Goal: Contribute content: Contribute content

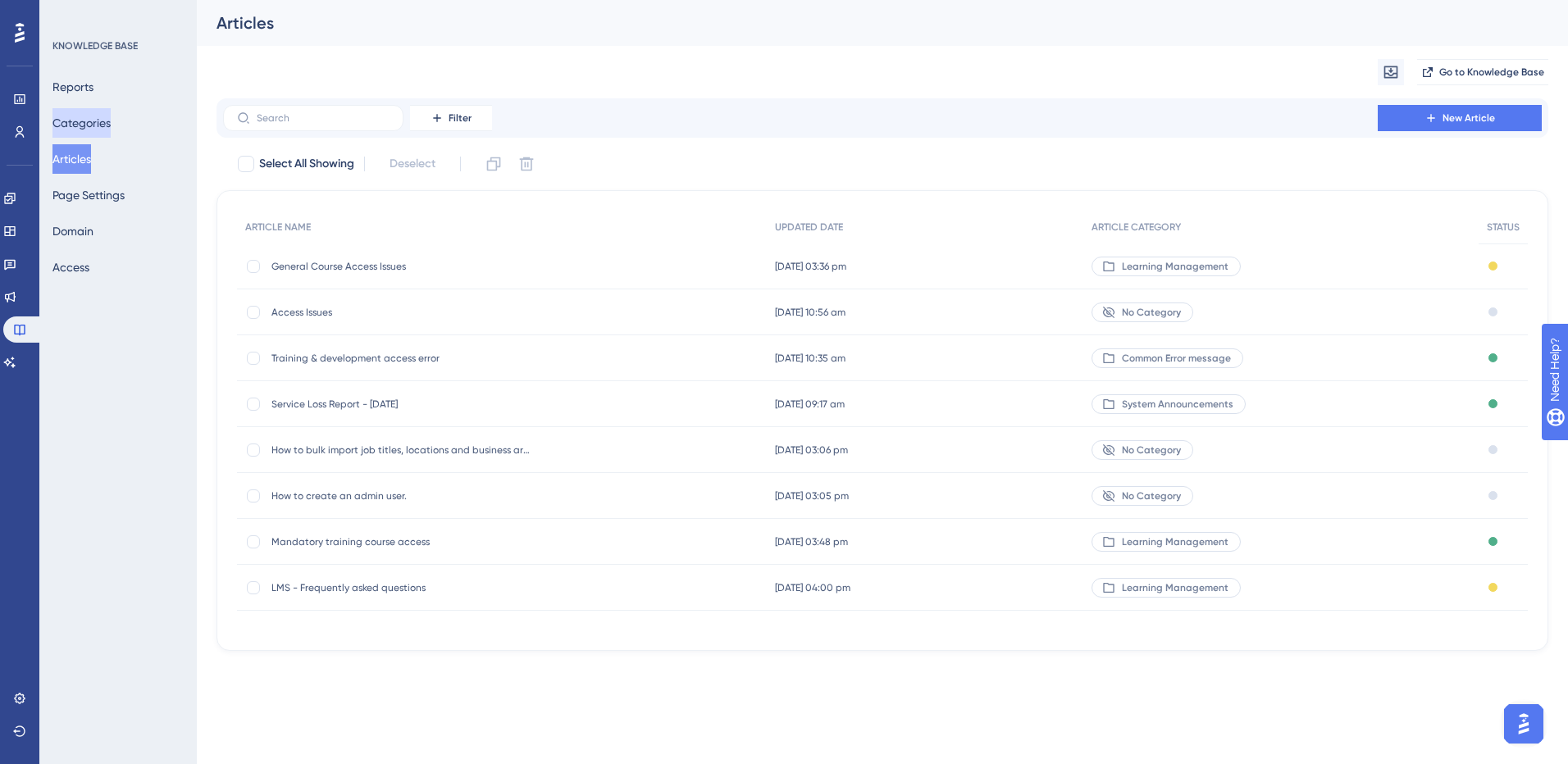
drag, startPoint x: 90, startPoint y: 116, endPoint x: 100, endPoint y: 119, distance: 10.4
click at [90, 116] on button "Categories" at bounding box center [81, 122] width 58 height 30
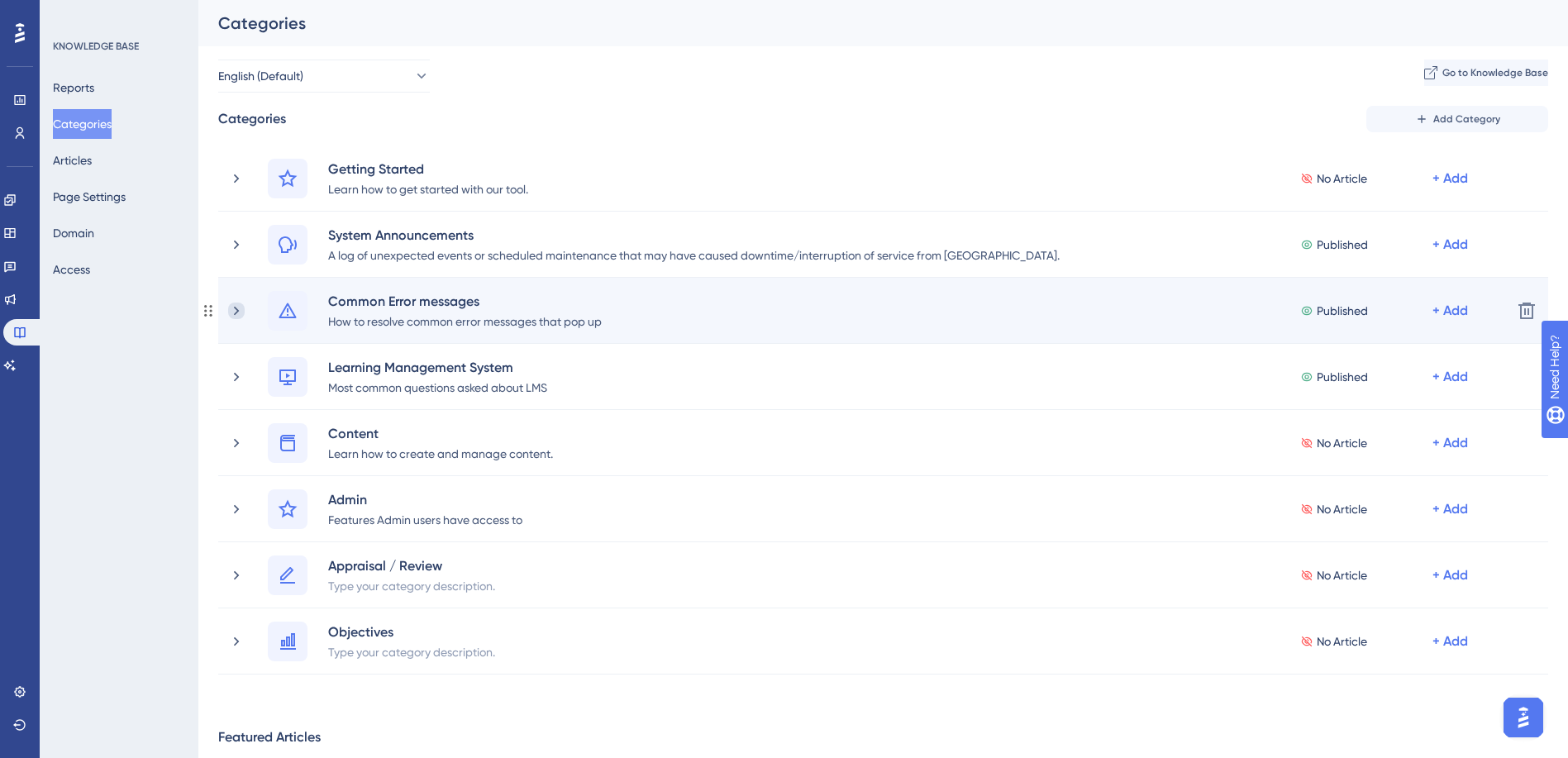
click at [233, 306] on icon at bounding box center [236, 310] width 16 height 16
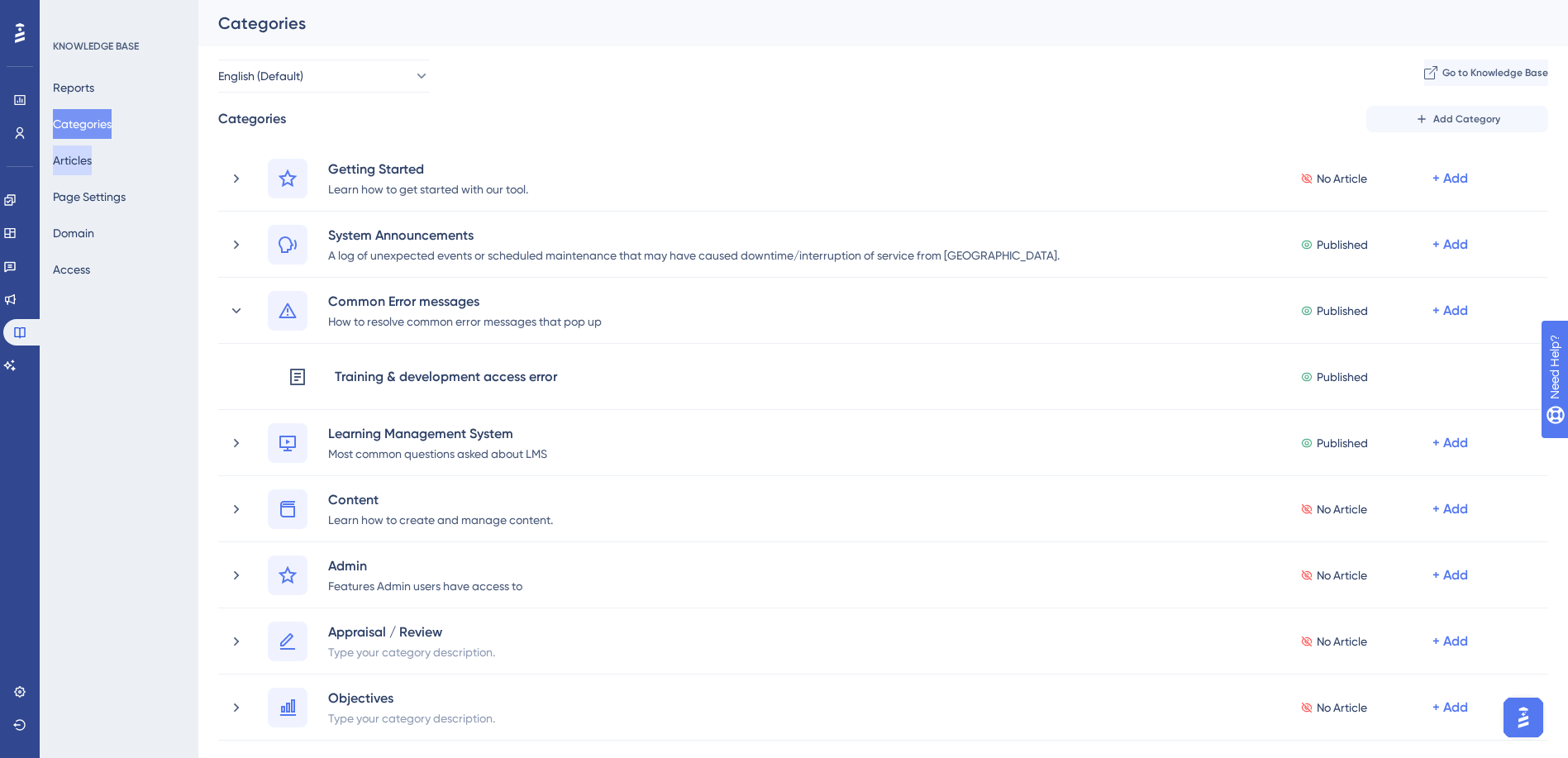
click at [80, 155] on button "Articles" at bounding box center [72, 160] width 39 height 30
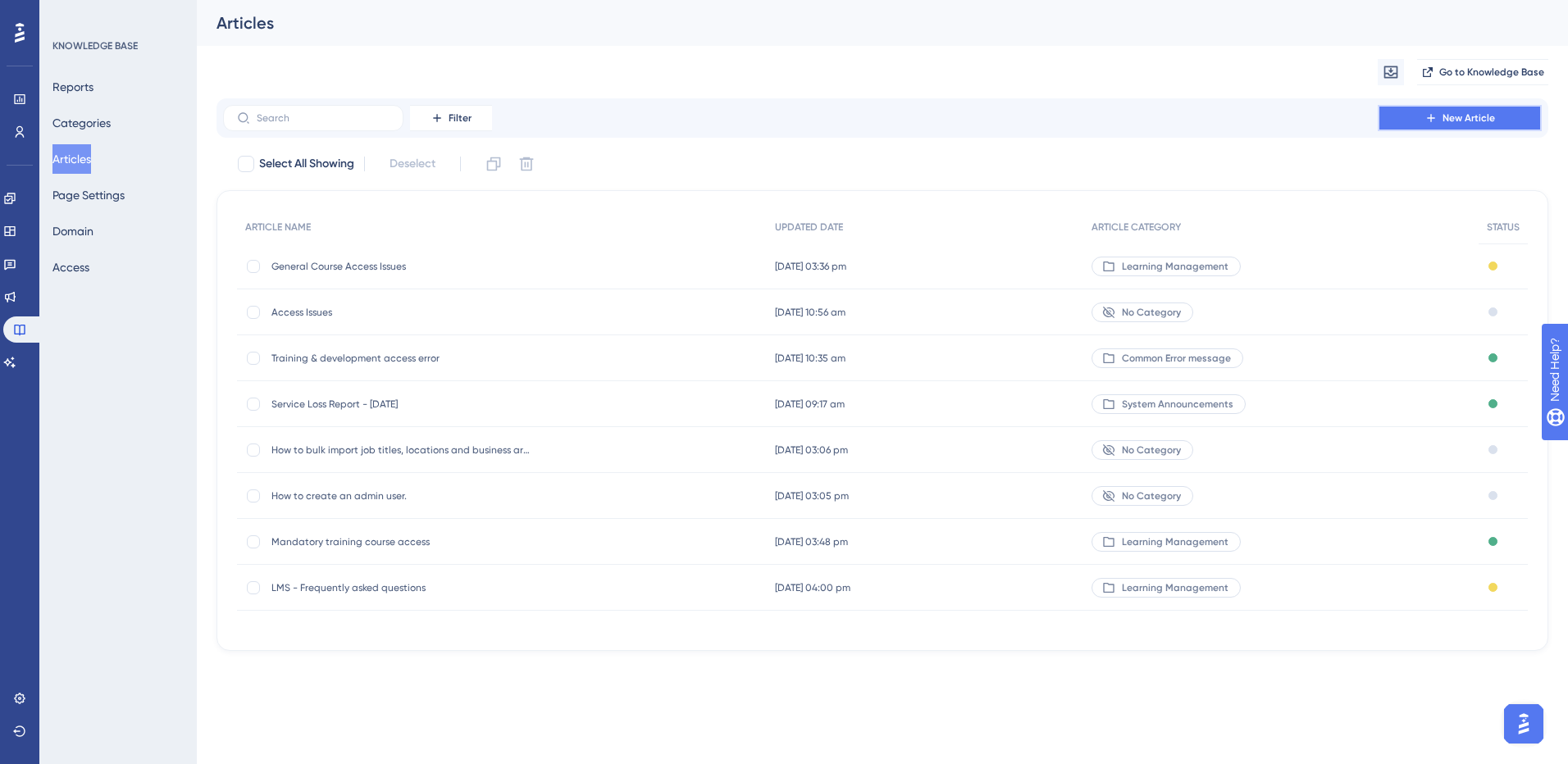
click at [1431, 120] on icon at bounding box center [1430, 117] width 8 height 8
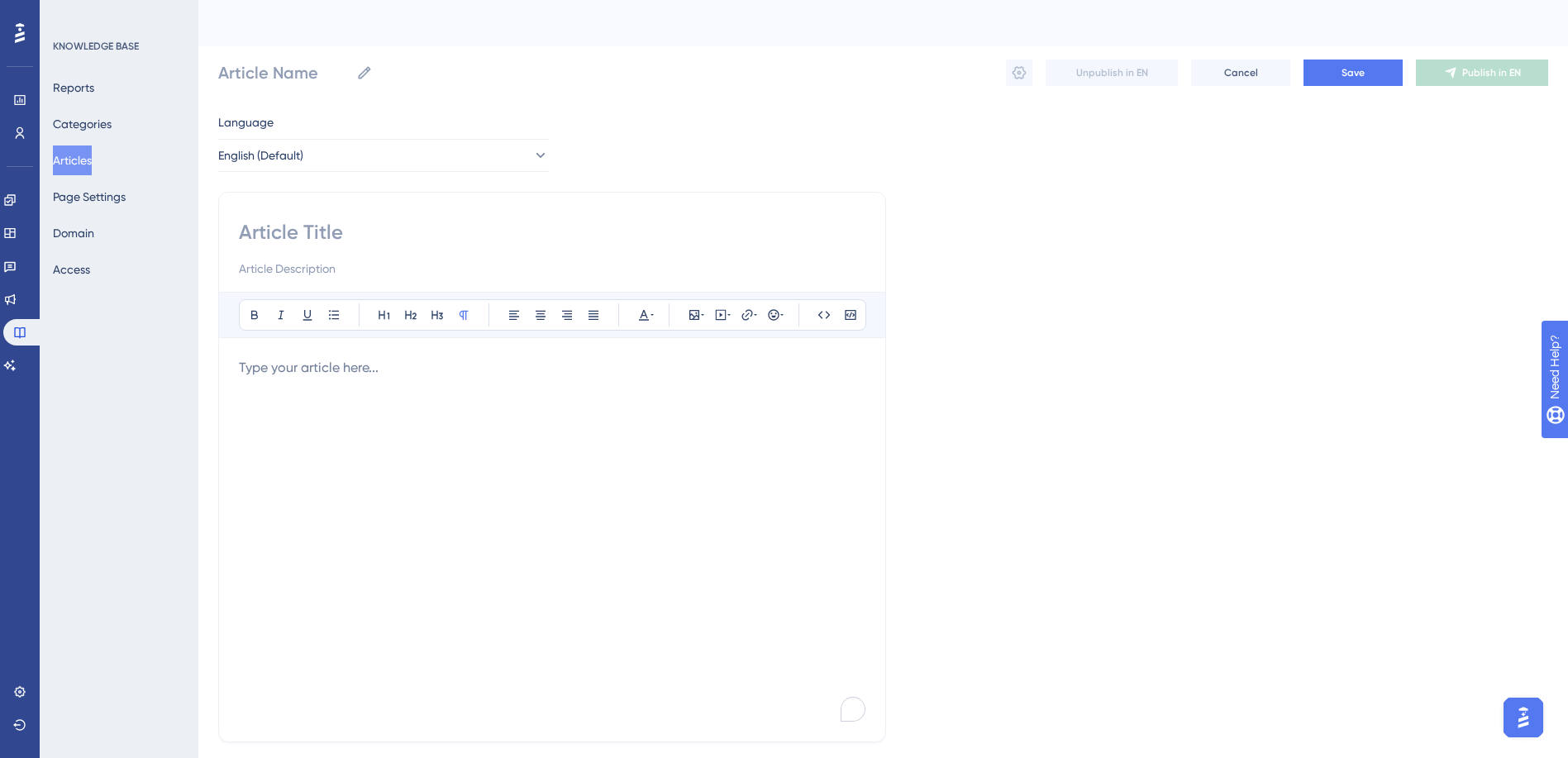
click at [264, 227] on input at bounding box center [552, 231] width 627 height 26
type input "Data"
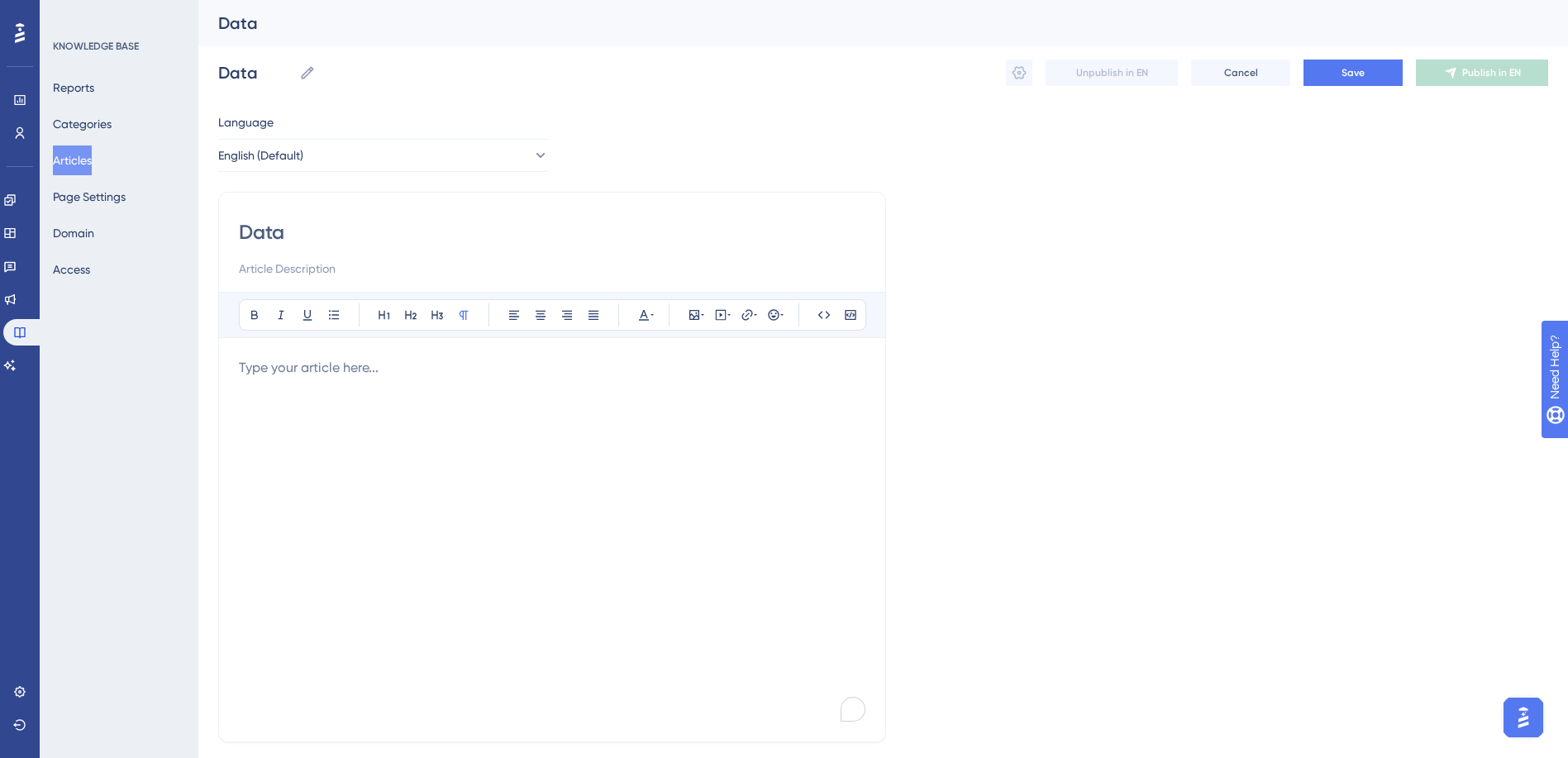
type input "Data U"
type input "Data Upload"
type input "Data Upload E"
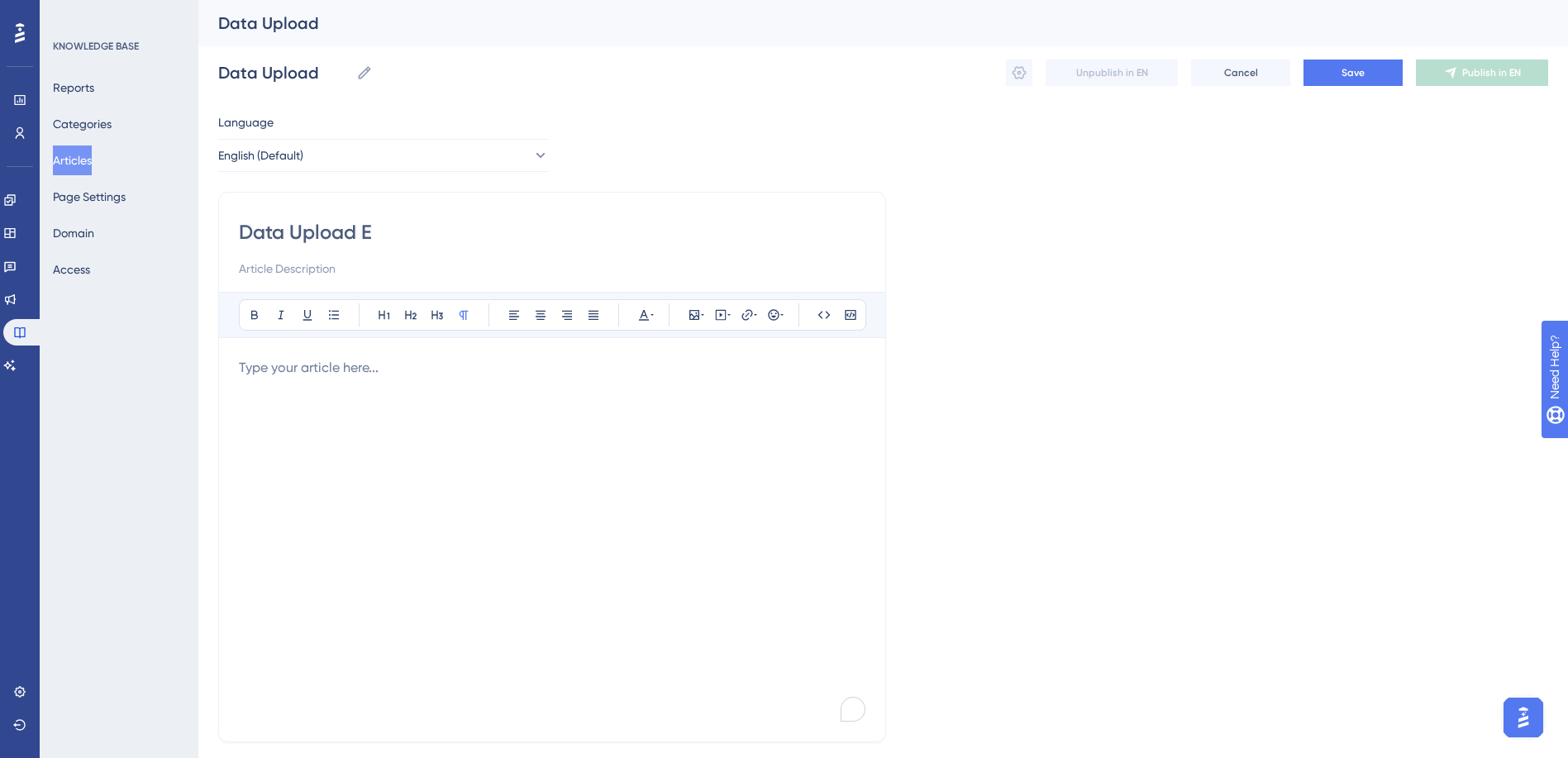
type input "Data Upload E"
type input "Data Upload Error"
type input "Data Upload Erro"
type input "Data Upload Error"
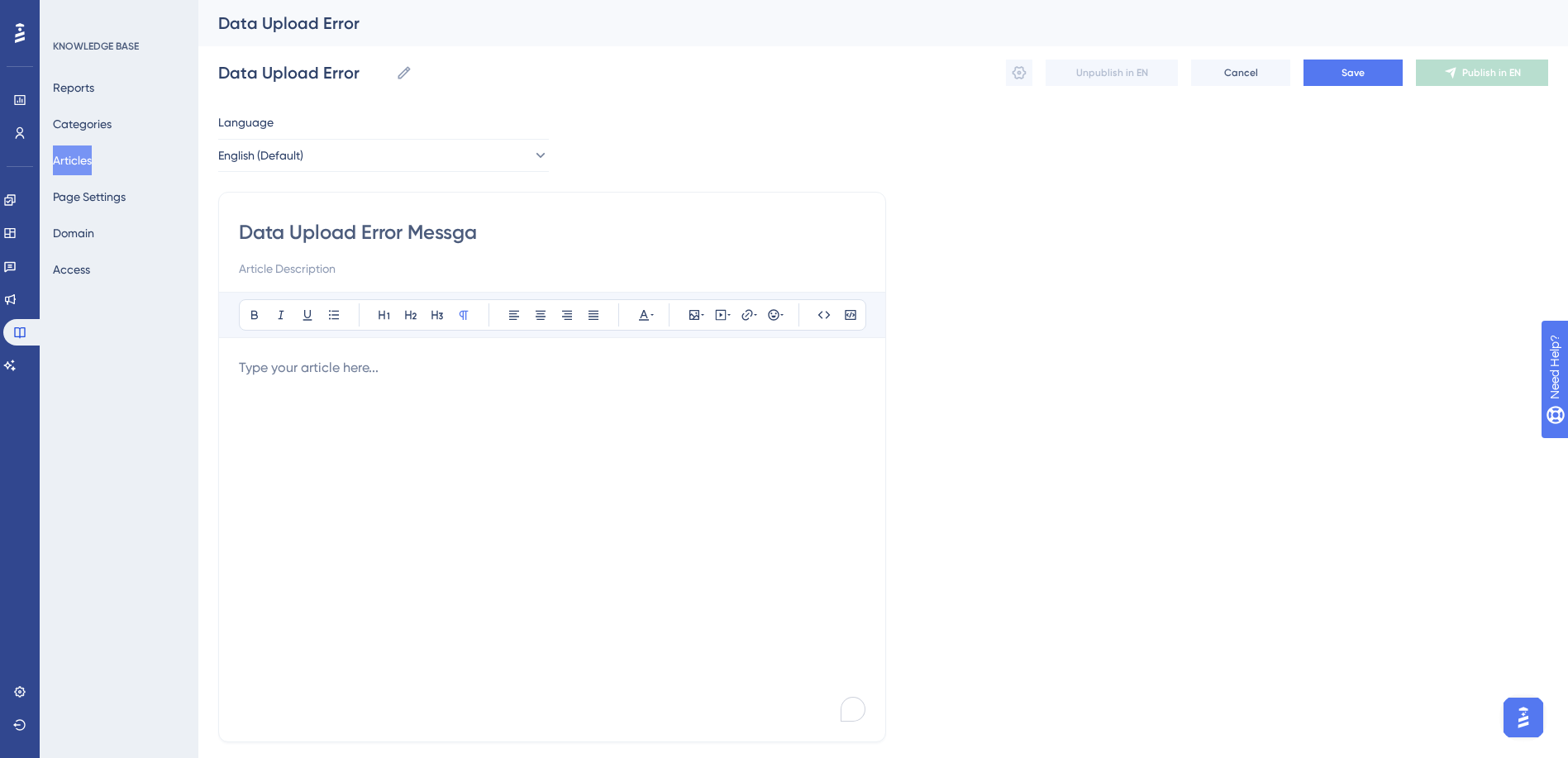
type input "Data Upload Error Messgae"
type input "Data Upload Error Messga"
type input "Data Upload E"
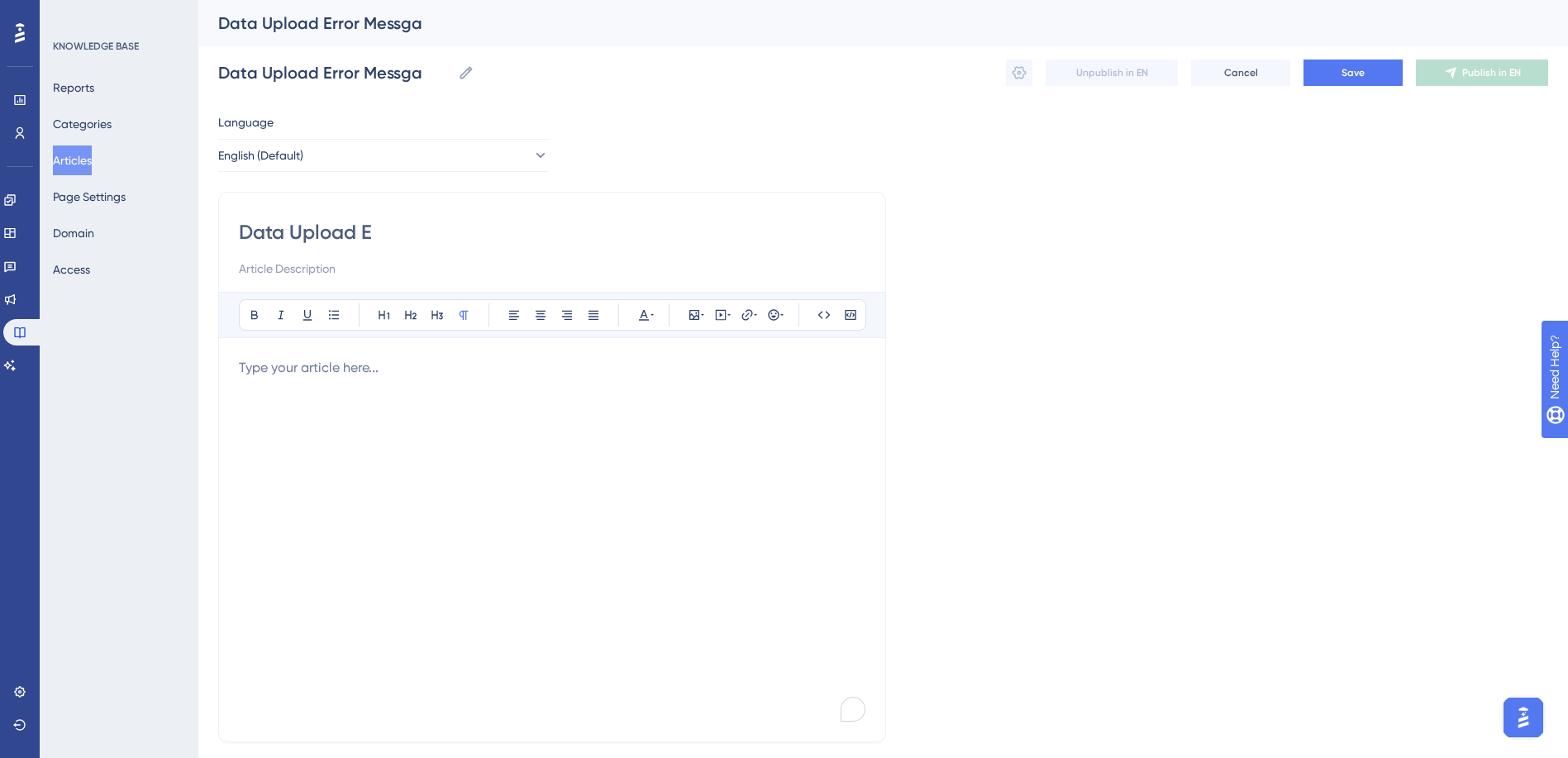
type input "Data Upload E"
type input "Data Upload"
type input "Data Upload error messgaes"
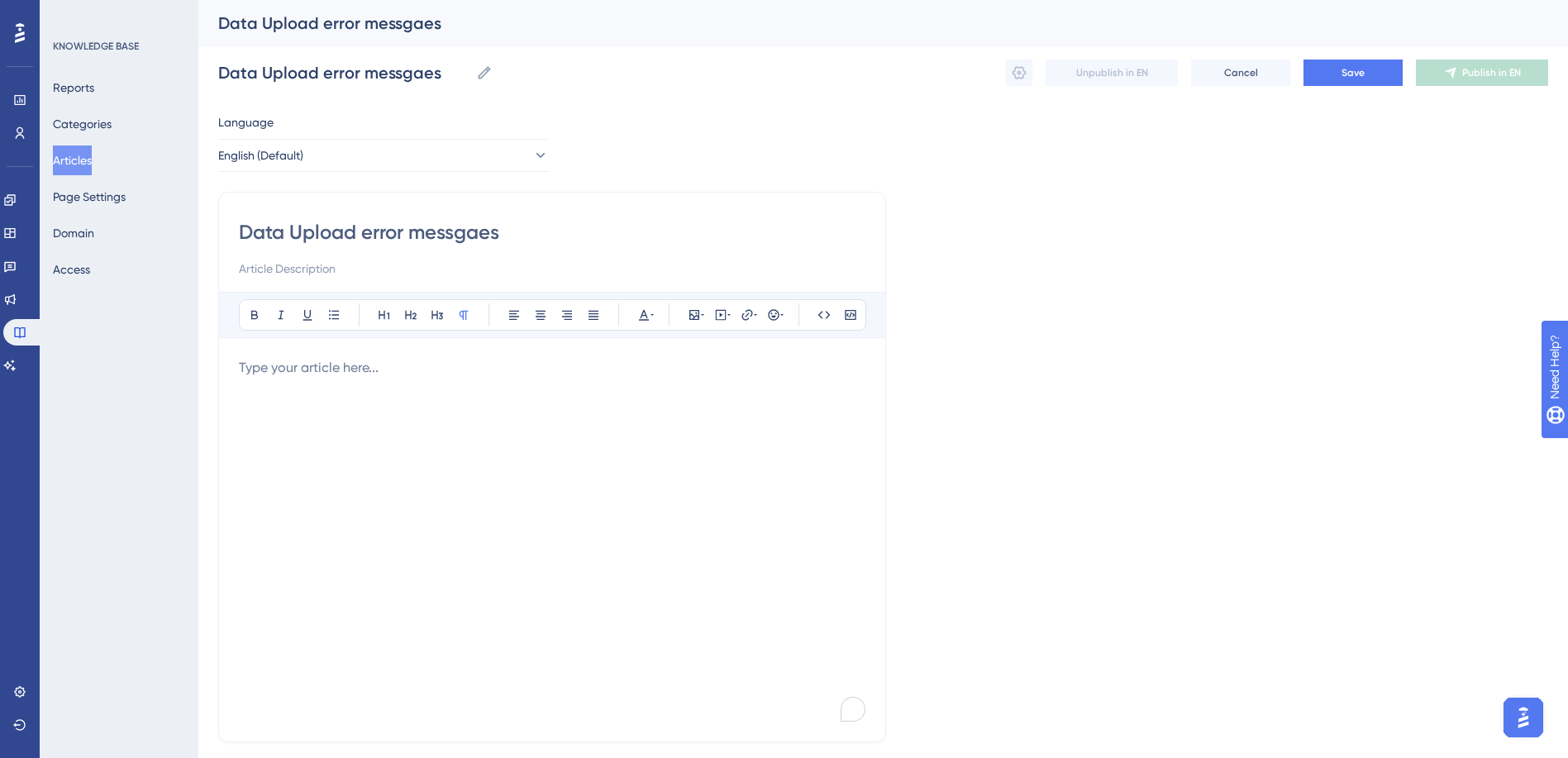
click at [273, 379] on div "To enrich screen reader interactions, please activate Accessibility in Grammarl…" at bounding box center [552, 540] width 627 height 364
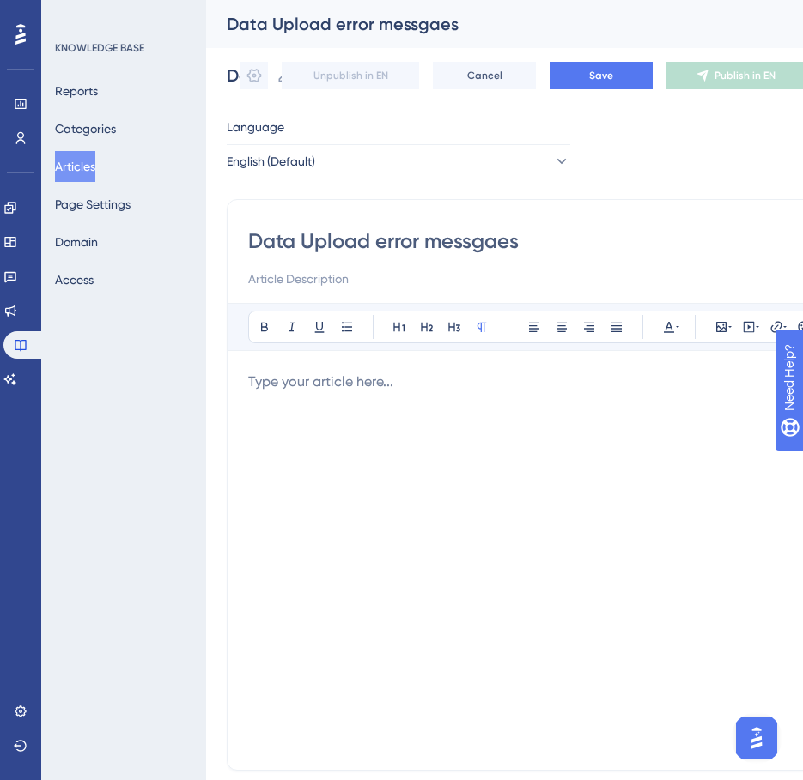
drag, startPoint x: 529, startPoint y: 247, endPoint x: 218, endPoint y: 234, distance: 311.0
click at [218, 234] on div "Performance Users Engagement Widgets Feedback Product Updates Knowledge Base AI…" at bounding box center [504, 450] width 597 height 901
paste input "Integration/Upload"
type input "Data Integration/Uploads"
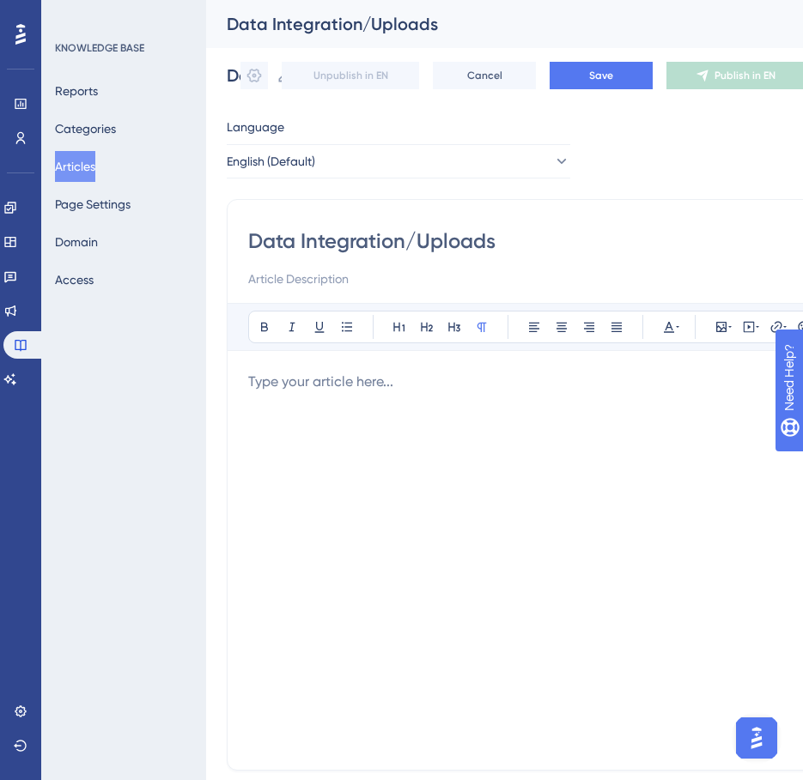
type input "Data Integration/Upload"
type input "Data Integration/Upload error"
type input "Data Integration/Upload errors"
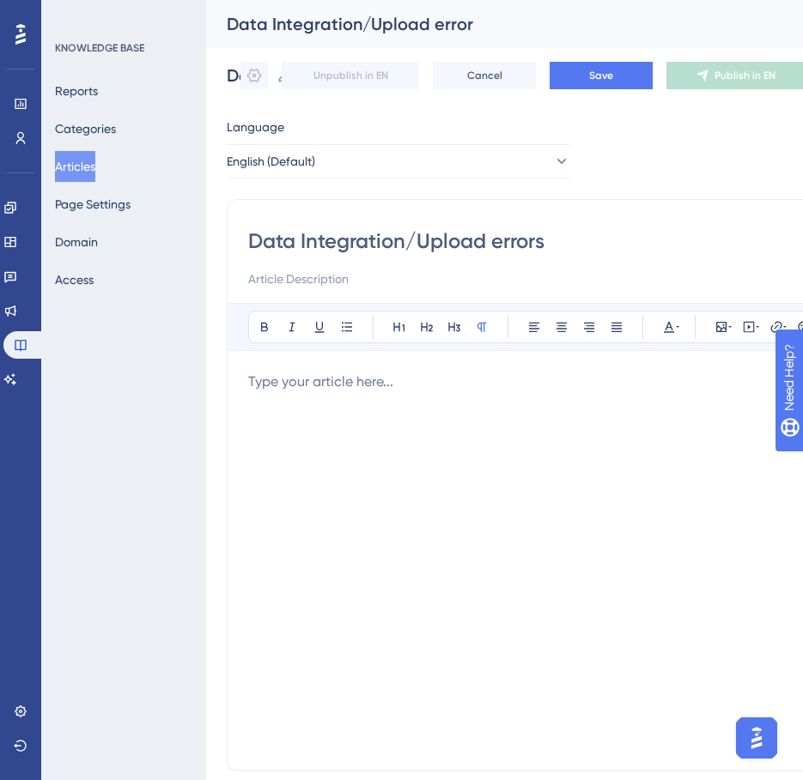
type input "Data Integration/Upload errors"
click at [343, 279] on input at bounding box center [573, 279] width 651 height 21
type input "File upload errors"
click at [291, 379] on p "To enrich screen reader interactions, please activate Accessibility in Grammarl…" at bounding box center [573, 382] width 651 height 21
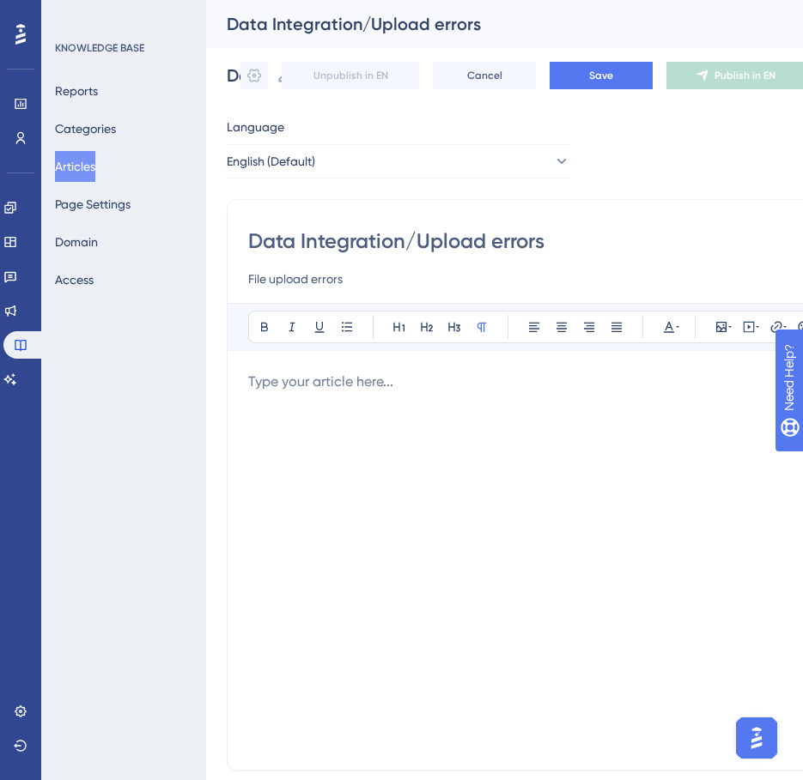
click at [350, 388] on p "To enrich screen reader interactions, please activate Accessibility in Grammarl…" at bounding box center [573, 382] width 651 height 21
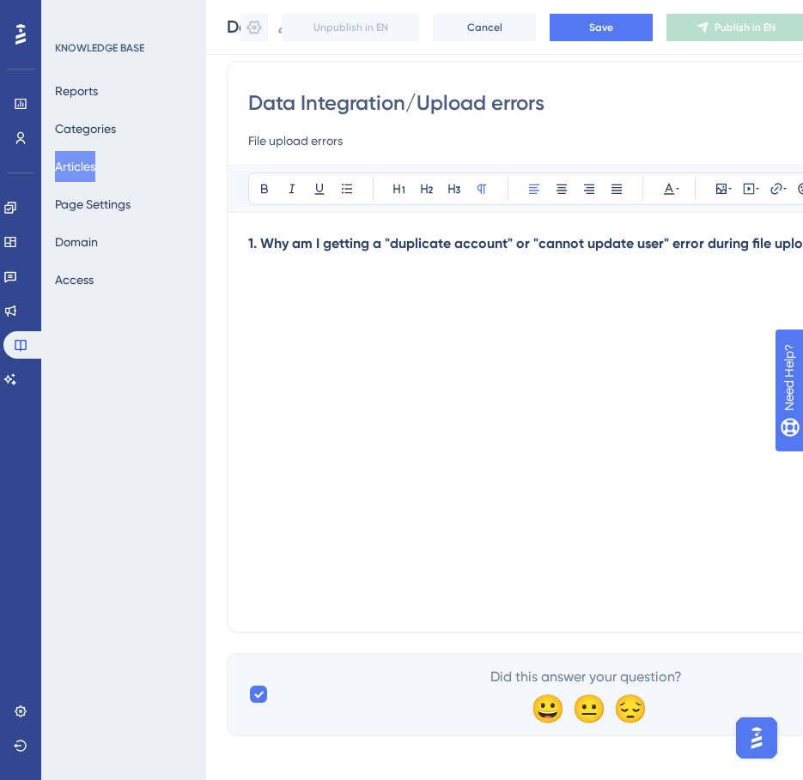
scroll to position [142, 0]
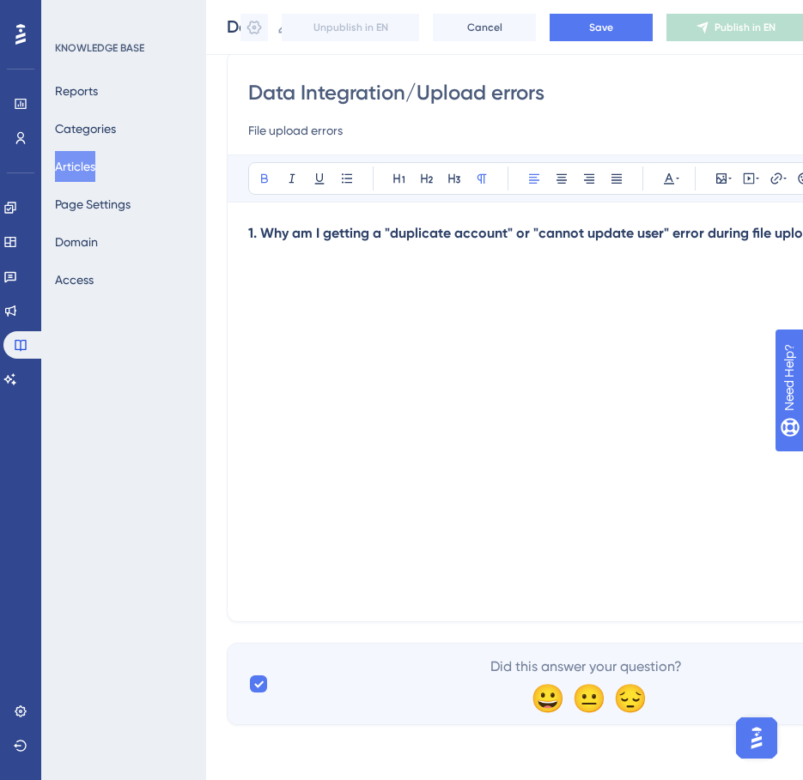
click at [380, 274] on div "1. Why am I getting a "duplicate account" or "cannot update user" error during …" at bounding box center [573, 412] width 651 height 378
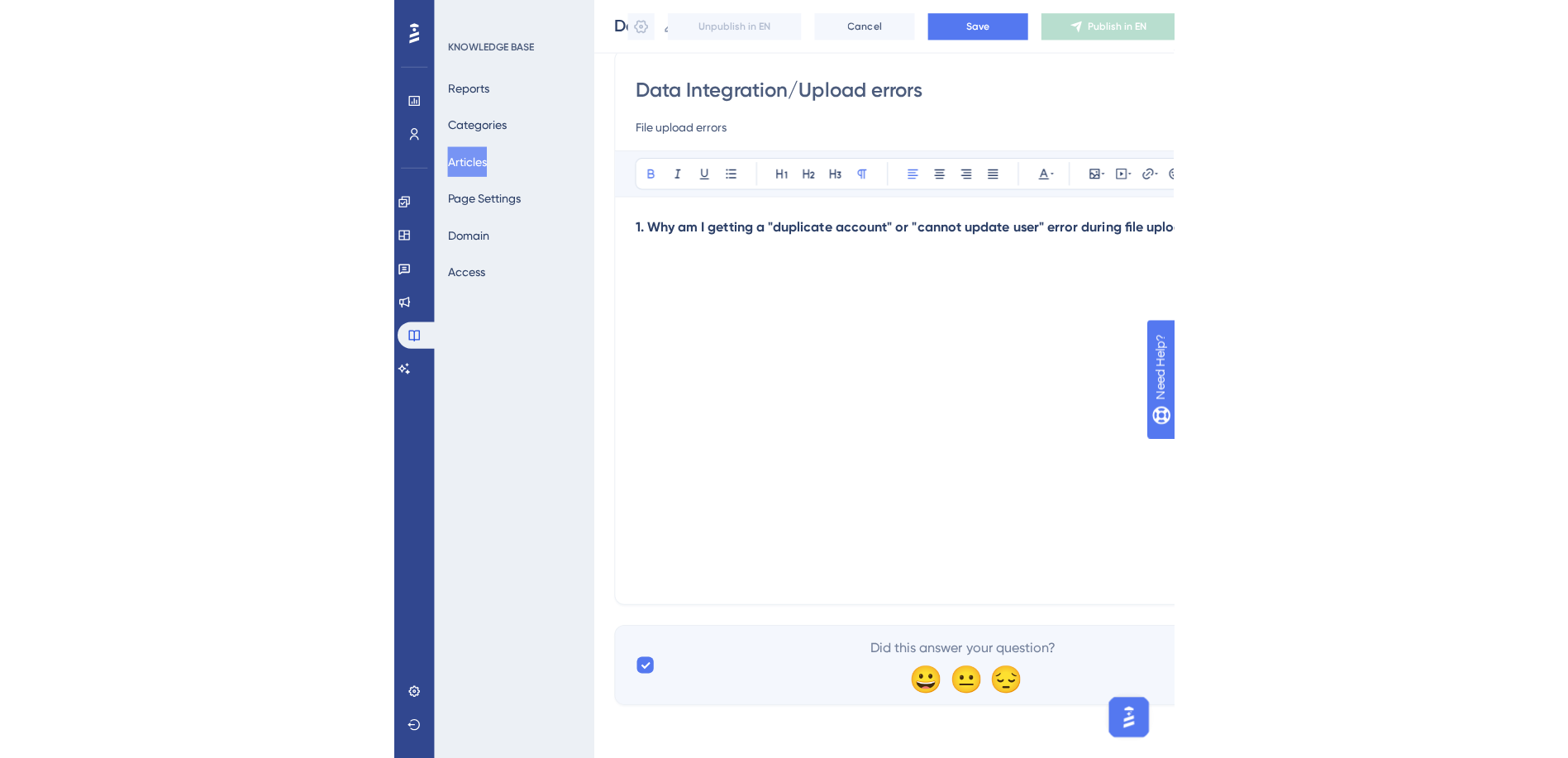
scroll to position [130, 0]
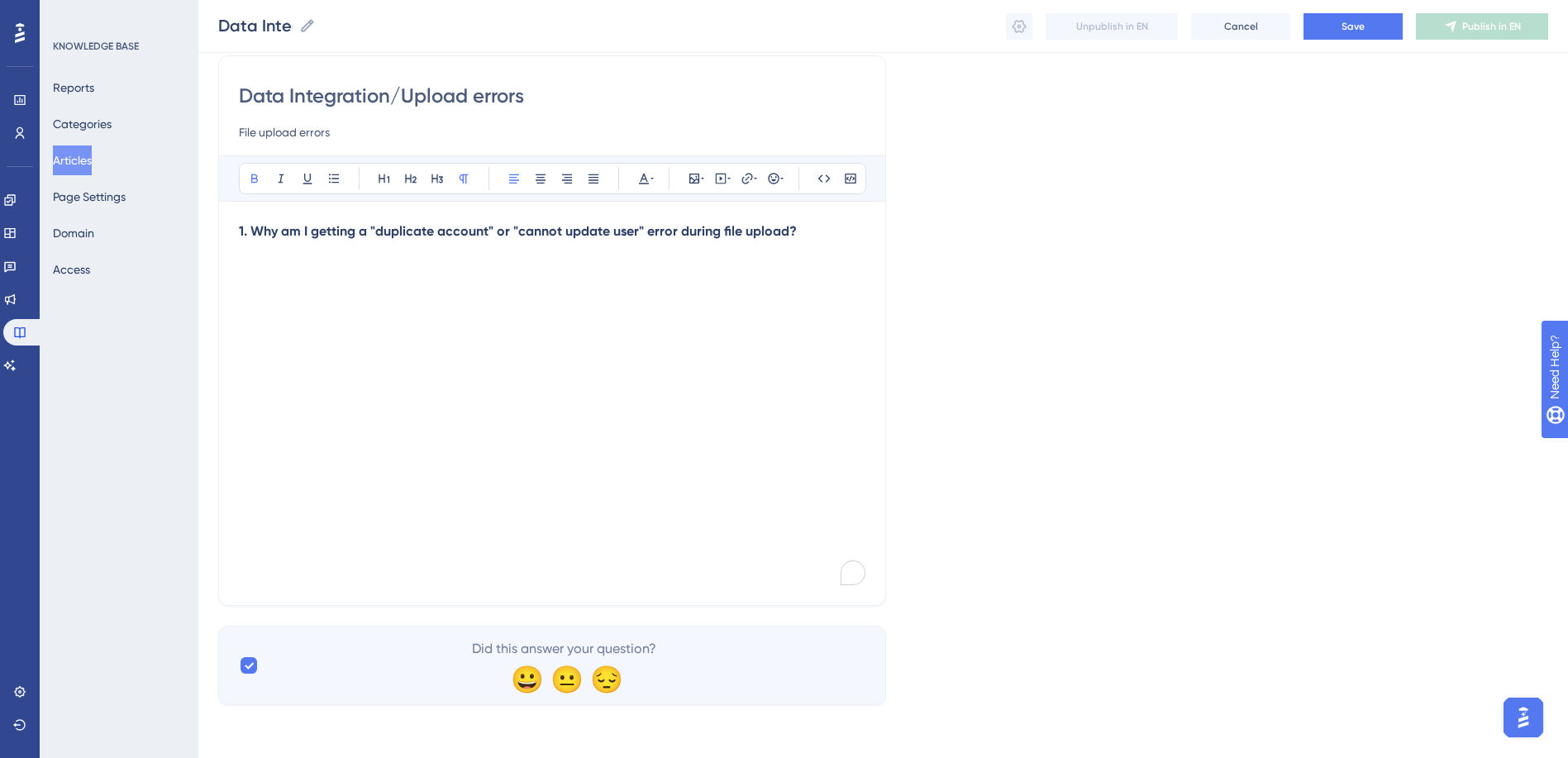
click at [813, 236] on p "1. Why am I getting a "duplicate account" or "cannot update user" error during …" at bounding box center [552, 231] width 627 height 20
click at [823, 224] on p "1. Why am I getting a "duplicate account" or "cannot update user" error during …" at bounding box center [552, 231] width 627 height 20
click at [246, 230] on strong "1. Why am I getting a "duplicate account" or "cannot update user" error during …" at bounding box center [517, 231] width 558 height 15
click at [237, 274] on div "Data Integration/Upload errors File upload errors Bold Italic Underline Bullet …" at bounding box center [553, 331] width 668 height 551
click at [243, 272] on span "Check your upload spreadsheet for duplicate or similar user details (e.g., emai…" at bounding box center [547, 280] width 617 height 36
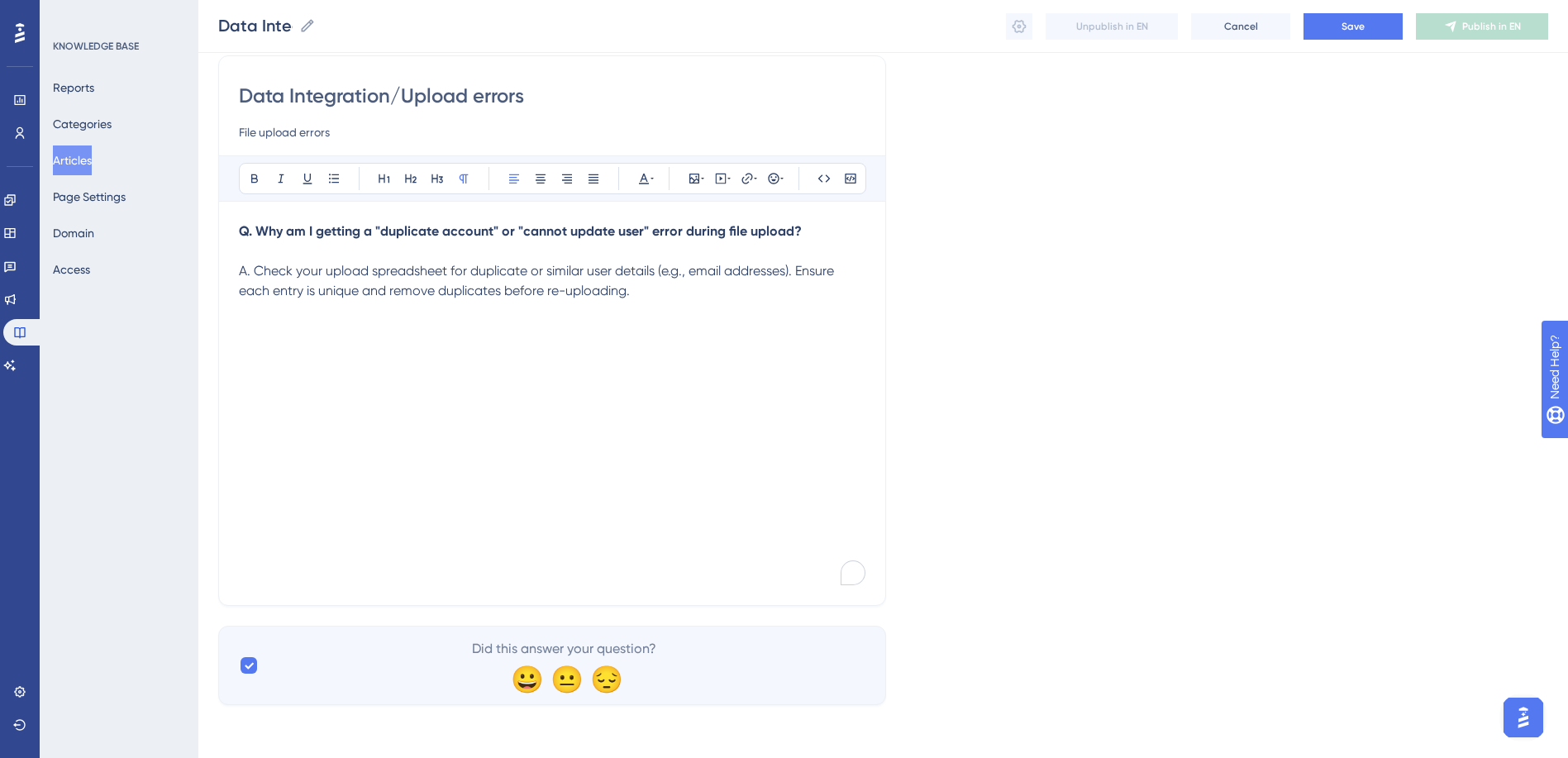
click at [246, 240] on p "Q. Why am I getting a "duplicate account" or "cannot update user" error during …" at bounding box center [552, 231] width 627 height 20
click at [242, 230] on strong "Q. Why am I getting a "duplicate account" or "cannot update user" error during …" at bounding box center [520, 231] width 563 height 15
click at [645, 295] on p "A. Check your upload spreadsheet for duplicate or similar user details (e.g., e…" at bounding box center [552, 280] width 627 height 39
click at [823, 176] on icon at bounding box center [824, 179] width 13 height 13
click at [854, 178] on icon at bounding box center [849, 178] width 11 height 10
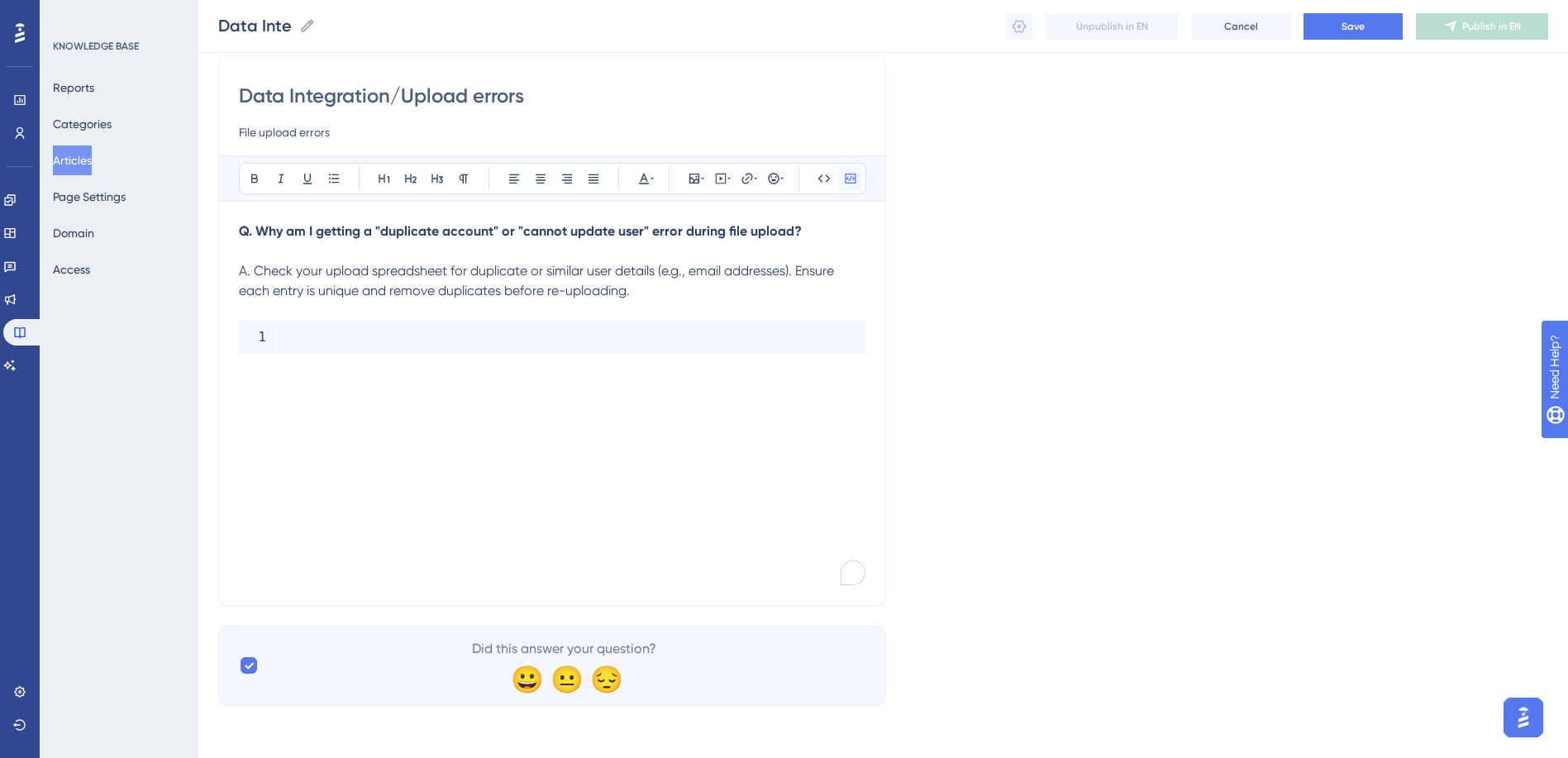
click at [854, 178] on icon at bounding box center [849, 178] width 11 height 10
click at [797, 275] on span "A. Check your upload spreadsheet for duplicate or similar user details (e.g., e…" at bounding box center [537, 280] width 598 height 36
click at [331, 176] on icon at bounding box center [334, 179] width 13 height 13
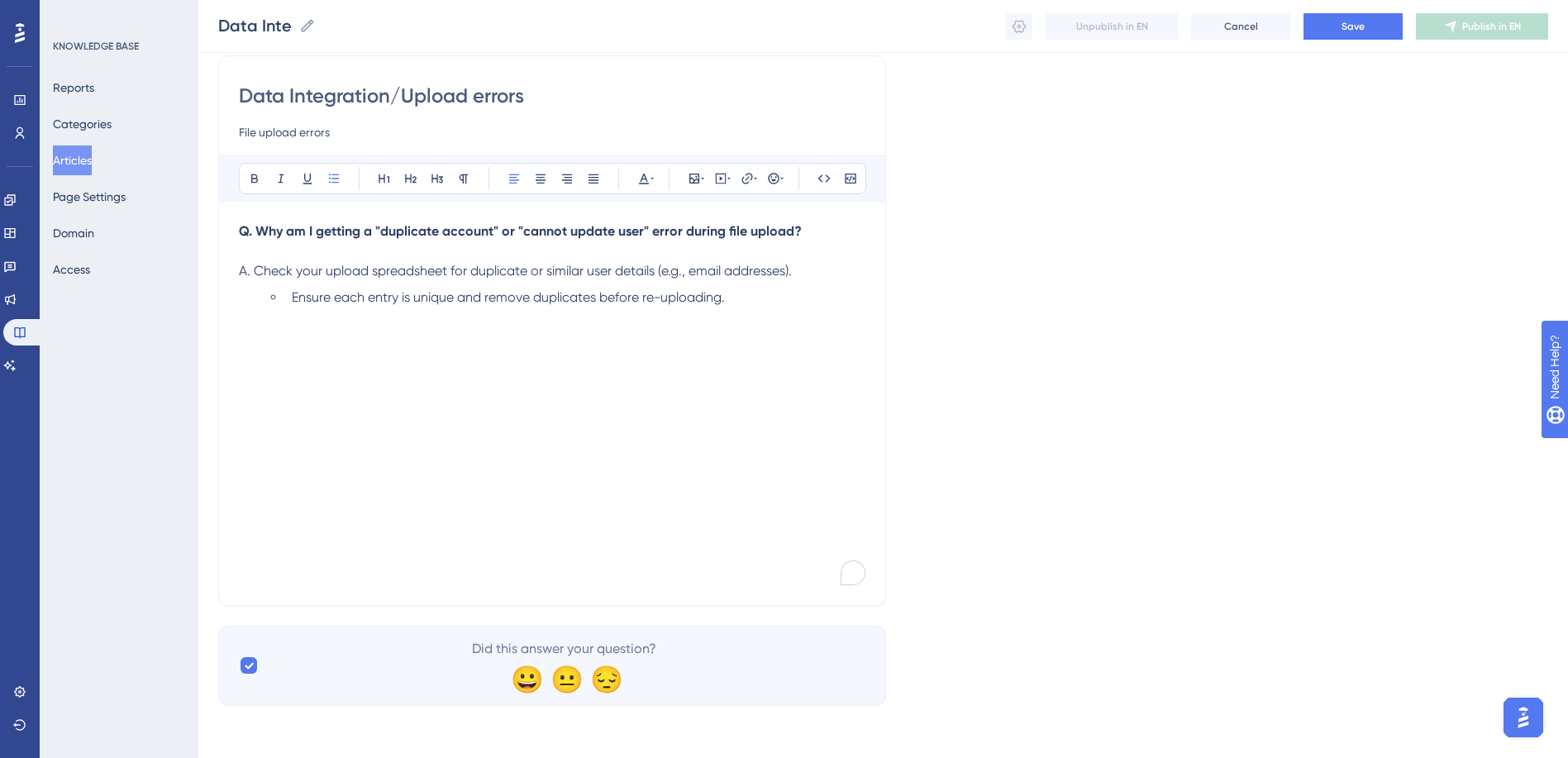
click at [742, 299] on li "Ensure each entry is unique and remove duplicates before re-uploading." at bounding box center [575, 298] width 581 height 20
click at [757, 306] on li "Ensure each entry is unique and remove duplicates before re-uploading." at bounding box center [575, 298] width 581 height 20
click at [403, 323] on span "Check for Inactive users with similar user details" at bounding box center [433, 324] width 283 height 15
drag, startPoint x: 503, startPoint y: 324, endPoint x: 295, endPoint y: 324, distance: 208.0
click at [295, 324] on span "Check for Inactive users with similar user details" at bounding box center [433, 324] width 283 height 15
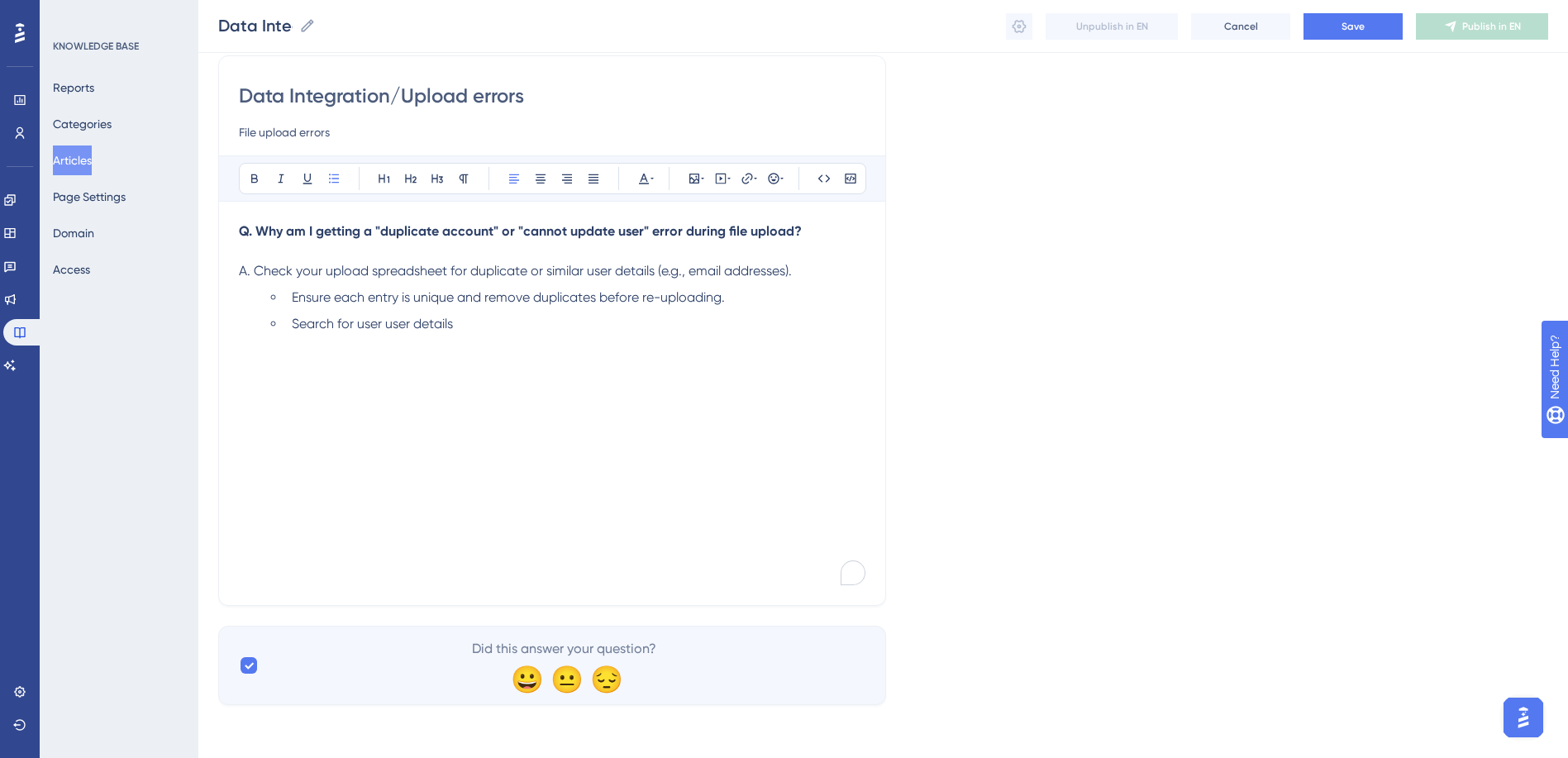
click at [412, 327] on span "Search for user user details" at bounding box center [372, 324] width 161 height 15
click at [453, 320] on li "Search for users details" at bounding box center [575, 324] width 581 height 20
click at [381, 357] on p "To enrich screen reader interactions, please activate Accessibility in Grammarl…" at bounding box center [552, 363] width 627 height 20
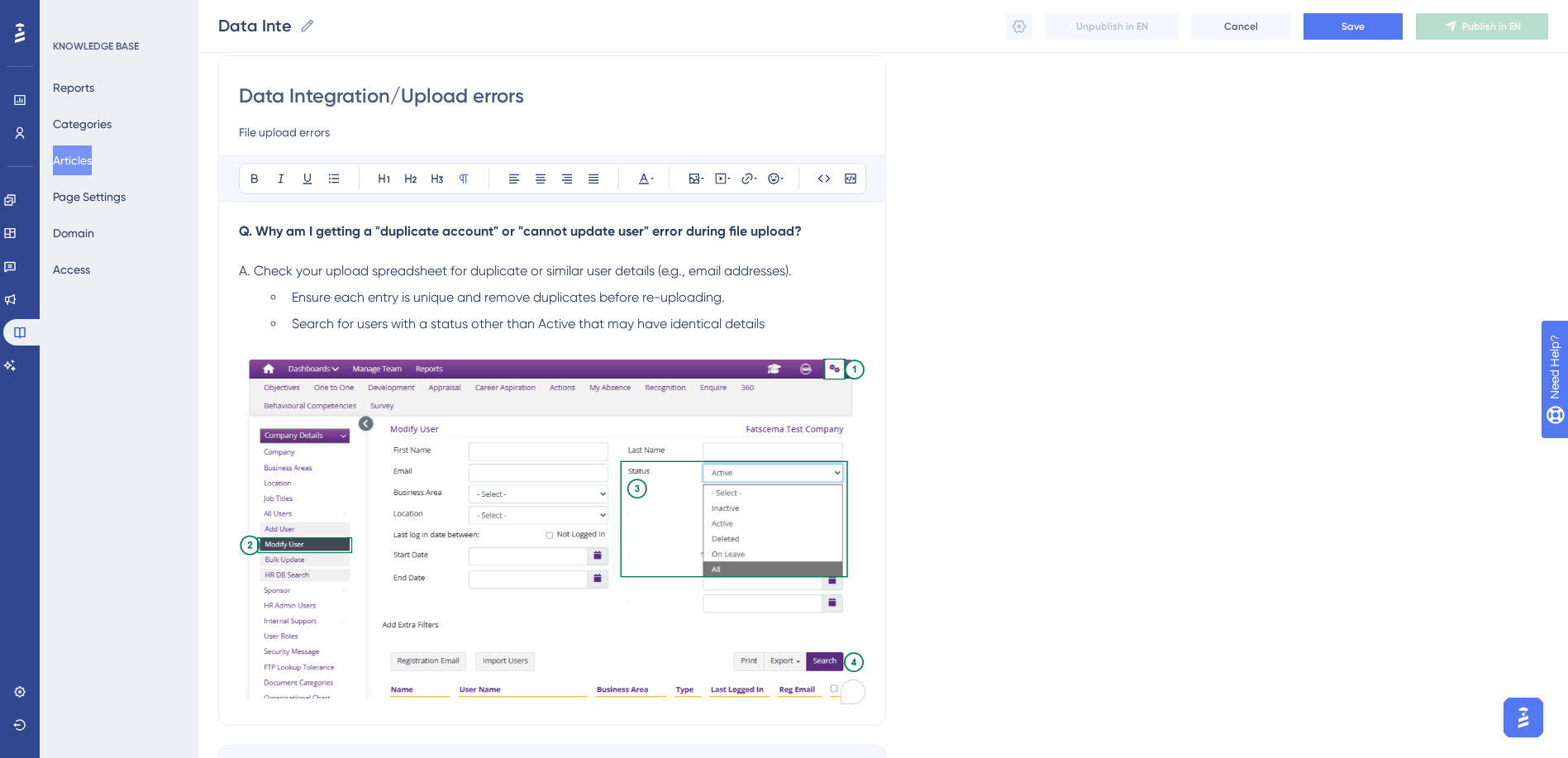
click at [390, 323] on span "Search for users with a status other than Active that may have identical details" at bounding box center [528, 324] width 473 height 15
click at [831, 325] on span "Search for duplicate profile with a status other than Active that may have iden…" at bounding box center [562, 324] width 539 height 15
click at [498, 327] on span "Search for duplicate profile with a status other than Active that may have iden…" at bounding box center [563, 324] width 543 height 15
click at [454, 324] on span "Search for duplicate profile with a status other than Active that may have iden…" at bounding box center [563, 324] width 543 height 15
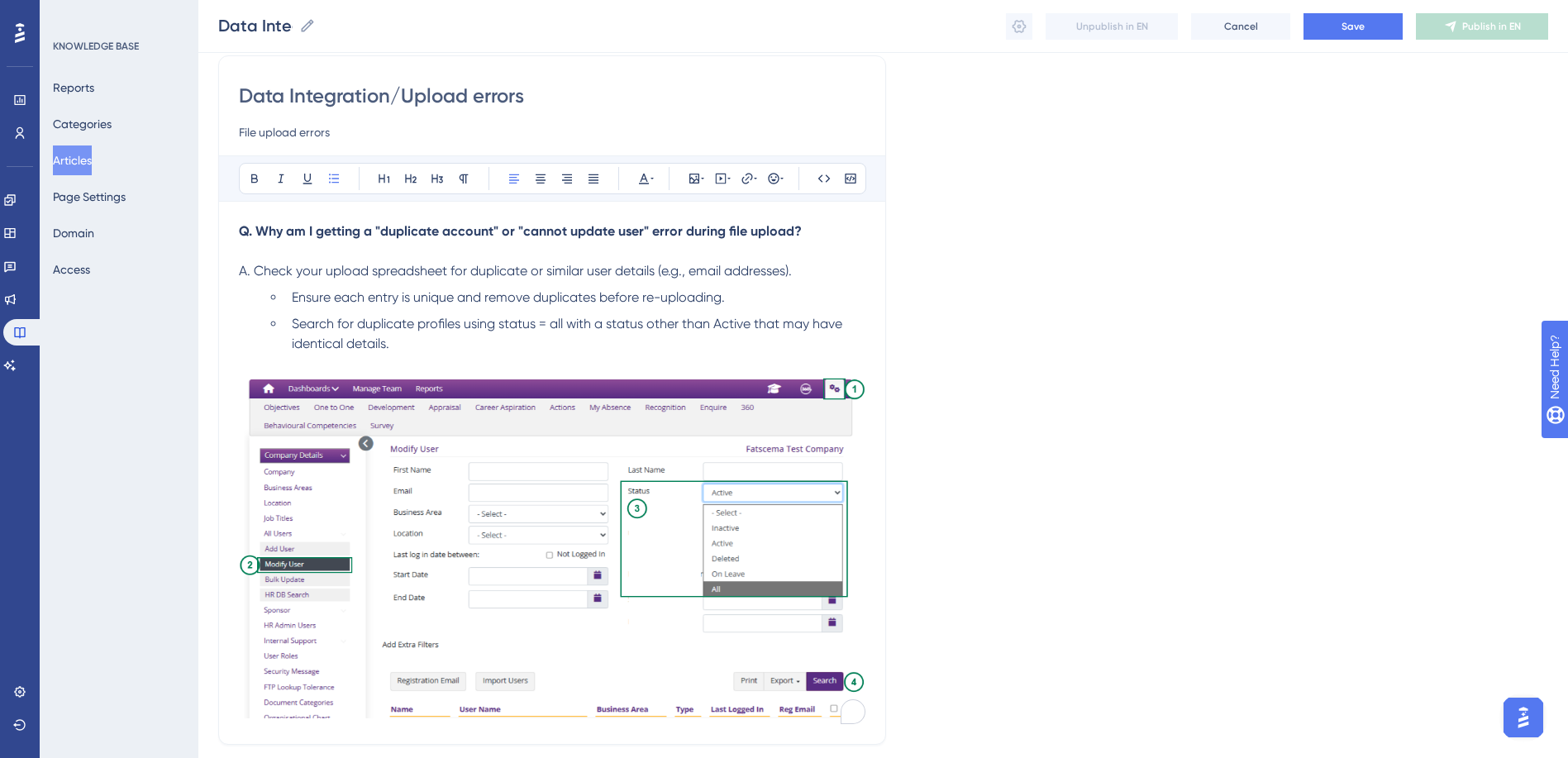
drag, startPoint x: 558, startPoint y: 321, endPoint x: 666, endPoint y: 336, distance: 109.0
click at [558, 321] on span "Search for duplicate profiles using status = all with a status other than Activ…" at bounding box center [568, 333] width 554 height 36
click at [505, 326] on span "Search for duplicate profiles using status = All with a status other than Activ…" at bounding box center [568, 333] width 554 height 36
click at [498, 323] on span "Search for duplicate profiles using Status = All with a status other than Activ…" at bounding box center [569, 333] width 556 height 36
click at [503, 324] on span "Search for duplicate profiles using Status = All with a status other than Activ…" at bounding box center [569, 333] width 556 height 36
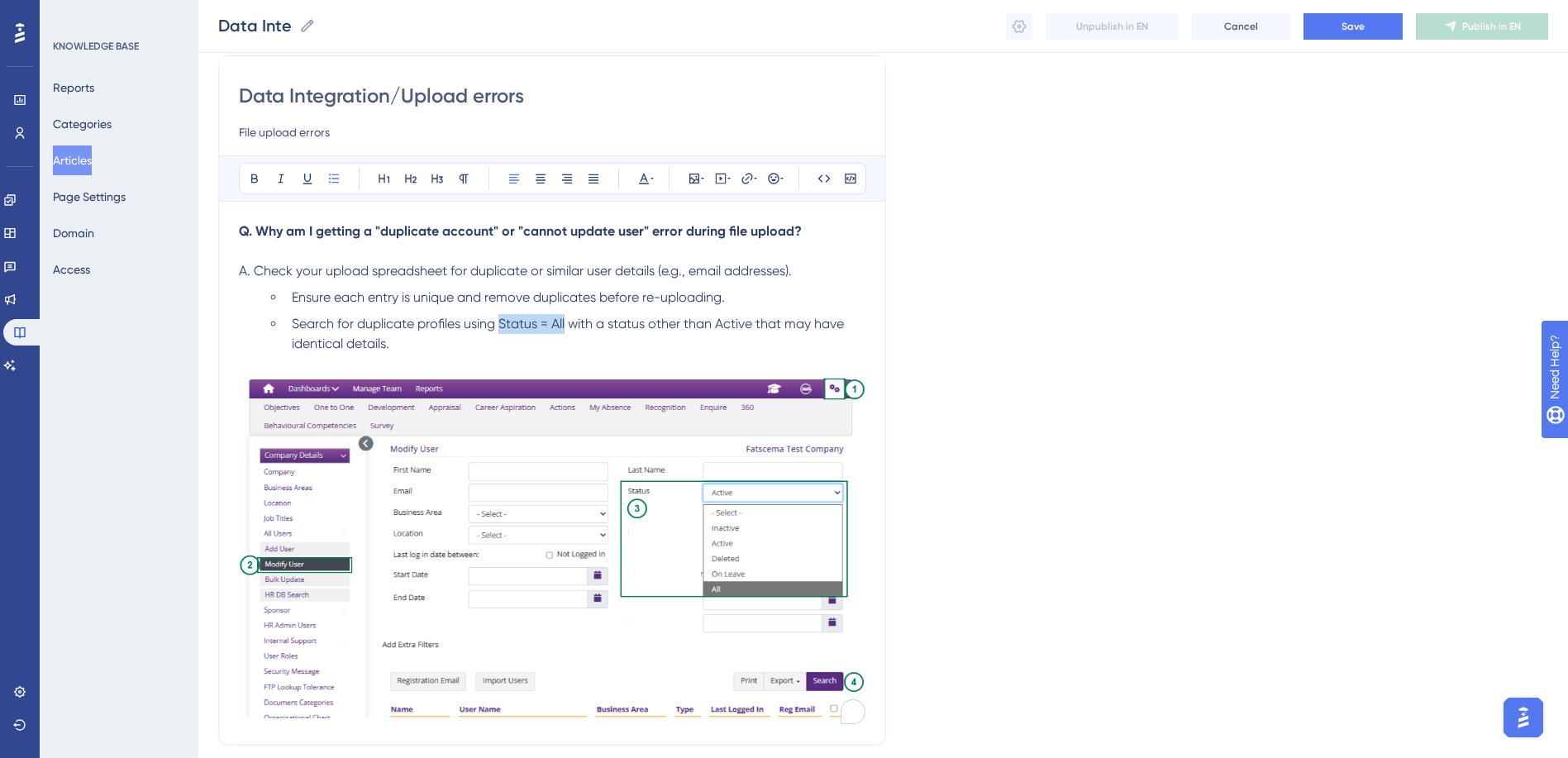
drag, startPoint x: 501, startPoint y: 324, endPoint x: 524, endPoint y: 298, distance: 34.7
click at [565, 328] on span "Search for duplicate profiles using Status = All with a status other than Activ…" at bounding box center [569, 333] width 556 height 36
click at [252, 170] on button at bounding box center [254, 178] width 23 height 23
click at [641, 331] on li "Search for duplicate profiles using Status = All with a status other than Activ…" at bounding box center [575, 333] width 581 height 39
click at [575, 324] on span "with a status other than Active that may have identical details." at bounding box center [567, 333] width 551 height 36
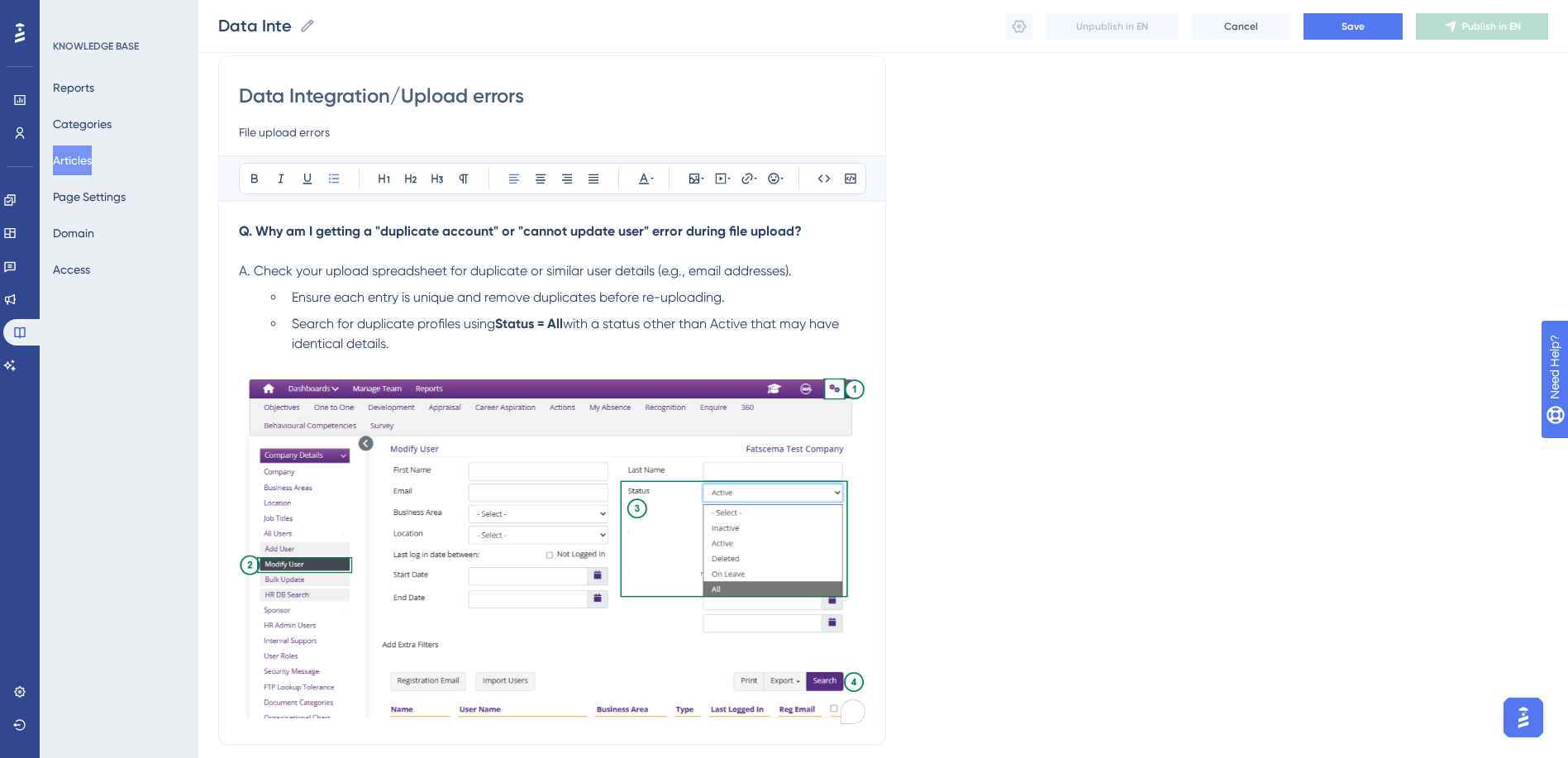
drag, startPoint x: 412, startPoint y: 342, endPoint x: 294, endPoint y: 344, distance: 118.0
click at [294, 344] on li "Search for duplicate profiles using Status = All with a status other than Activ…" at bounding box center [575, 333] width 581 height 39
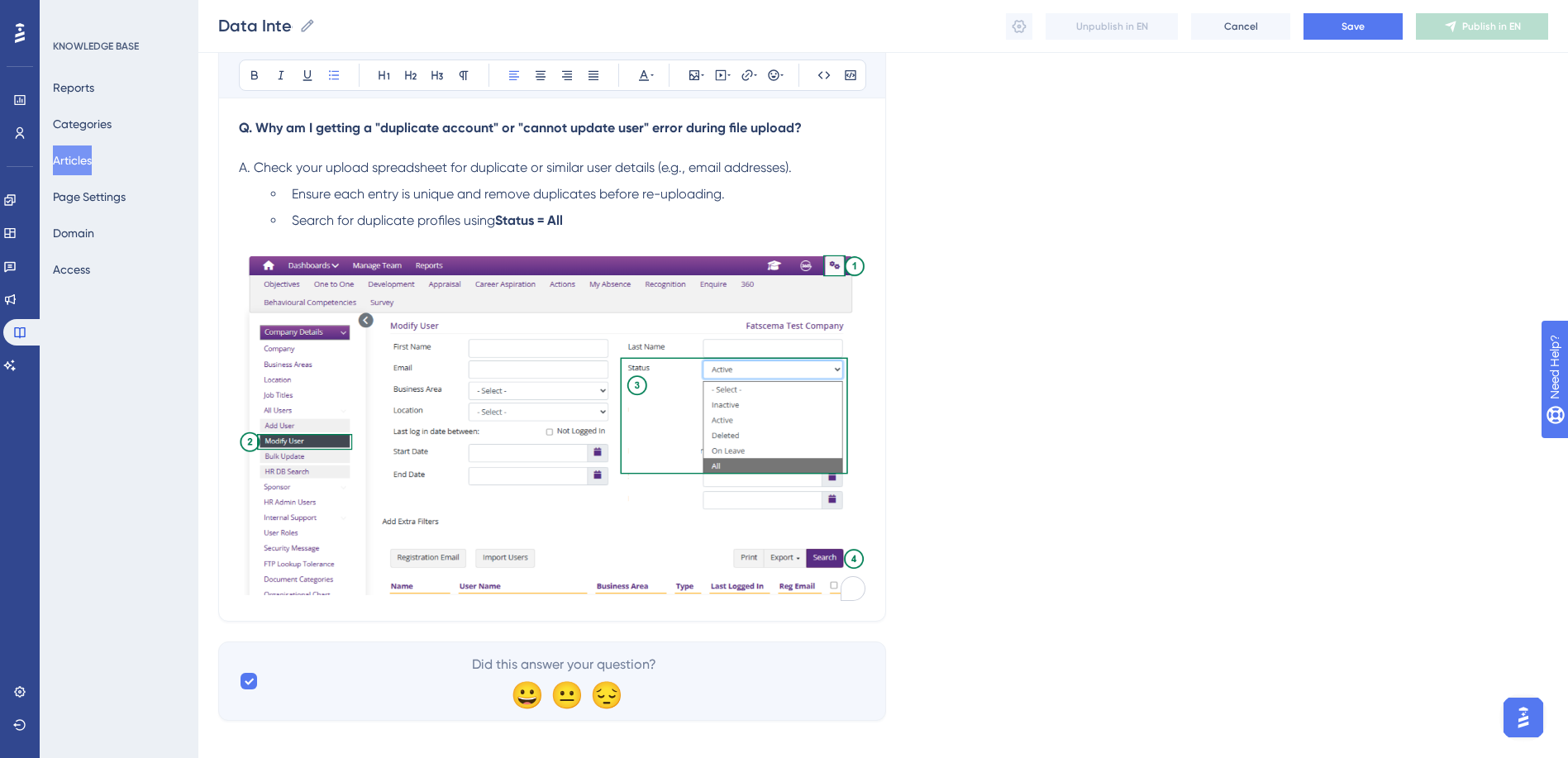
scroll to position [248, 0]
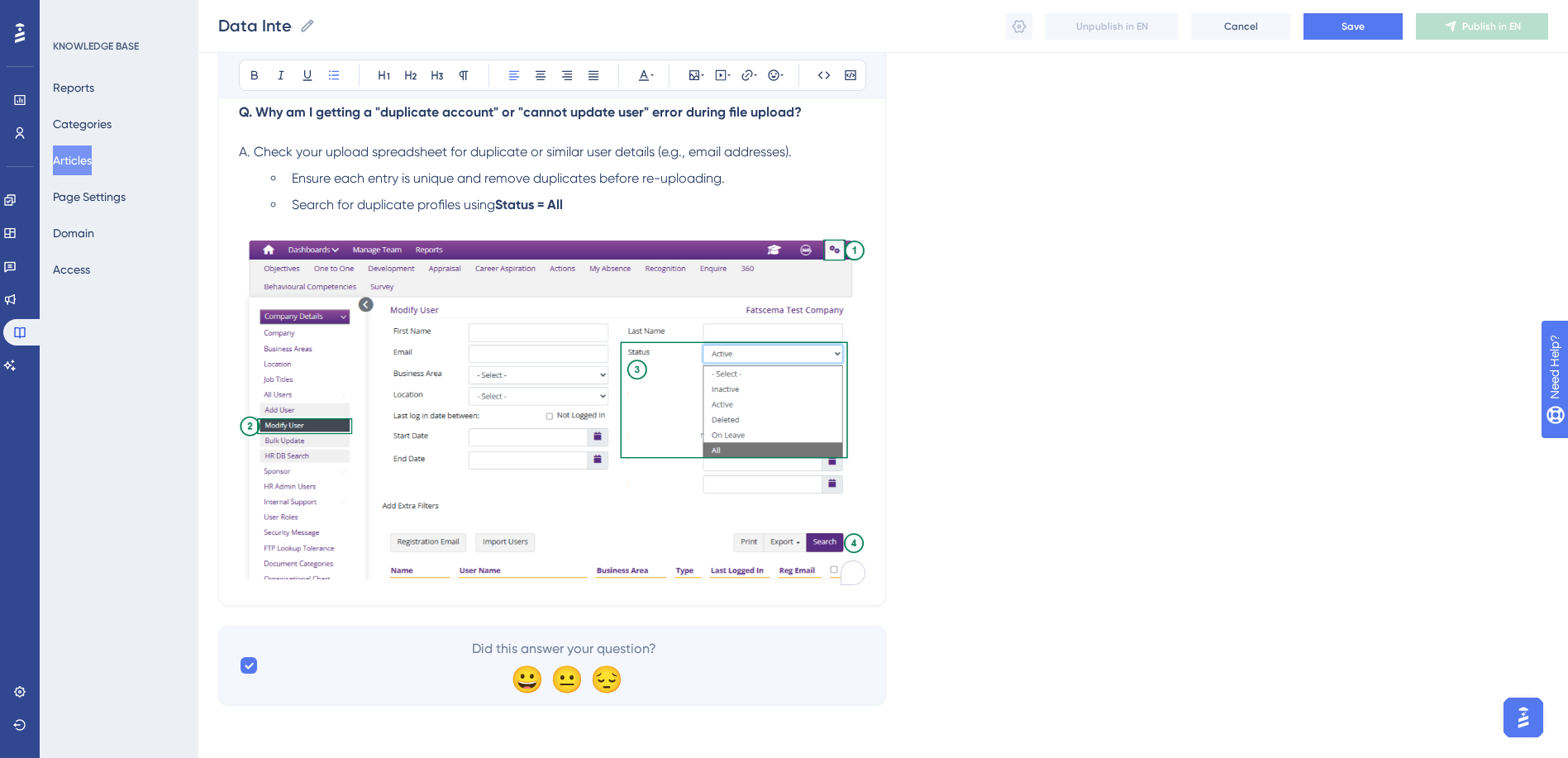
click at [644, 476] on img "To enrich screen reader interactions, please activate Accessibility in Grammarl…" at bounding box center [552, 407] width 627 height 345
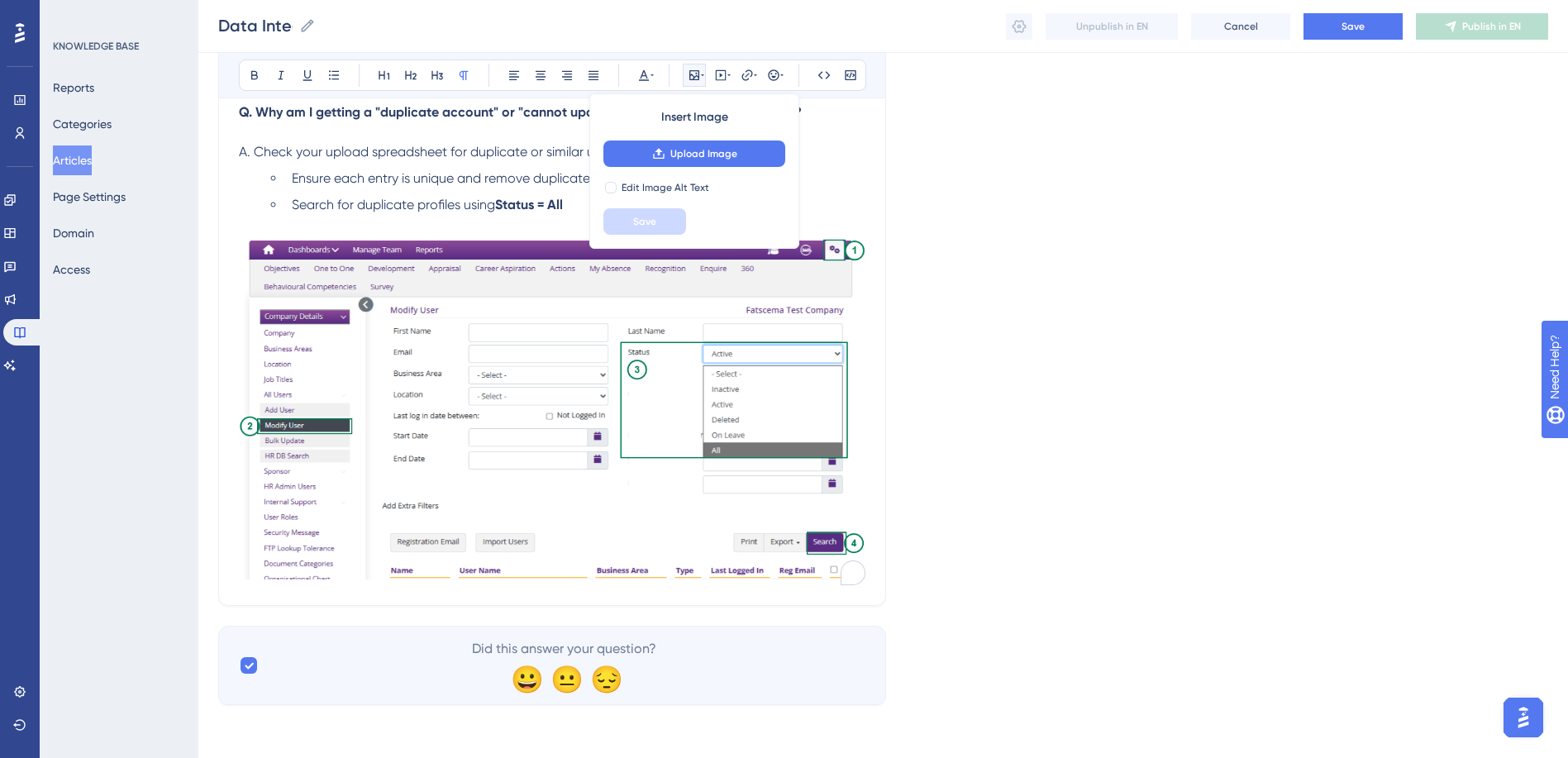
click at [942, 498] on div "Language English (Default) Data Integration/Upload errors File upload errors Bo…" at bounding box center [883, 281] width 1330 height 849
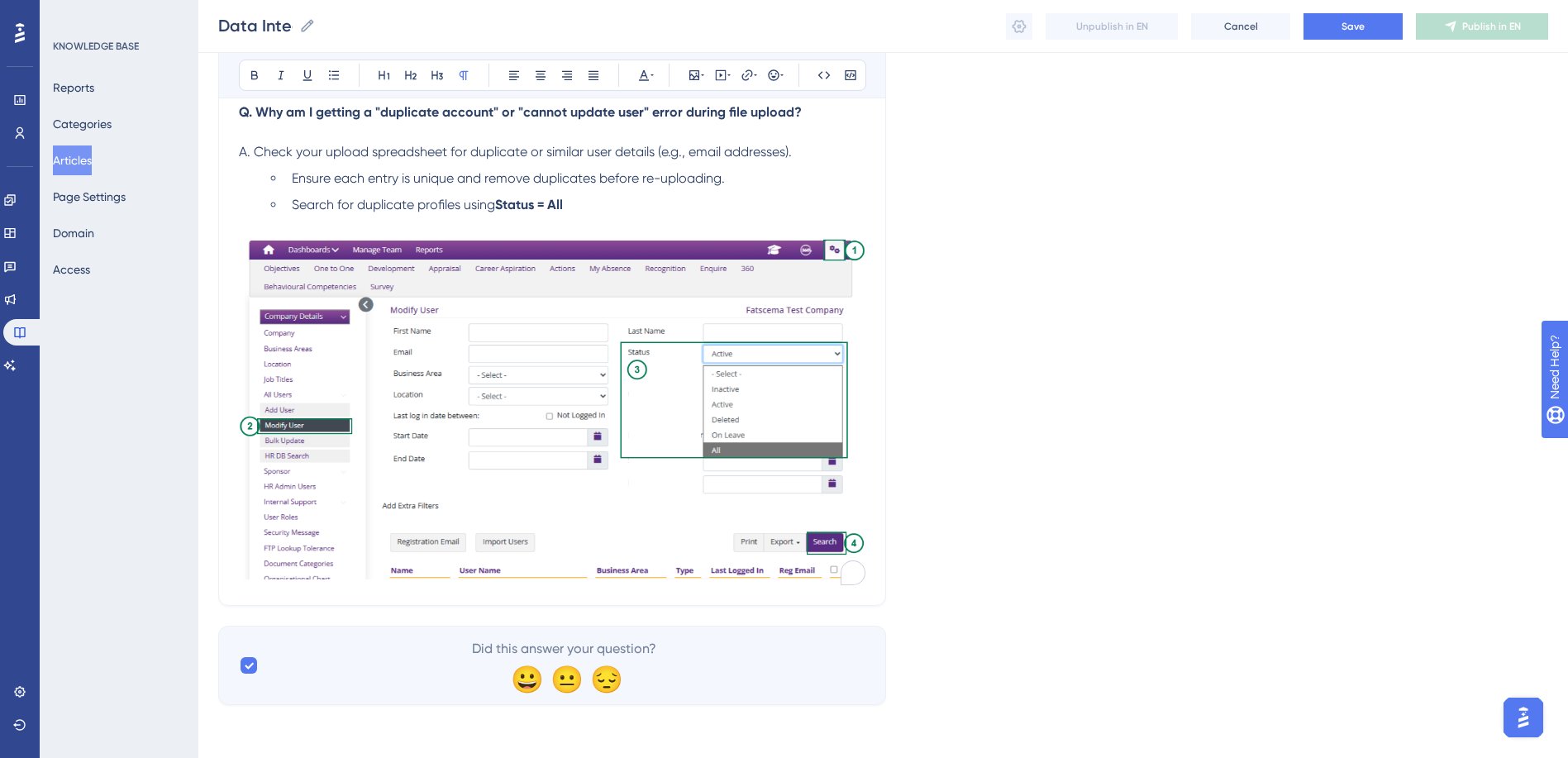
click at [461, 204] on span "Search for duplicate profiles using" at bounding box center [393, 204] width 203 height 15
click at [495, 205] on span "Search for duplicate profiles via Name and using" at bounding box center [439, 204] width 295 height 15
click at [589, 203] on strong "Status = All" at bounding box center [618, 204] width 67 height 15
click at [800, 112] on p "Q. Why am I getting a "duplicate account" or "cannot update user" error during …" at bounding box center [552, 112] width 627 height 20
click at [650, 110] on strong "Q. Why am I getting a "duplicate account" or "cannot update user" error during …" at bounding box center [520, 112] width 563 height 15
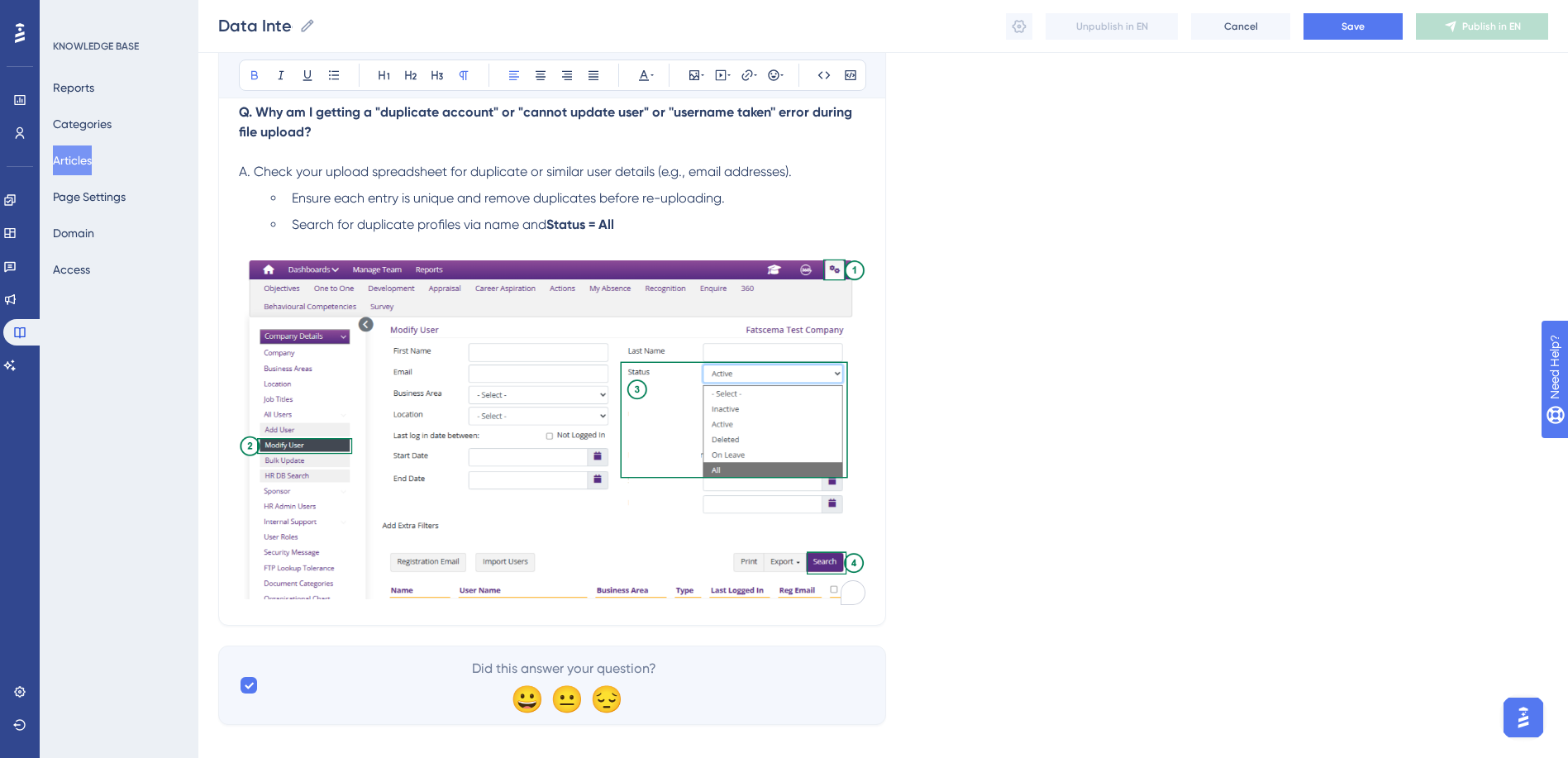
click at [1227, 216] on div "Language English (Default) Data Integration/Upload errors File upload errors Bo…" at bounding box center [883, 291] width 1330 height 868
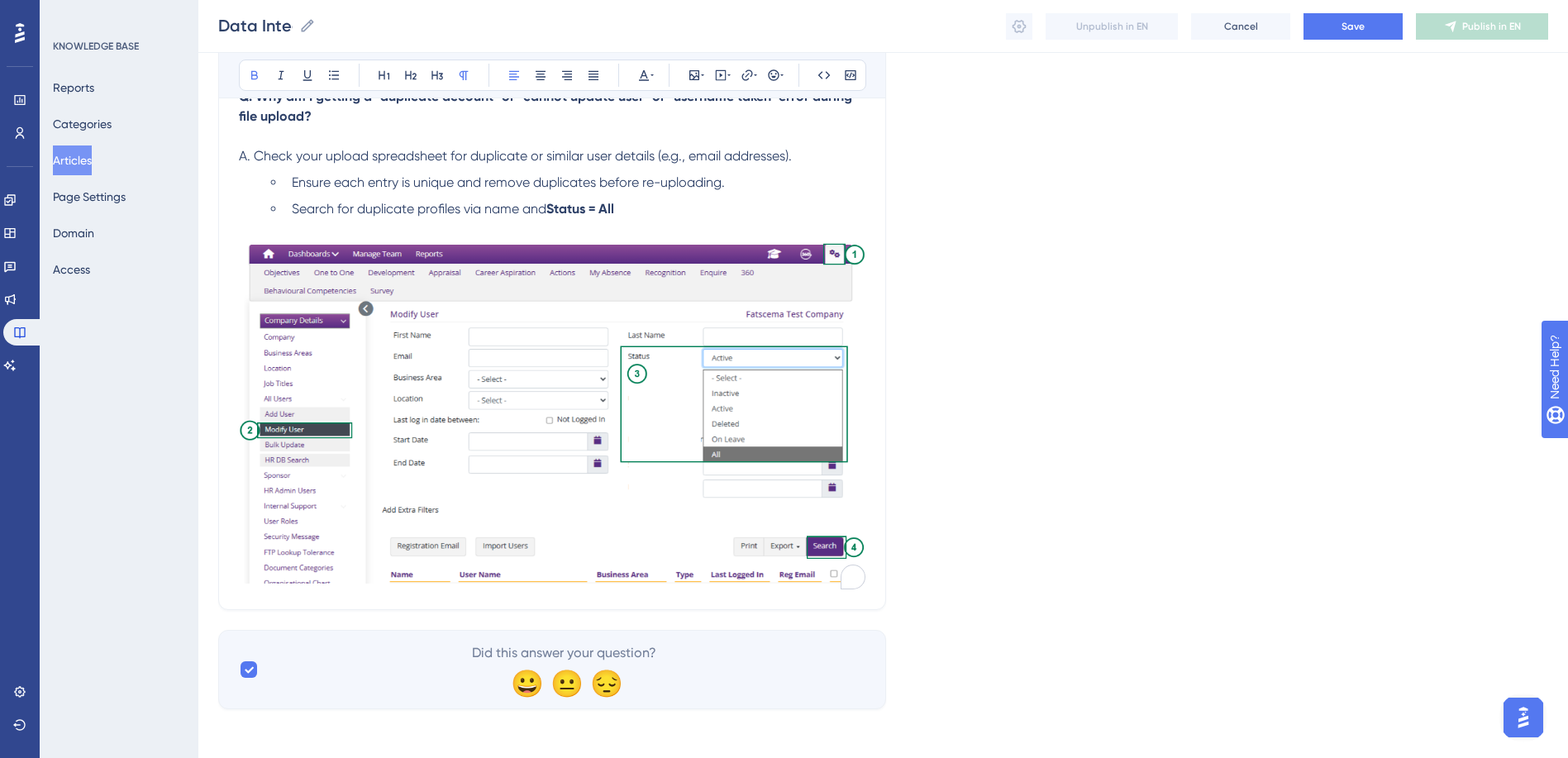
scroll to position [269, 0]
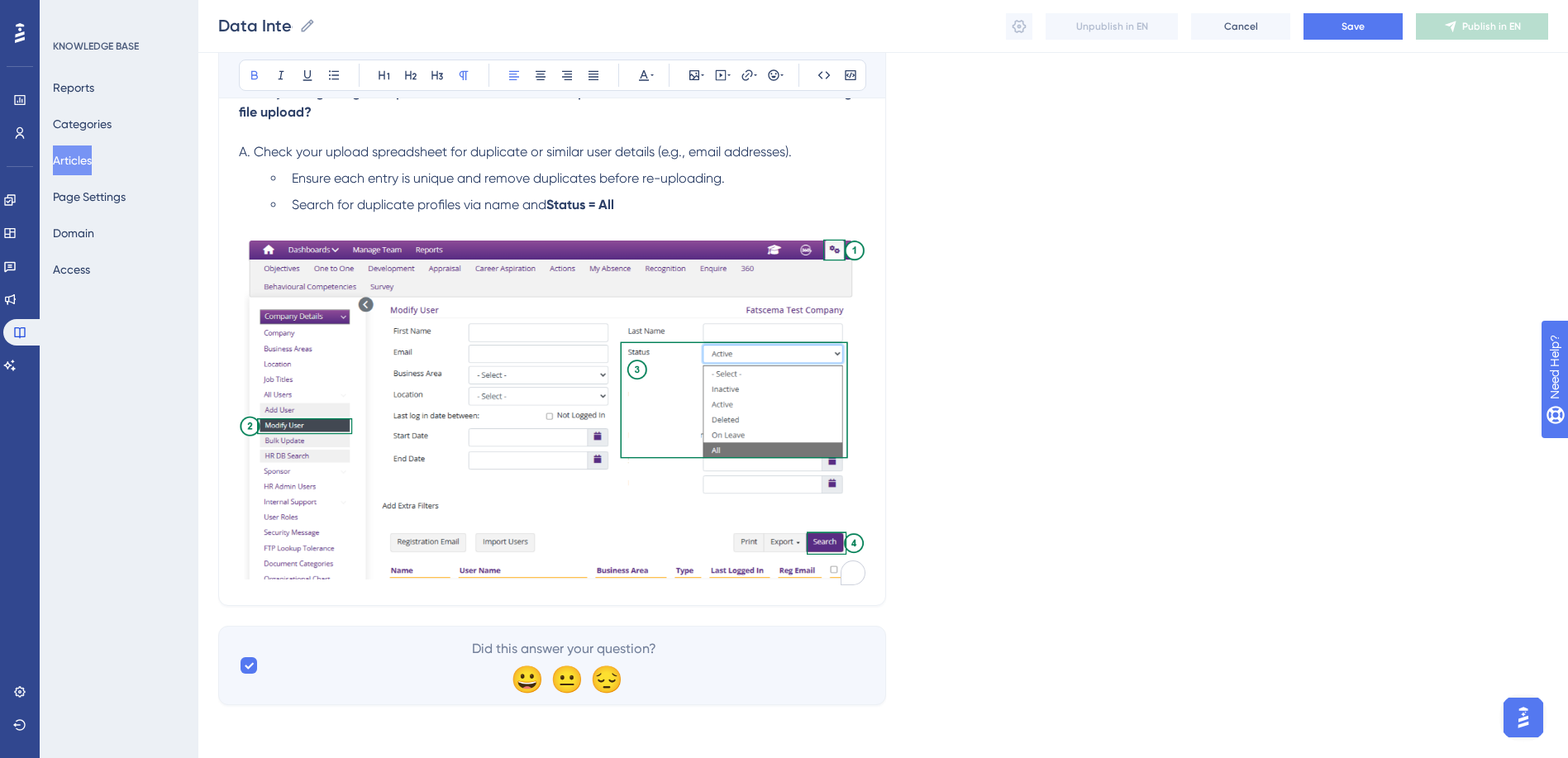
click at [902, 542] on div "Language English (Default) Data Integration/Upload errors File upload errors Bo…" at bounding box center [883, 271] width 1330 height 868
click at [869, 541] on div "Data Integration/Upload errors File upload errors Bold Italic Underline Bullet …" at bounding box center [553, 261] width 668 height 690
click at [865, 587] on div "Data Integration/Upload errors File upload errors Bold Italic Underline Bullet …" at bounding box center [553, 261] width 668 height 690
click at [765, 588] on div "Data Integration/Upload errors File upload errors Bold Italic Underline Bullet …" at bounding box center [553, 261] width 668 height 690
click at [864, 484] on img "To enrich screen reader interactions, please activate Accessibility in Grammarl…" at bounding box center [552, 407] width 627 height 345
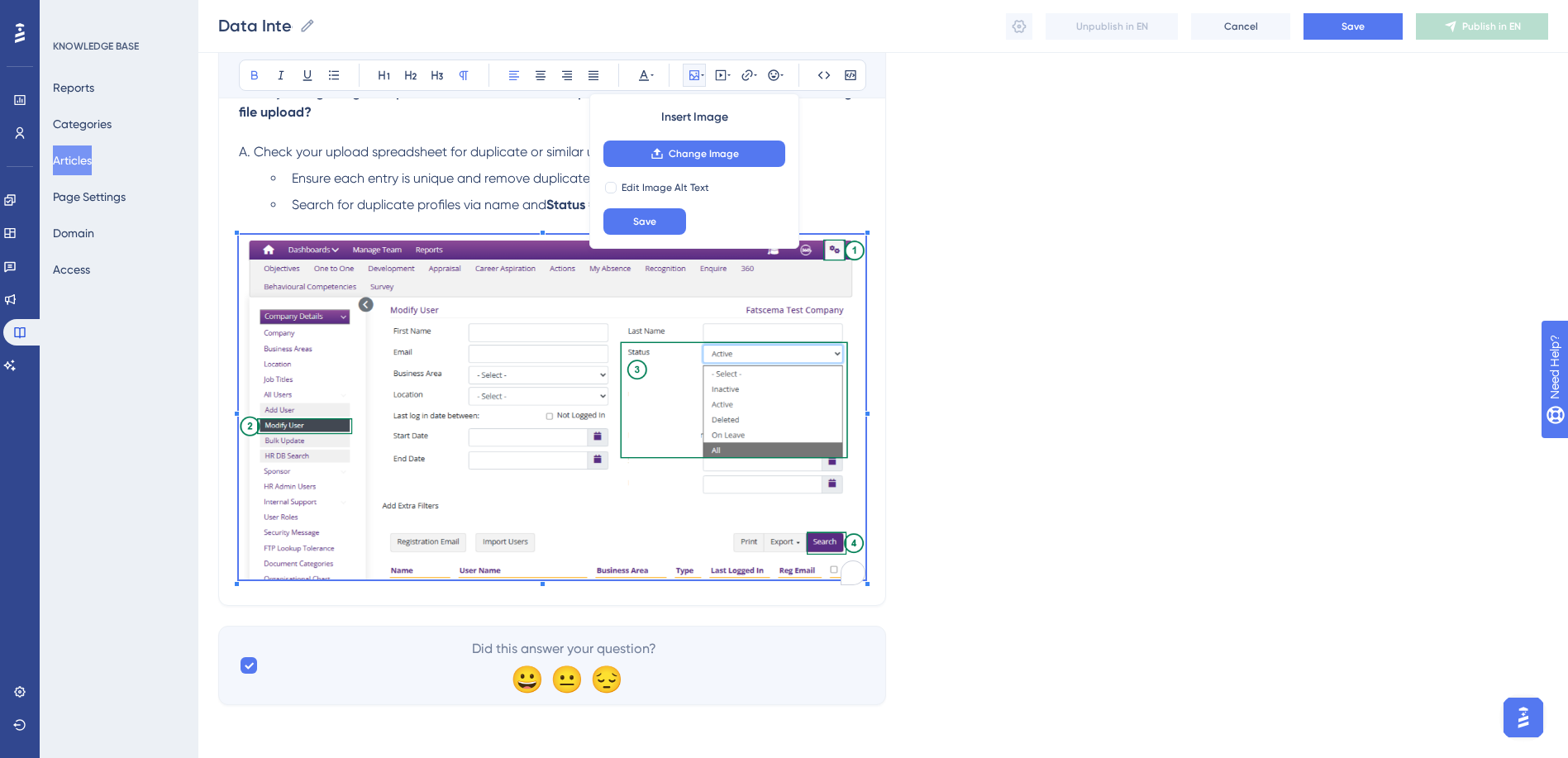
click at [872, 487] on div "Data Integration/Upload errors File upload errors Bold Italic Underline Bullet …" at bounding box center [553, 261] width 668 height 690
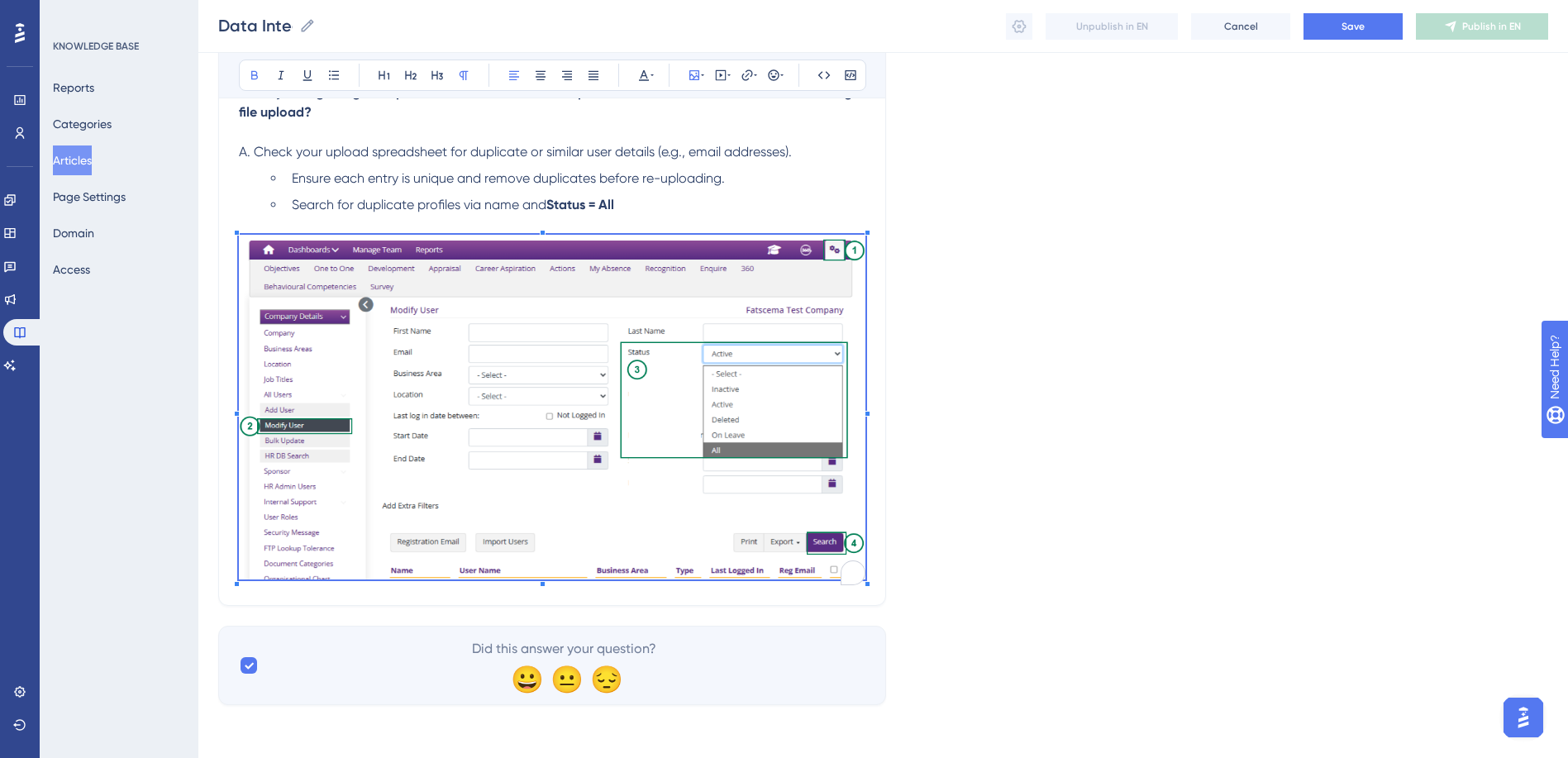
click at [675, 220] on p "To enrich screen reader interactions, please activate Accessibility in Grammarl…" at bounding box center [552, 224] width 627 height 20
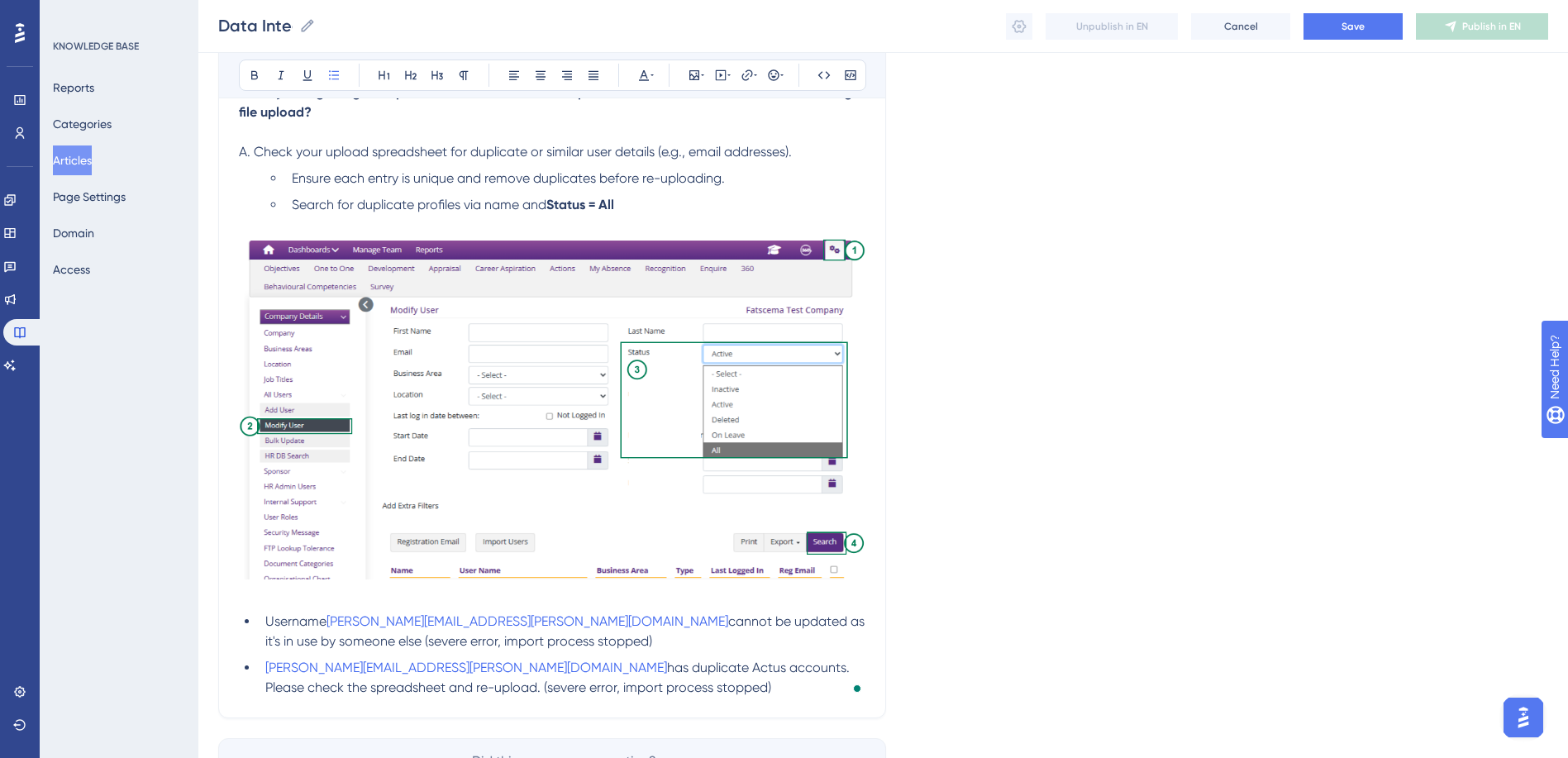
click at [500, 624] on span "cannot be updated as it's in use by someone else (severe error, import process …" at bounding box center [567, 631] width 603 height 36
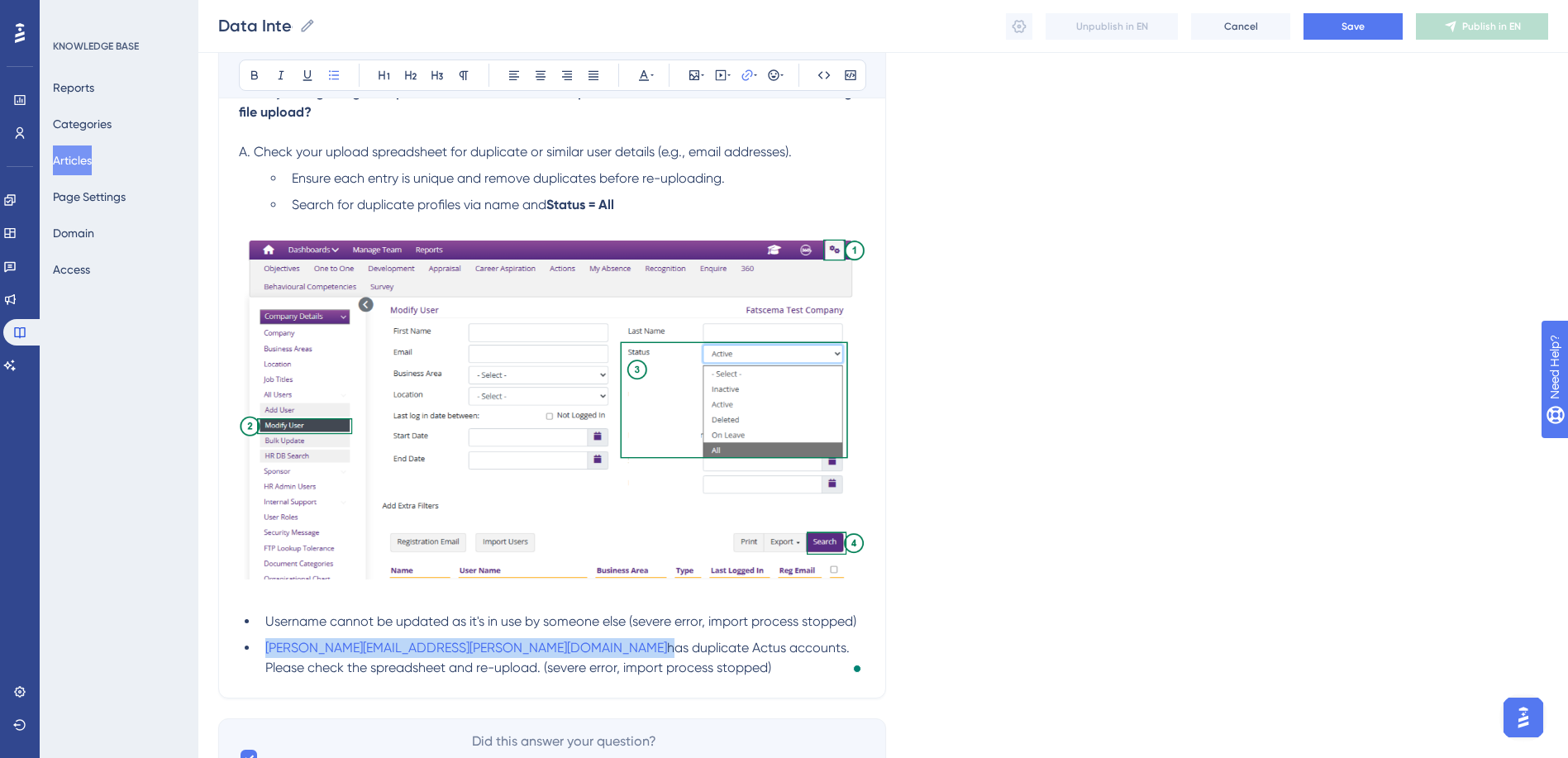
drag, startPoint x: 434, startPoint y: 646, endPoint x: 239, endPoint y: 646, distance: 195.0
click at [239, 646] on ul "Username cannot be updated as it's in use by someone else (severe error, import…" at bounding box center [552, 644] width 627 height 66
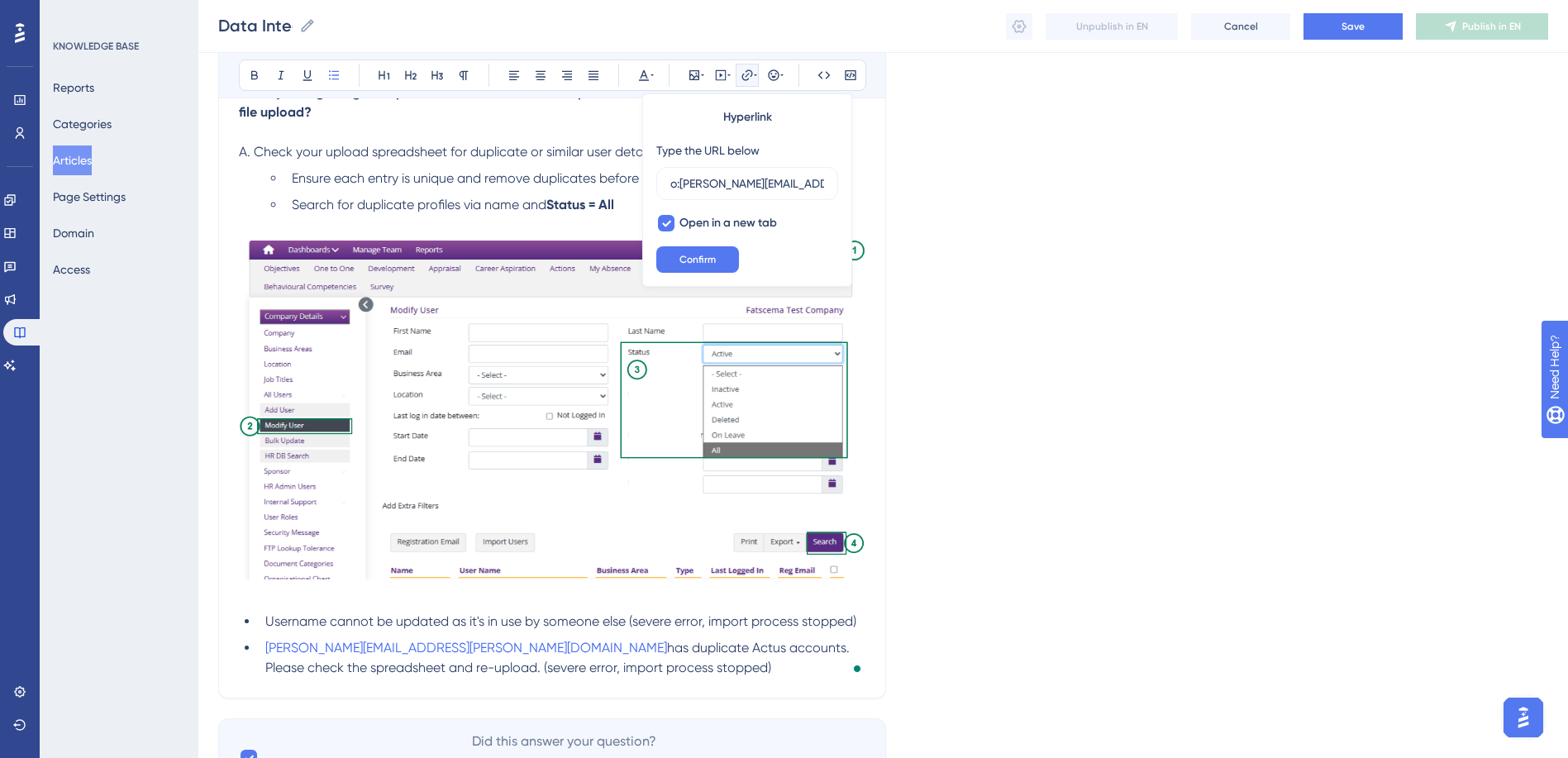
scroll to position [0, 0]
drag, startPoint x: 435, startPoint y: 648, endPoint x: 458, endPoint y: 663, distance: 27.5
click at [435, 649] on span "has duplicate Actus accounts. Please check the spreadsheet and re-upload. (seve…" at bounding box center [560, 657] width 588 height 36
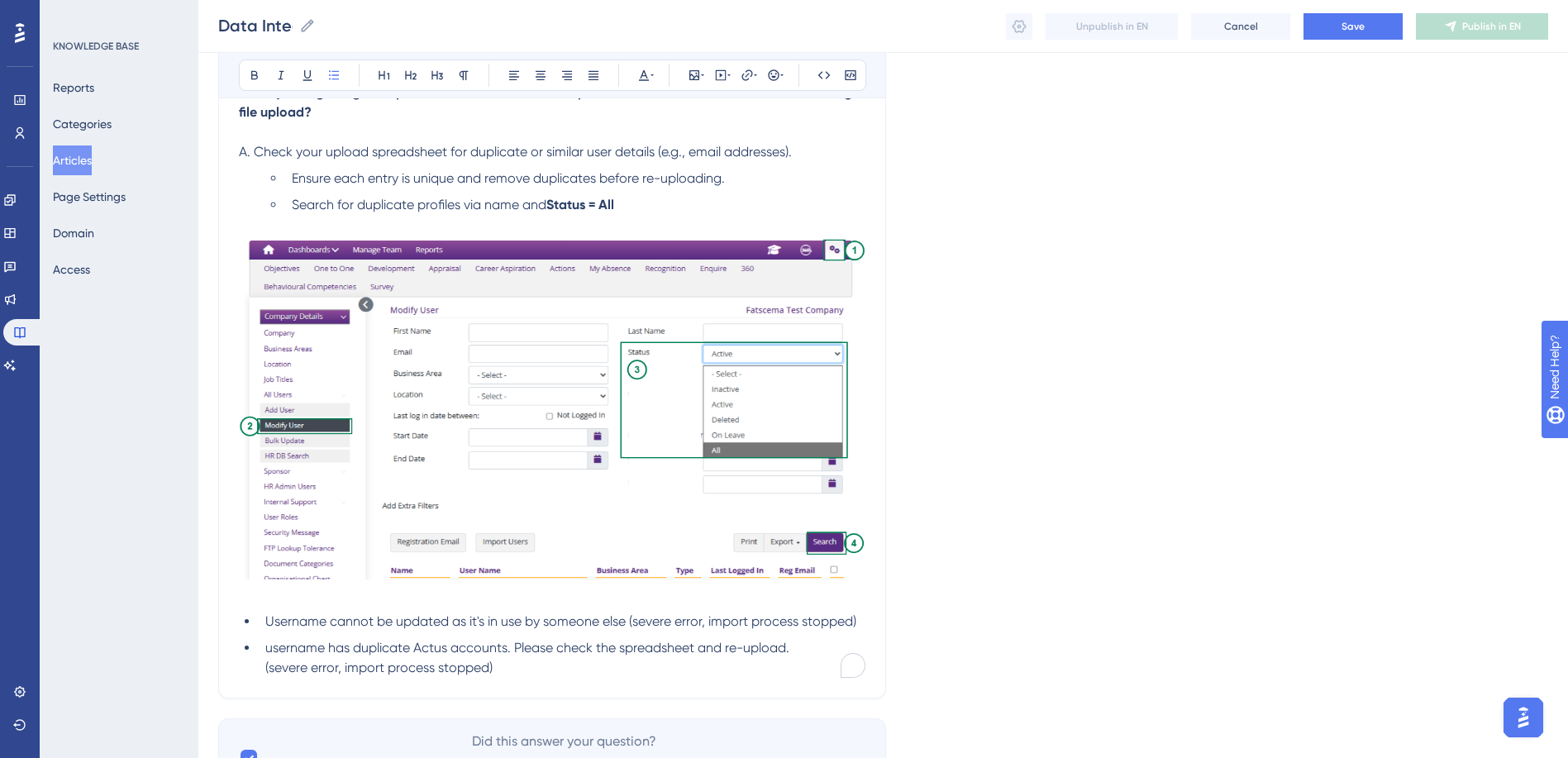
click at [267, 622] on span "Username cannot be updated as it's in use by someone else (severe error, import…" at bounding box center [562, 621] width 591 height 15
click at [267, 642] on span "username has duplicate Actus accounts. Please check the spreadsheet and re-uplo…" at bounding box center [530, 650] width 528 height 36
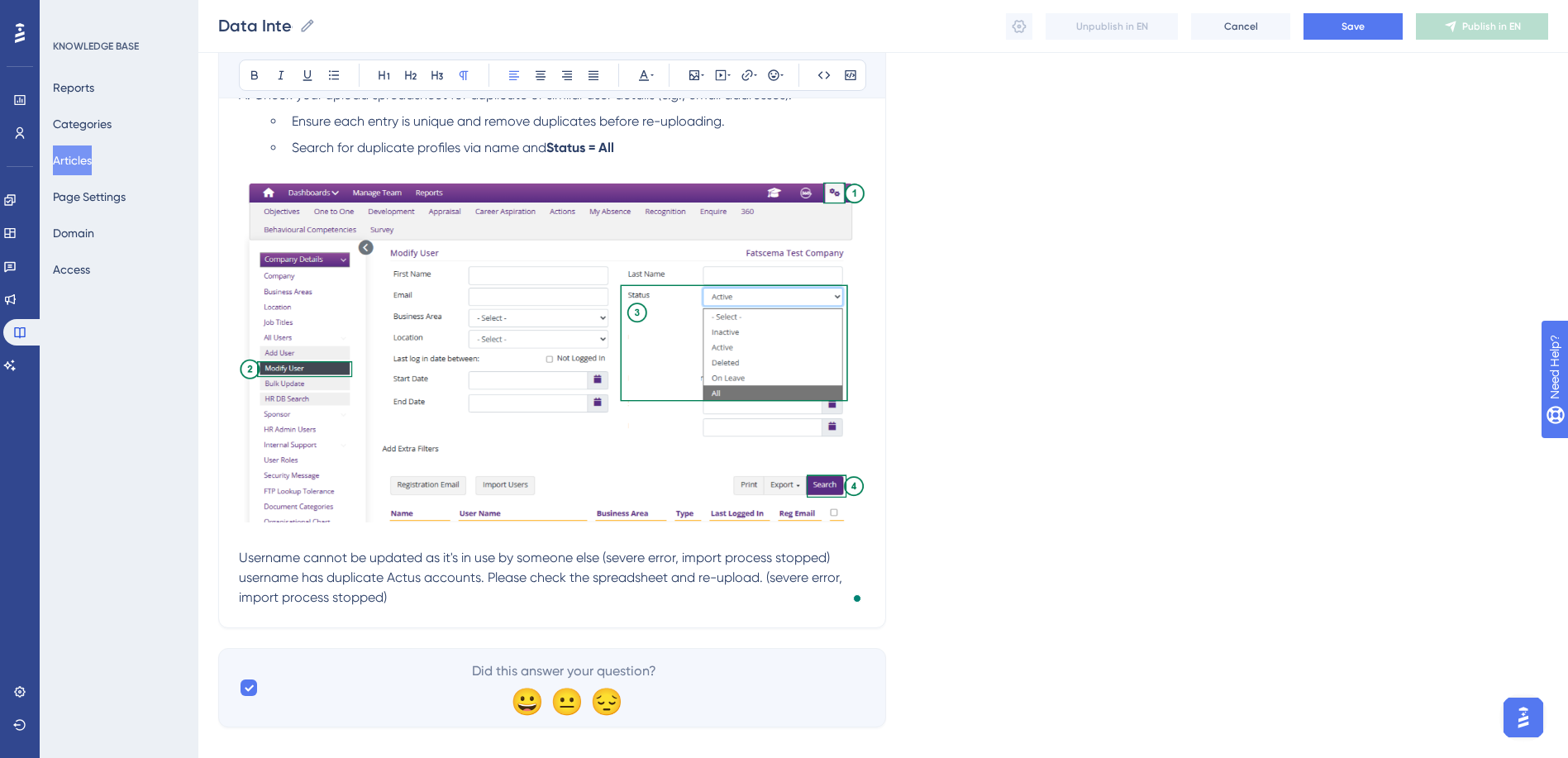
scroll to position [348, 0]
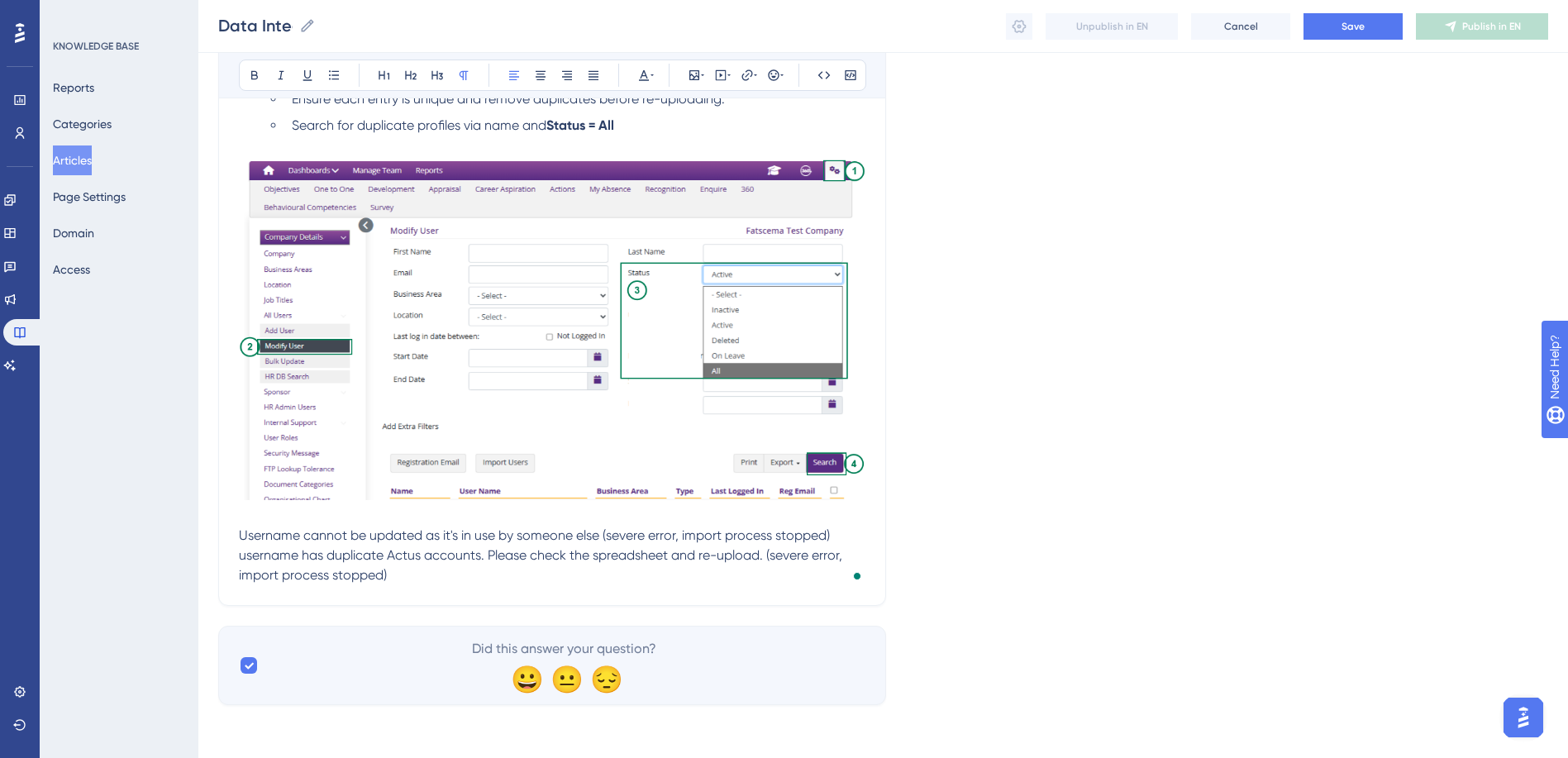
click at [242, 538] on span "Username cannot be updated as it's in use by someone else (severe error, import…" at bounding box center [535, 536] width 591 height 15
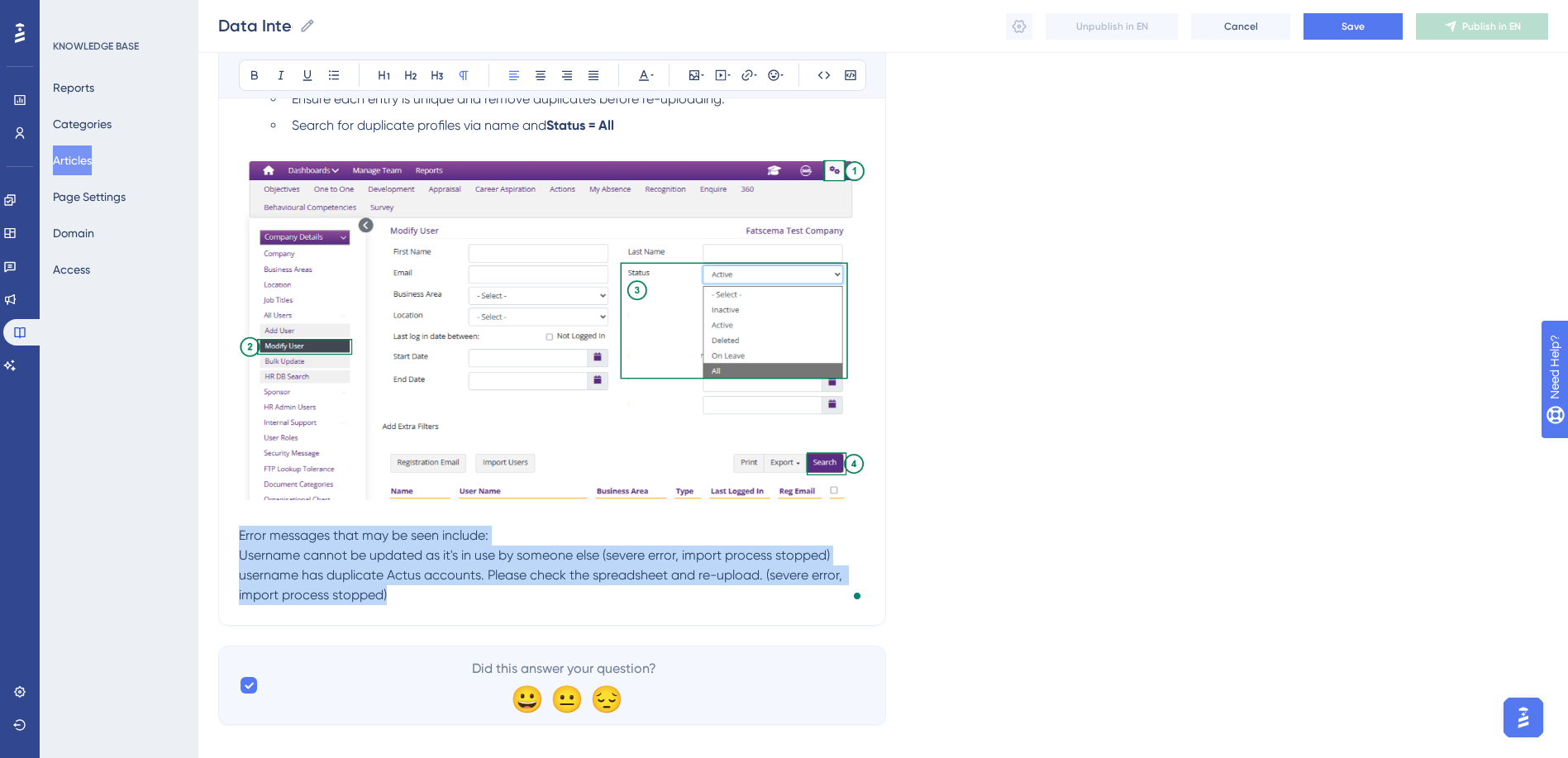
drag, startPoint x: 241, startPoint y: 535, endPoint x: 460, endPoint y: 610, distance: 231.5
click at [460, 610] on div "Data Integration/Upload errors File upload errors Bold Italic Underline Bullet …" at bounding box center [553, 231] width 668 height 789
click at [283, 83] on button at bounding box center [281, 75] width 23 height 23
click at [413, 599] on p "username has duplicate Actus accounts. Please check the spreadsheet and re-uplo…" at bounding box center [552, 585] width 627 height 39
drag, startPoint x: 240, startPoint y: 534, endPoint x: 431, endPoint y: 592, distance: 199.6
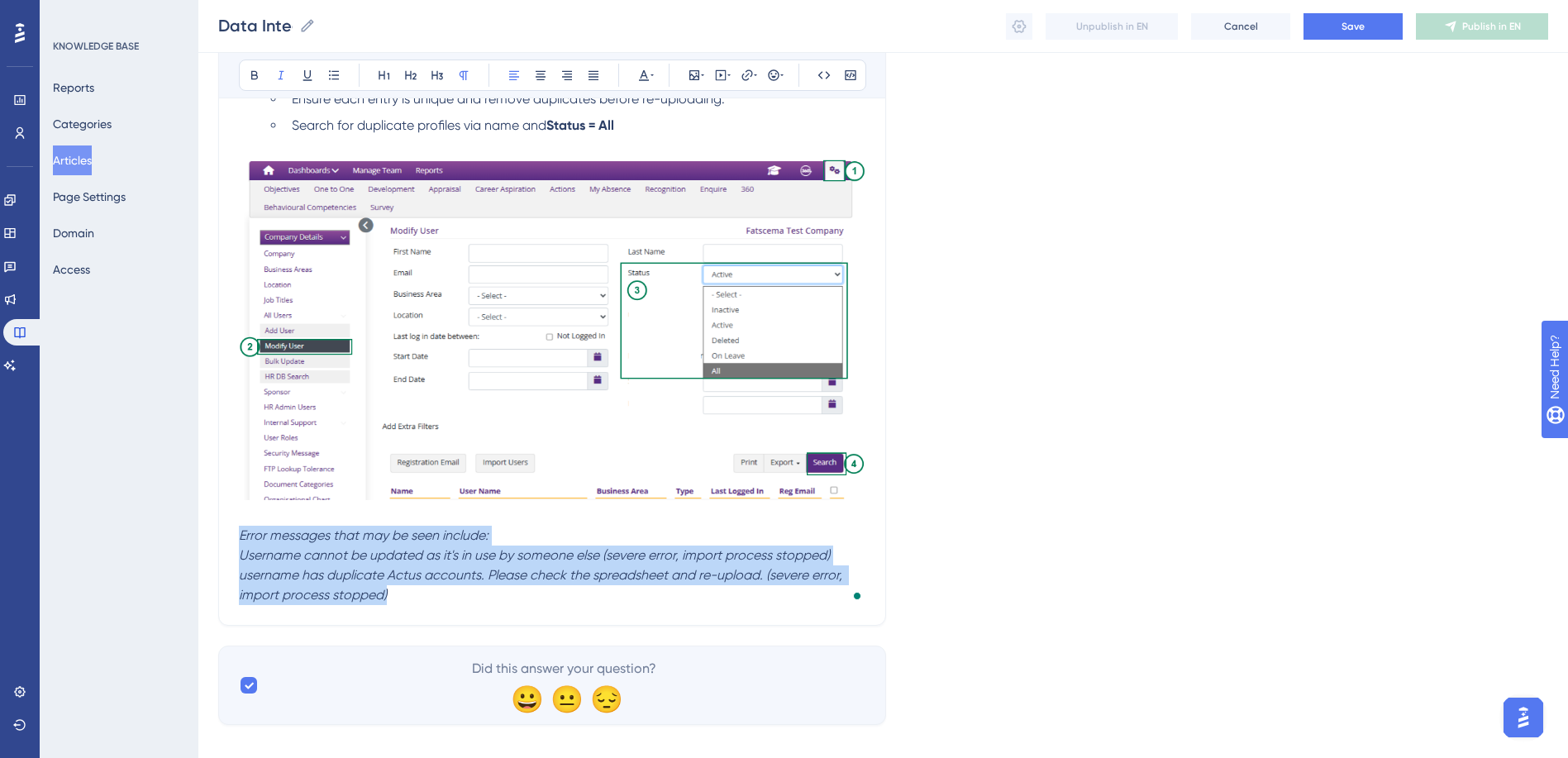
click at [431, 592] on div "Q. Why am I getting a "duplicate account" or "cannot update user" or ''username…" at bounding box center [552, 303] width 627 height 602
click at [655, 73] on button at bounding box center [644, 75] width 23 height 23
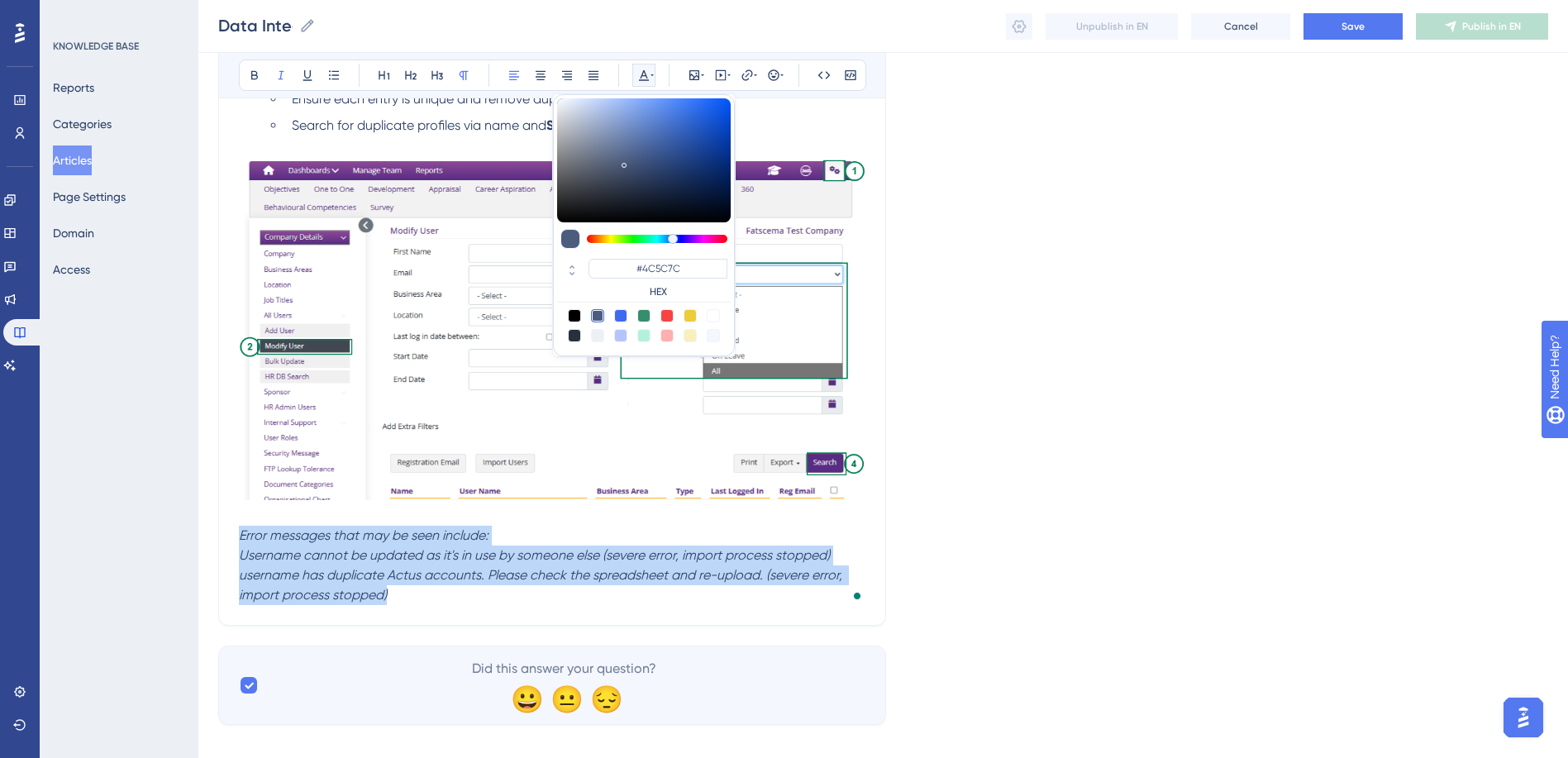
click at [593, 336] on div at bounding box center [598, 336] width 13 height 13
type input "#ECF0F5"
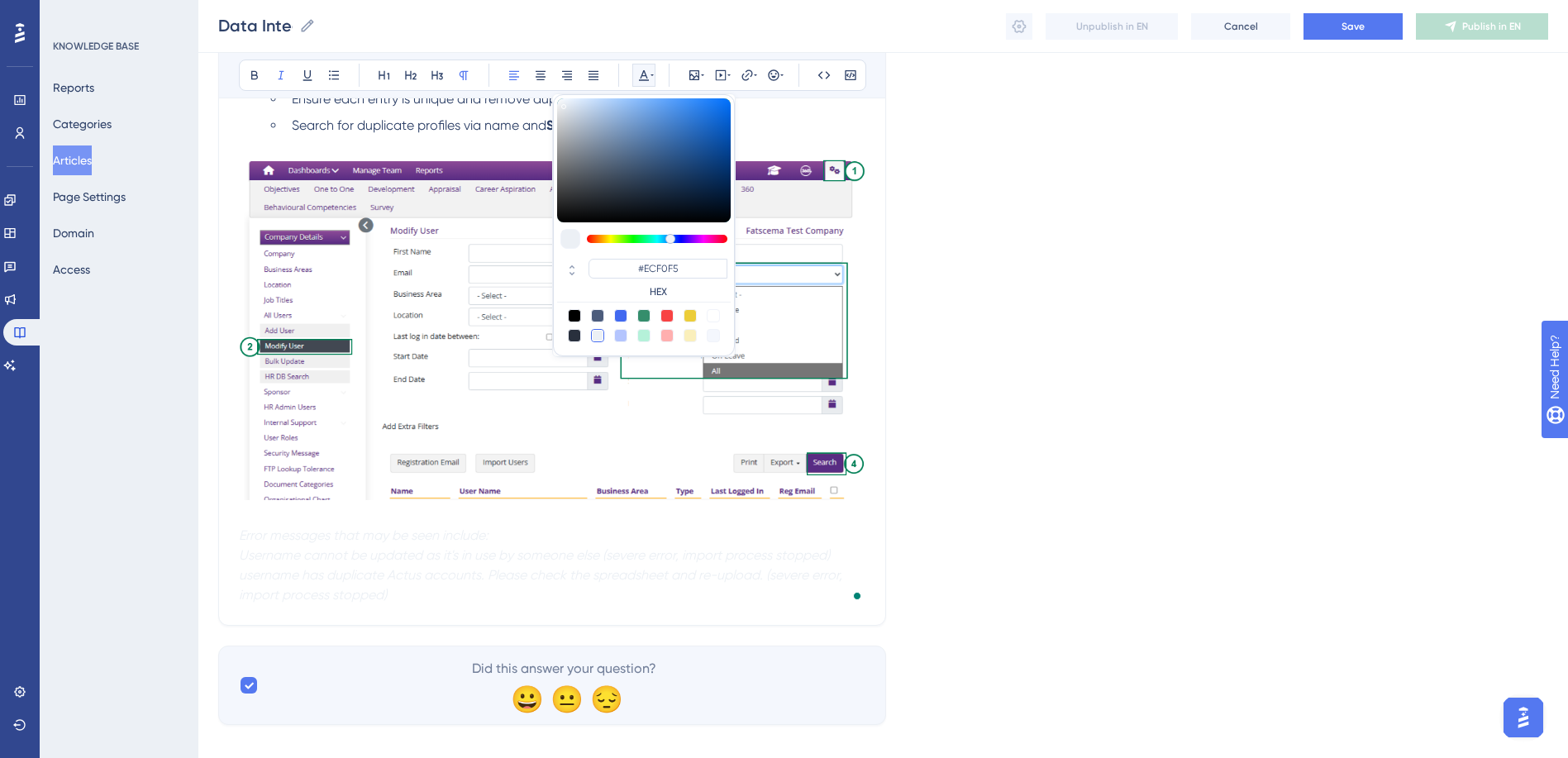
click at [440, 605] on div "Data Integration/Upload errors File upload errors Bold Italic Underline Bullet …" at bounding box center [553, 231] width 668 height 789
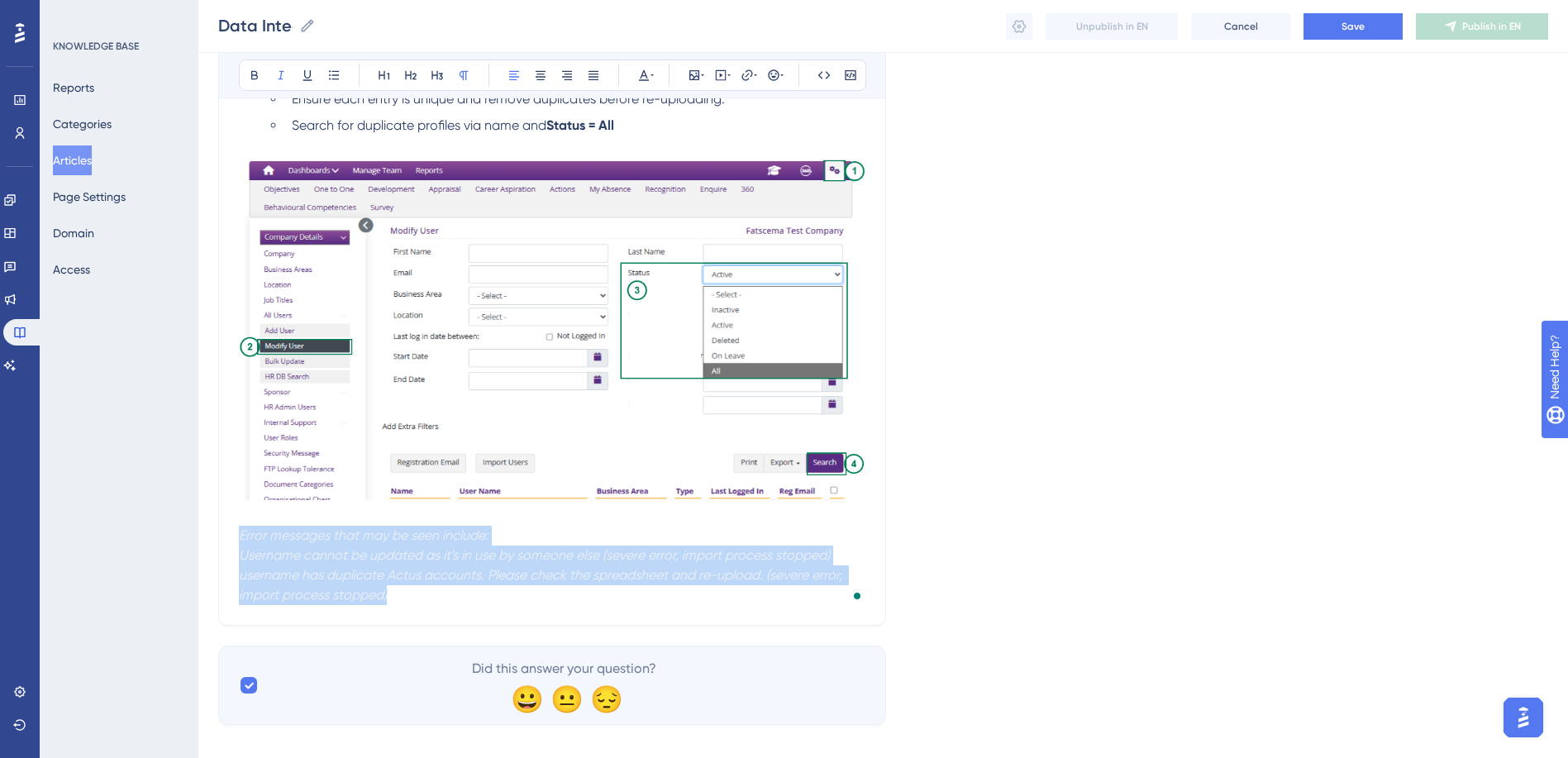
drag, startPoint x: 398, startPoint y: 592, endPoint x: 222, endPoint y: 534, distance: 185.3
click at [222, 534] on div "Data Integration/Upload errors File upload errors Bold Italic Underline Bullet …" at bounding box center [553, 231] width 668 height 789
click at [652, 78] on icon at bounding box center [651, 75] width 3 height 13
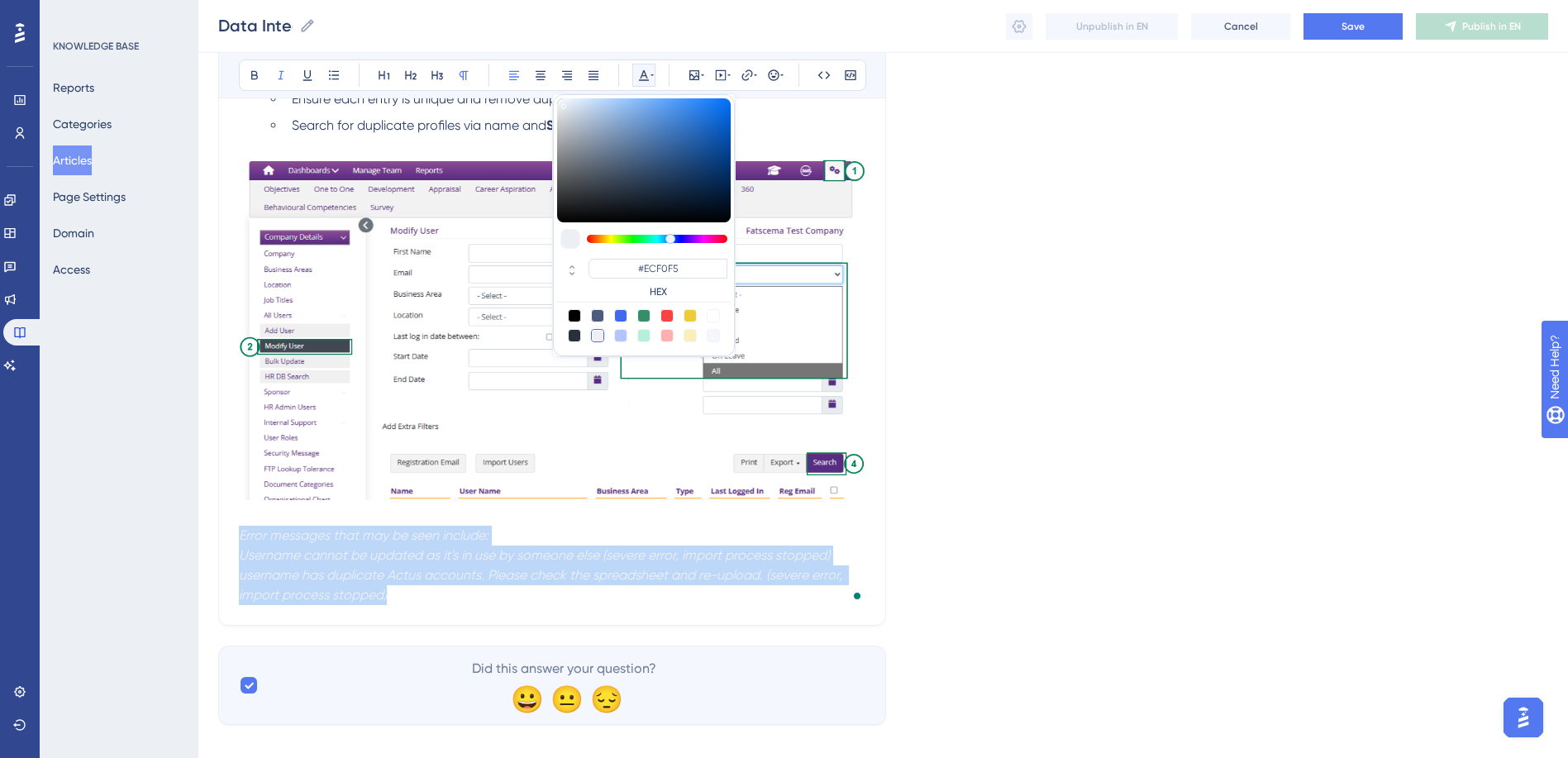
click at [647, 333] on div at bounding box center [644, 336] width 13 height 13
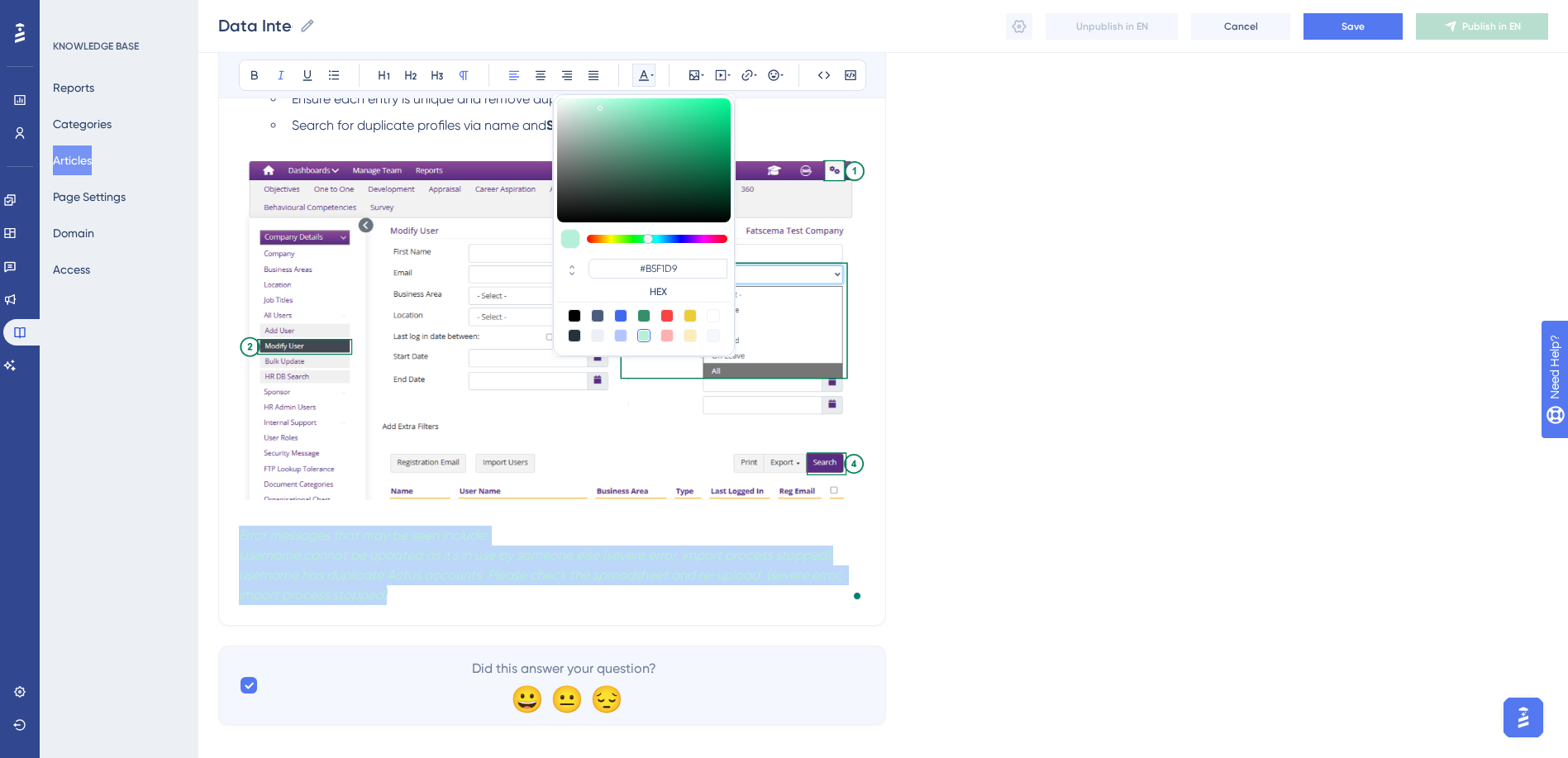
click at [621, 318] on div at bounding box center [621, 316] width 13 height 13
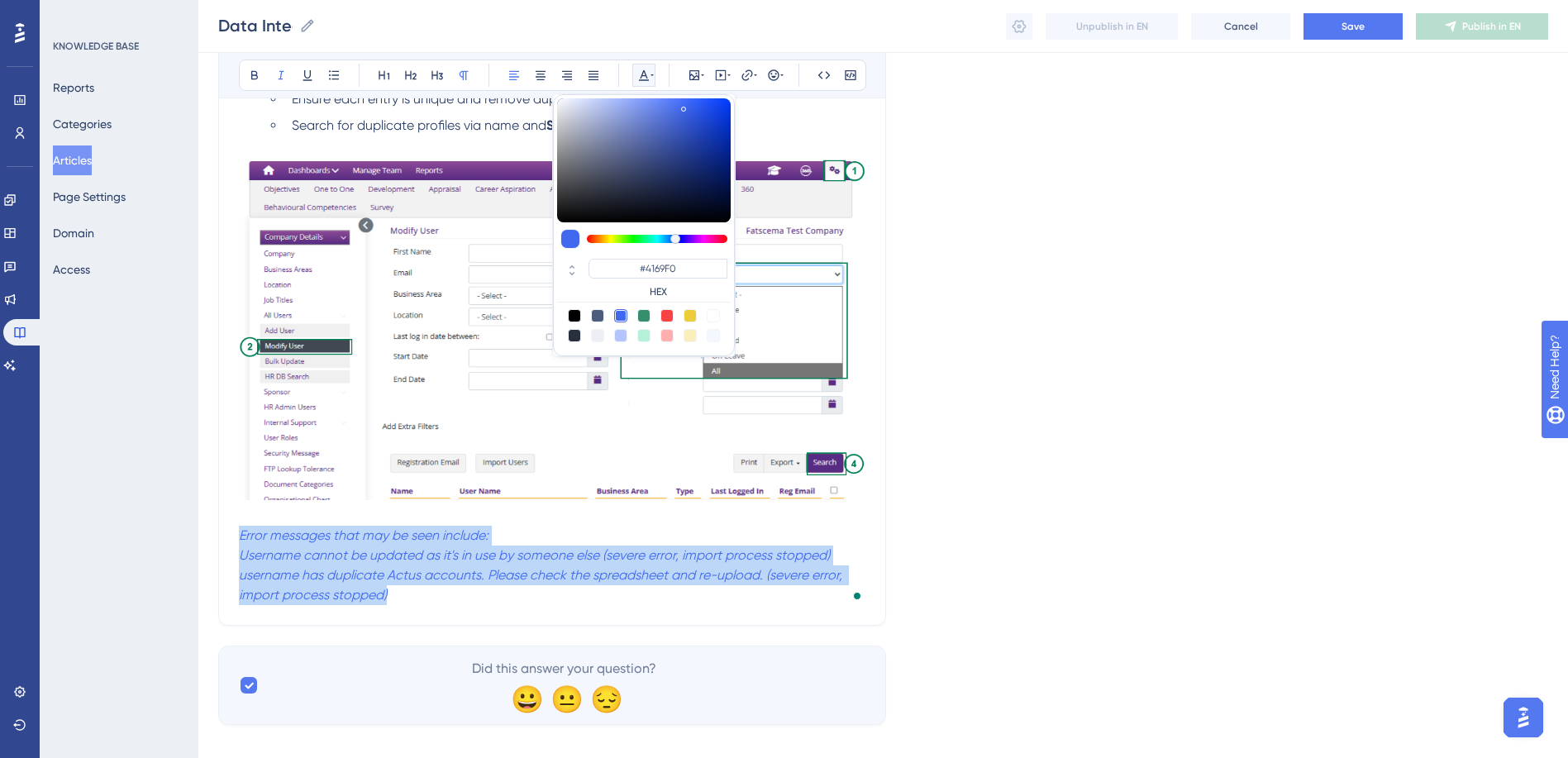
click at [600, 315] on div at bounding box center [598, 316] width 13 height 13
type input "#4C5C7C"
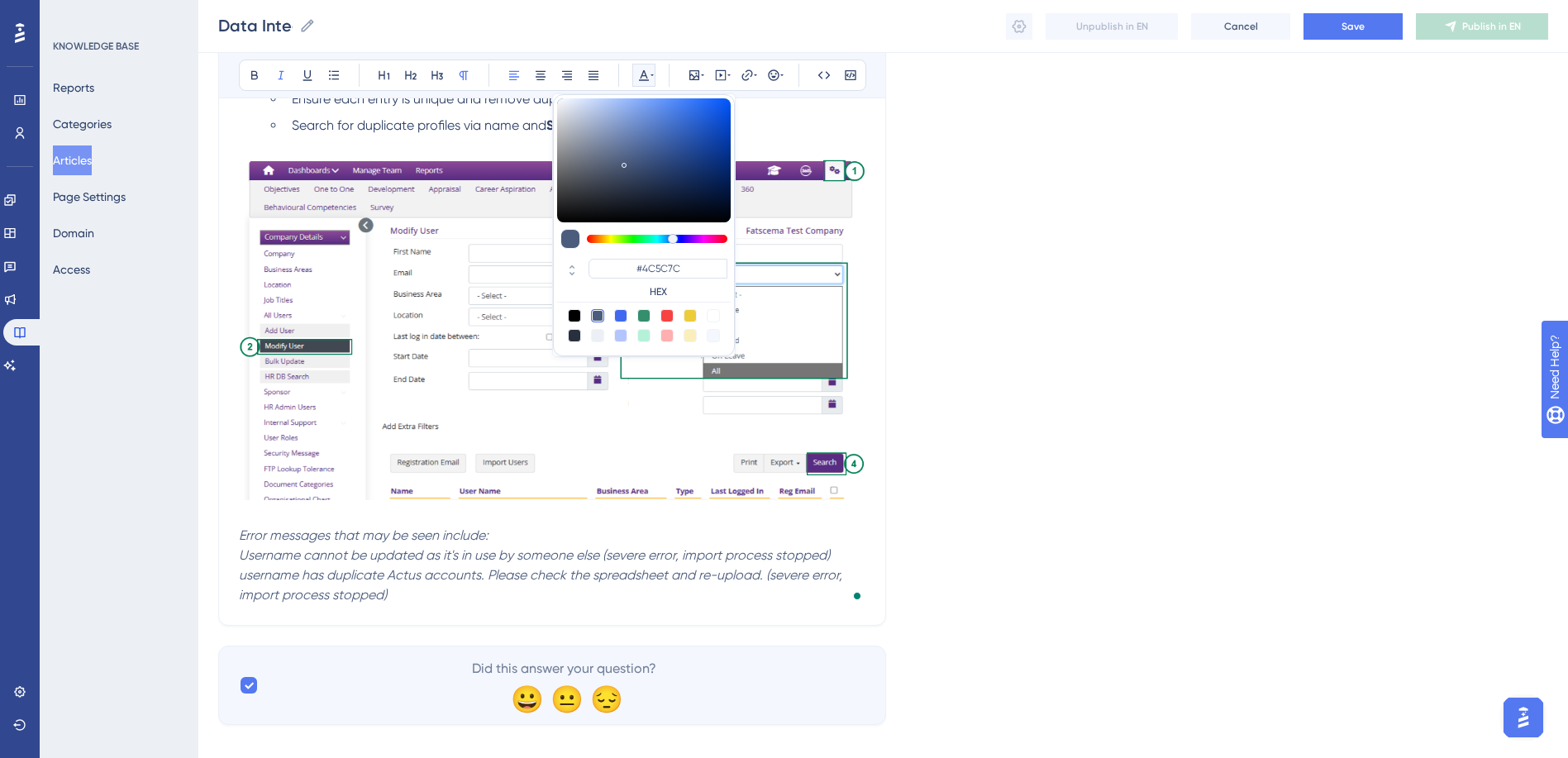
click at [437, 610] on div "Data Integration/Upload errors File upload errors Bold Italic Underline Bullet …" at bounding box center [553, 231] width 668 height 789
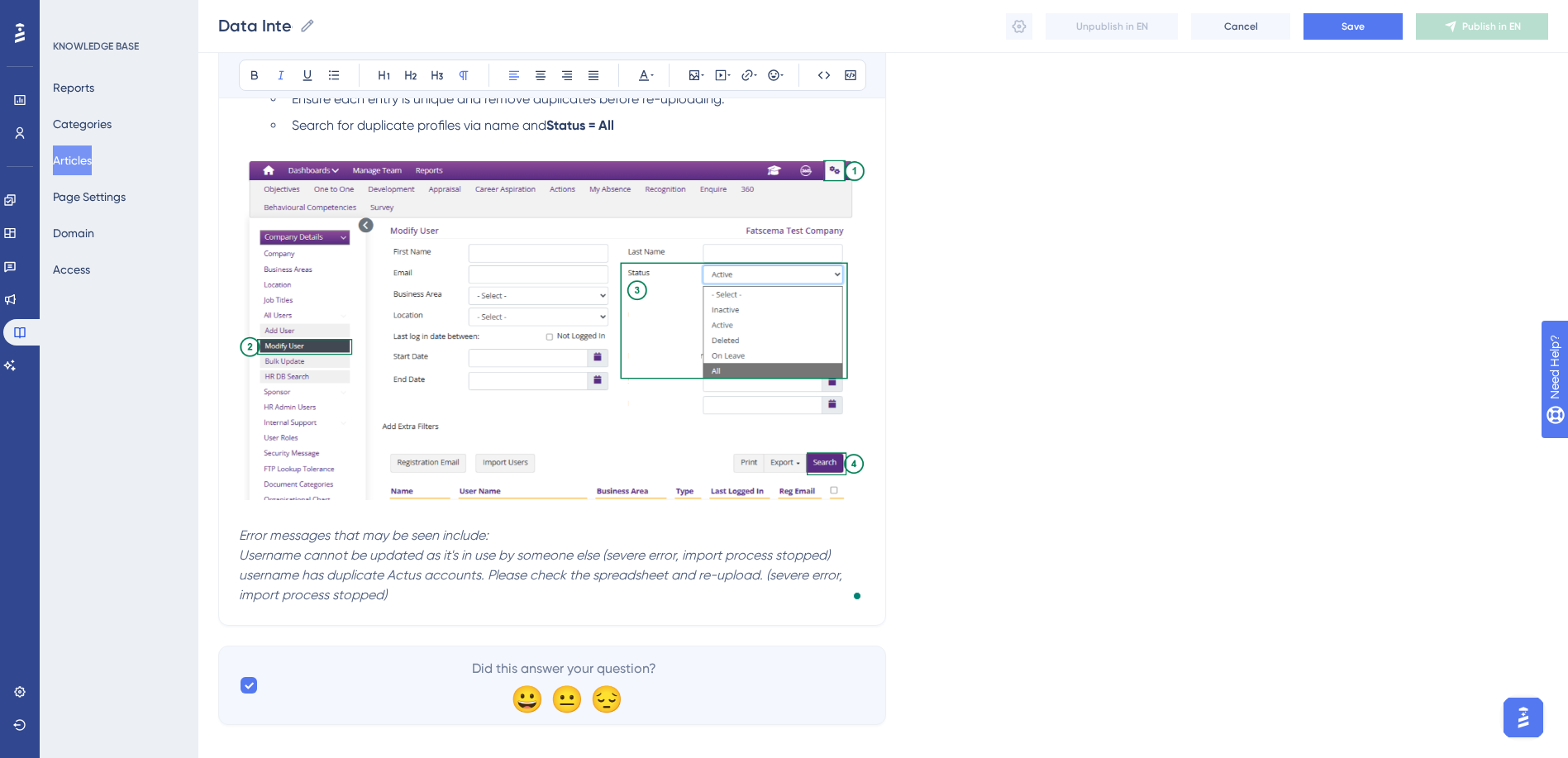
click at [444, 535] on em "Error messages that may be seen include:" at bounding box center [363, 536] width 249 height 15
click at [446, 601] on p "username has duplicate Actus accounts. Please check the spreadsheet and re-uplo…" at bounding box center [552, 585] width 627 height 39
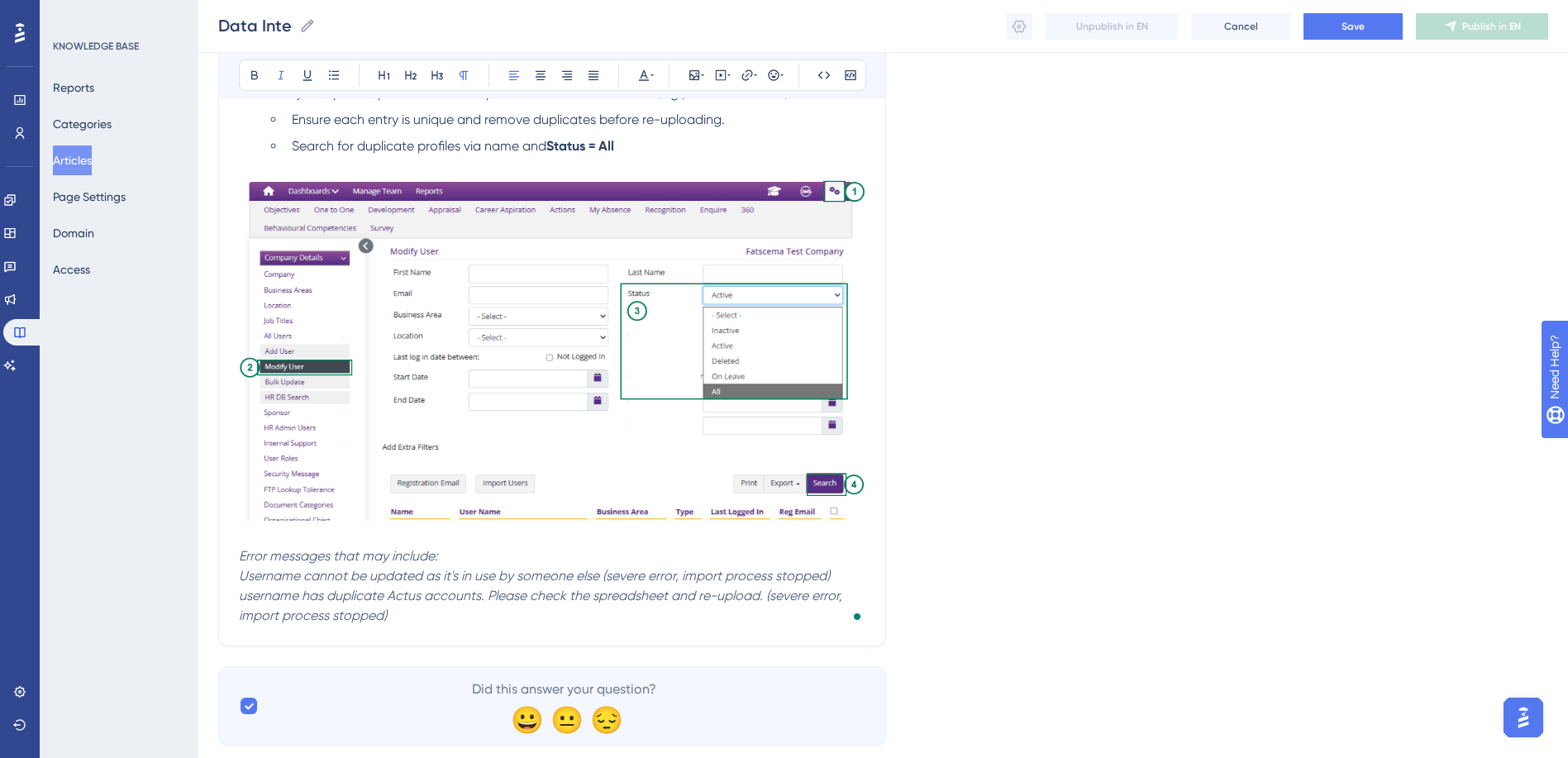
scroll to position [368, 0]
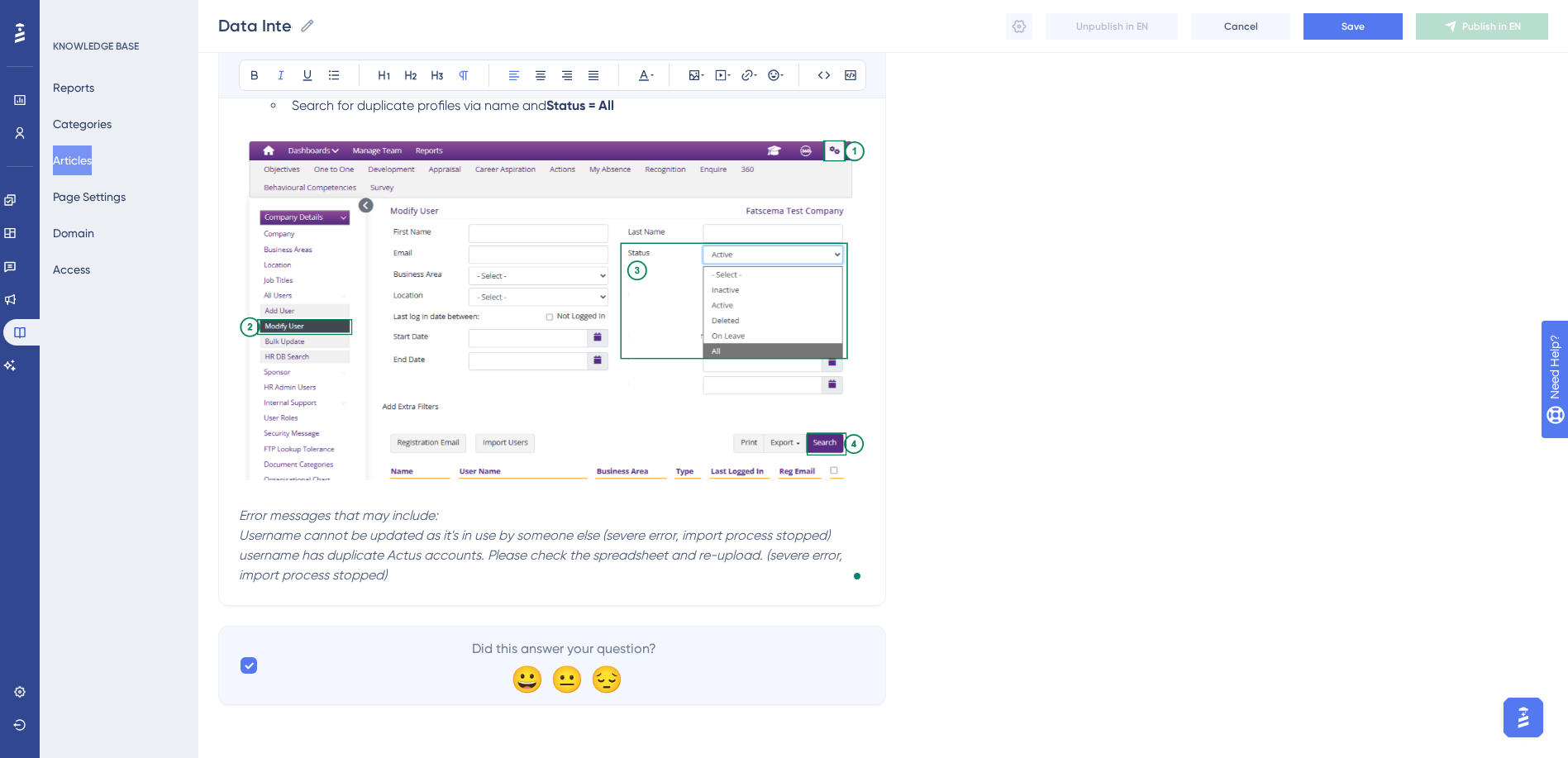
click at [247, 558] on em "username has duplicate Actus accounts. Please check the spreadsheet and re-uplo…" at bounding box center [542, 564] width 607 height 36
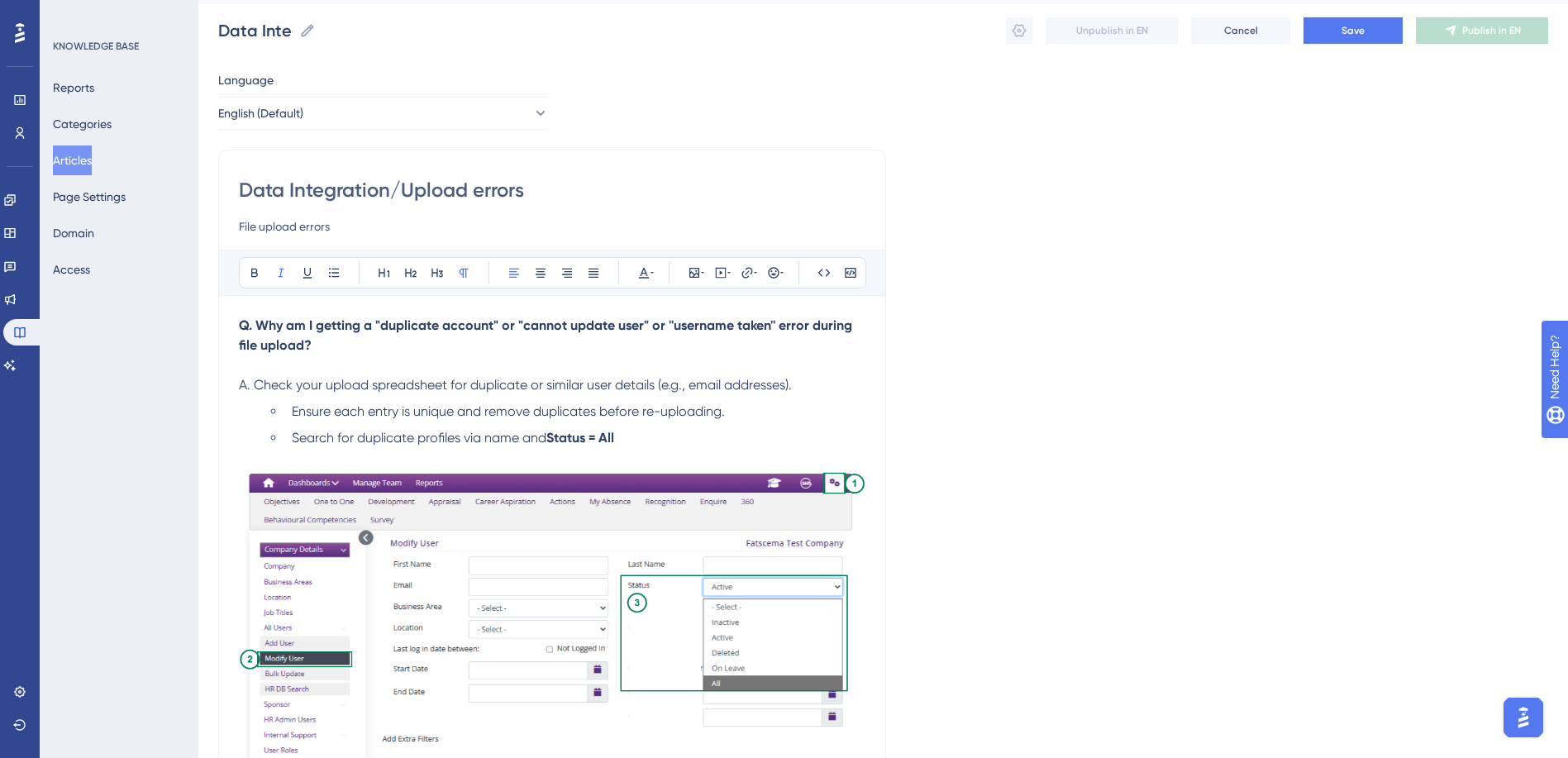
scroll to position [83, 0]
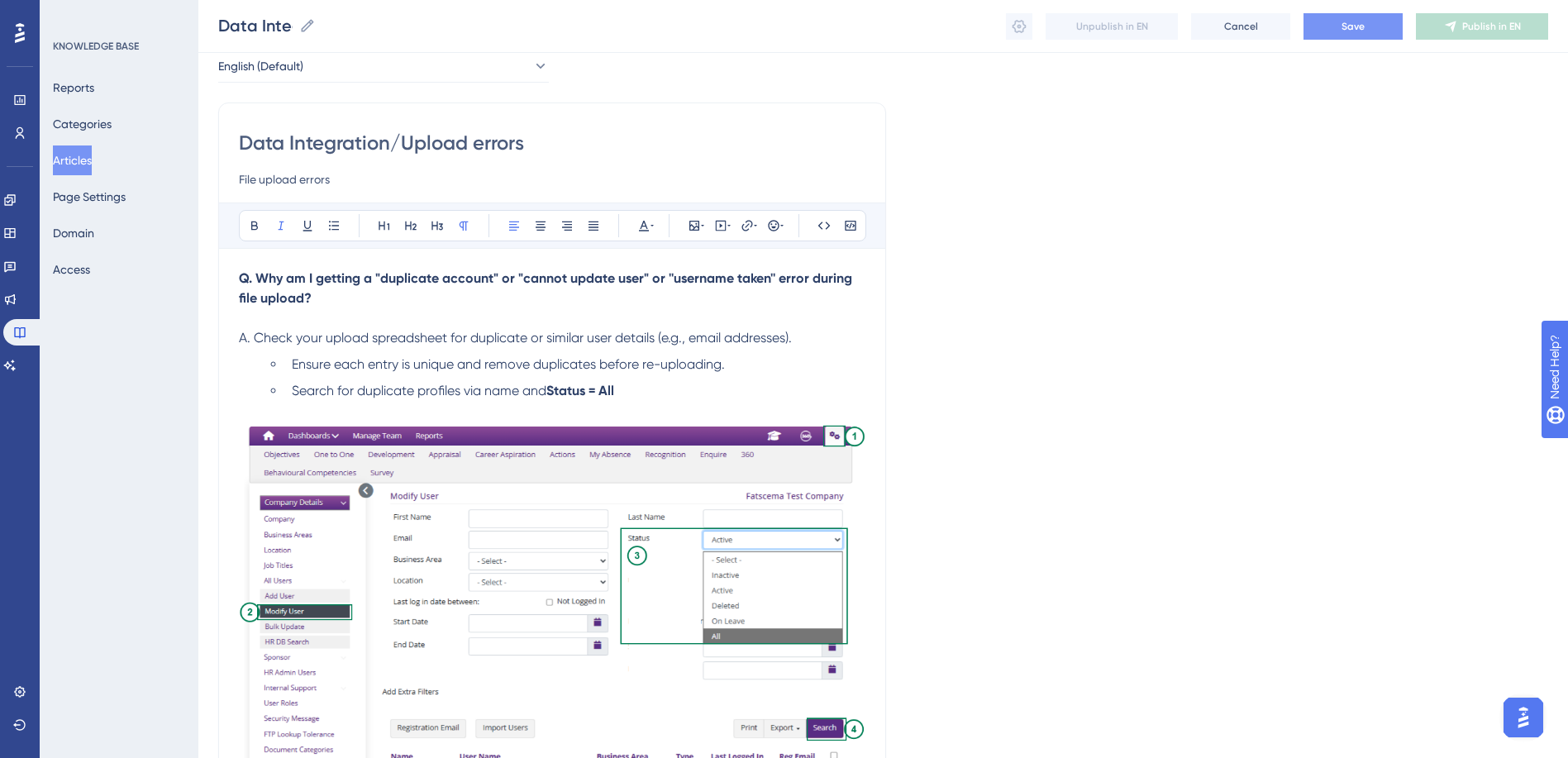
click at [1346, 25] on span "Save" at bounding box center [1353, 27] width 23 height 13
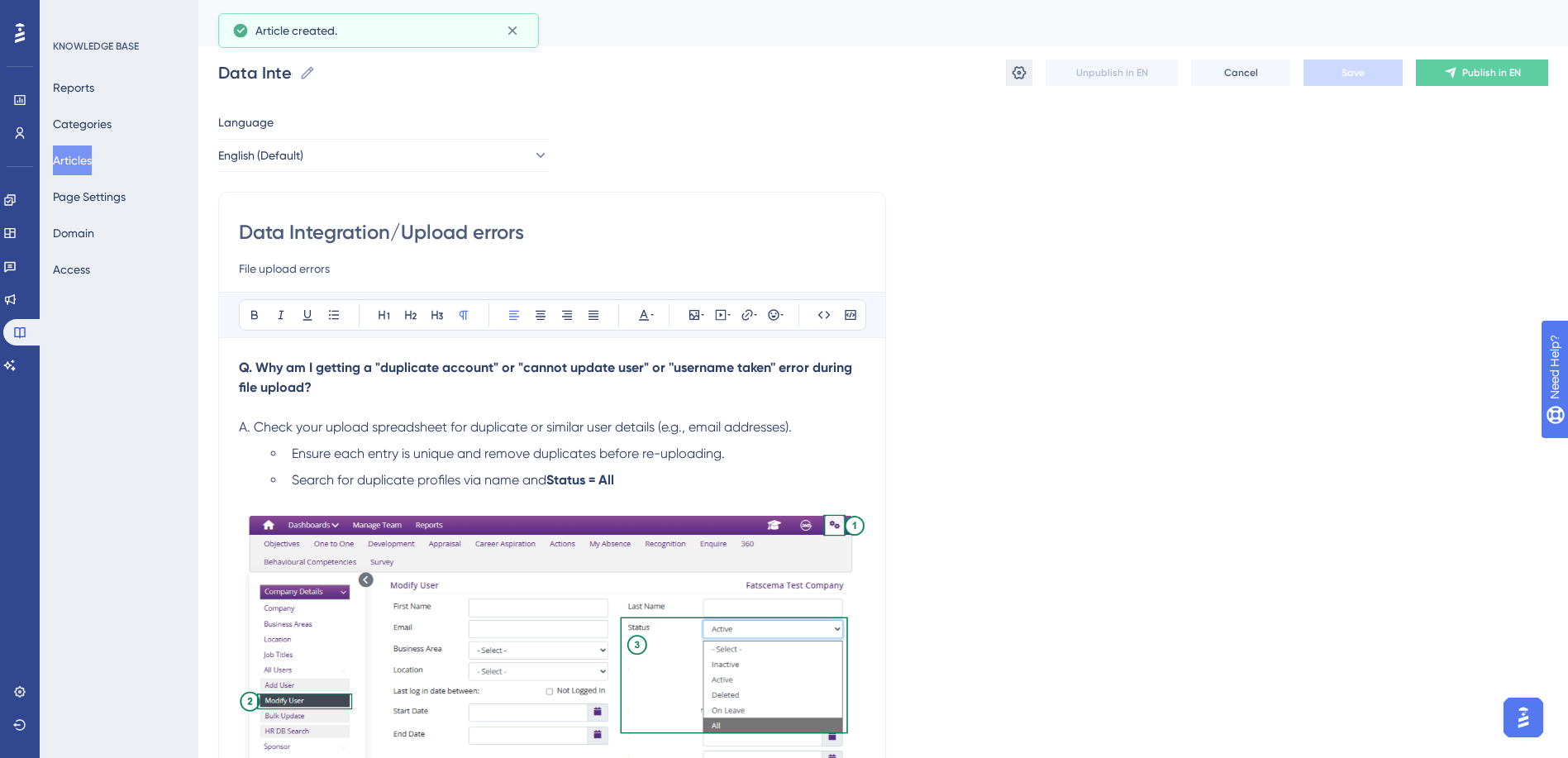
click at [1018, 70] on icon at bounding box center [1019, 72] width 16 height 16
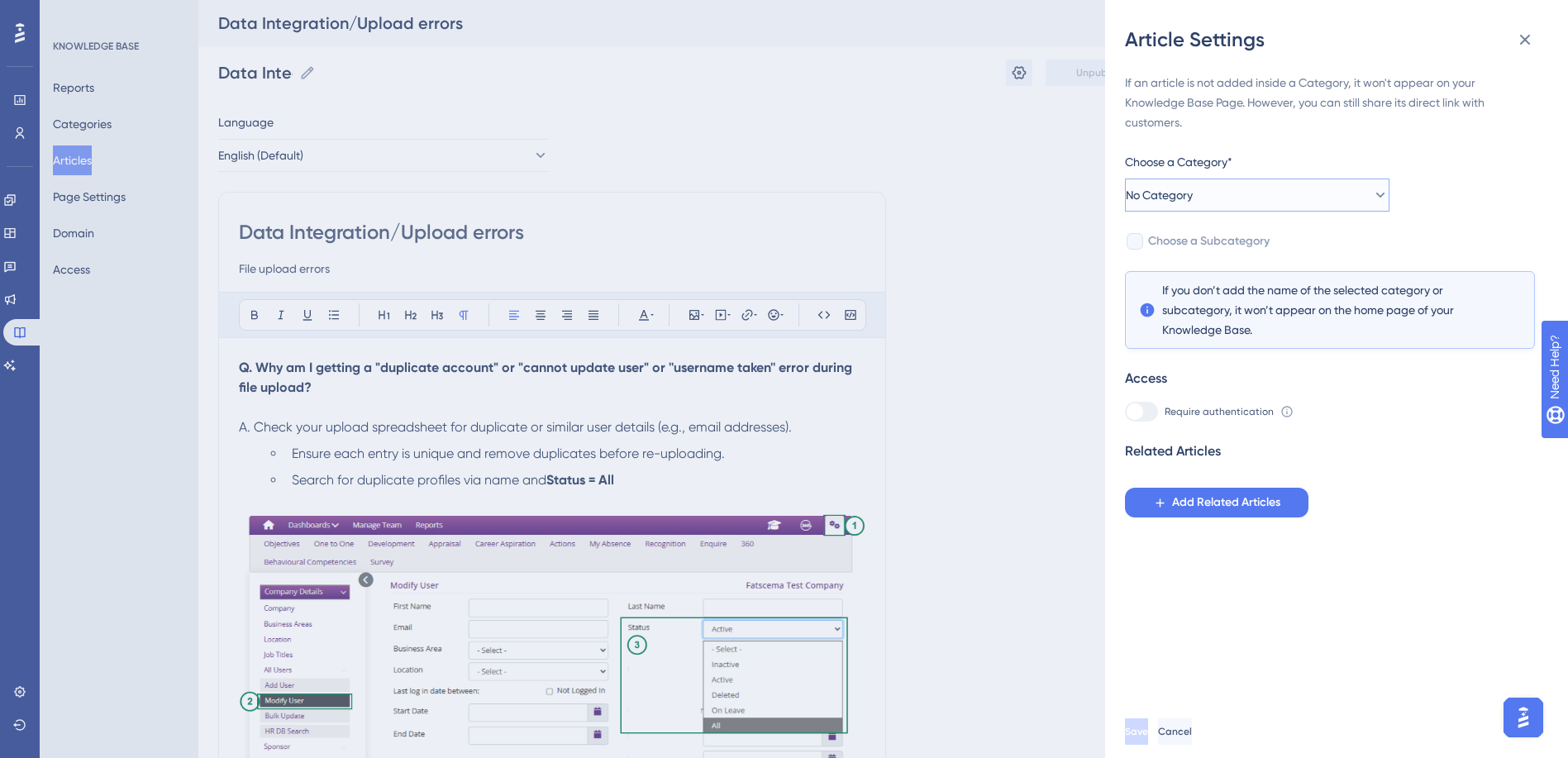
click at [1212, 204] on button "No Category" at bounding box center [1257, 195] width 265 height 33
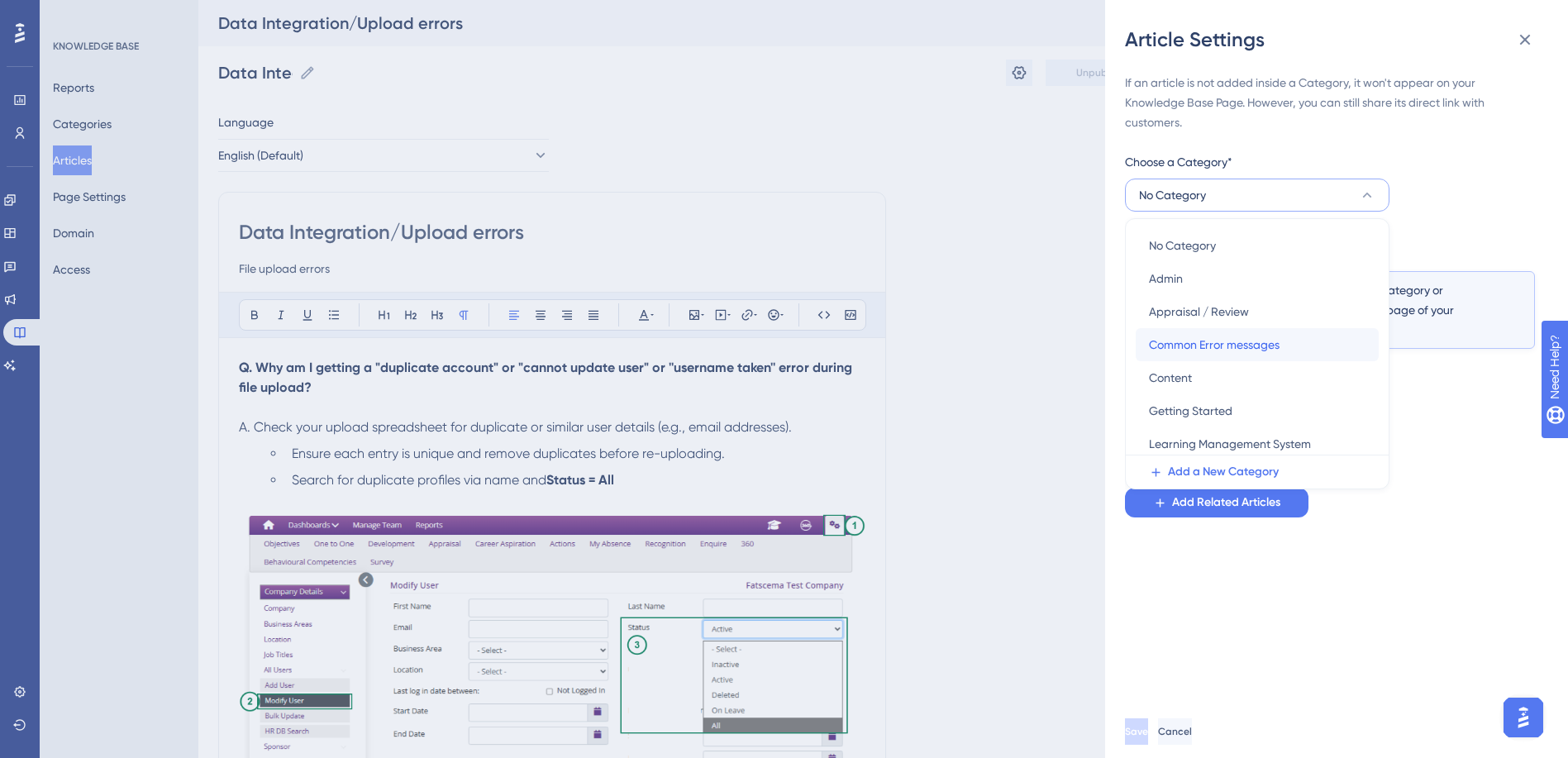
click at [1239, 349] on span "Common Error messages" at bounding box center [1215, 345] width 131 height 20
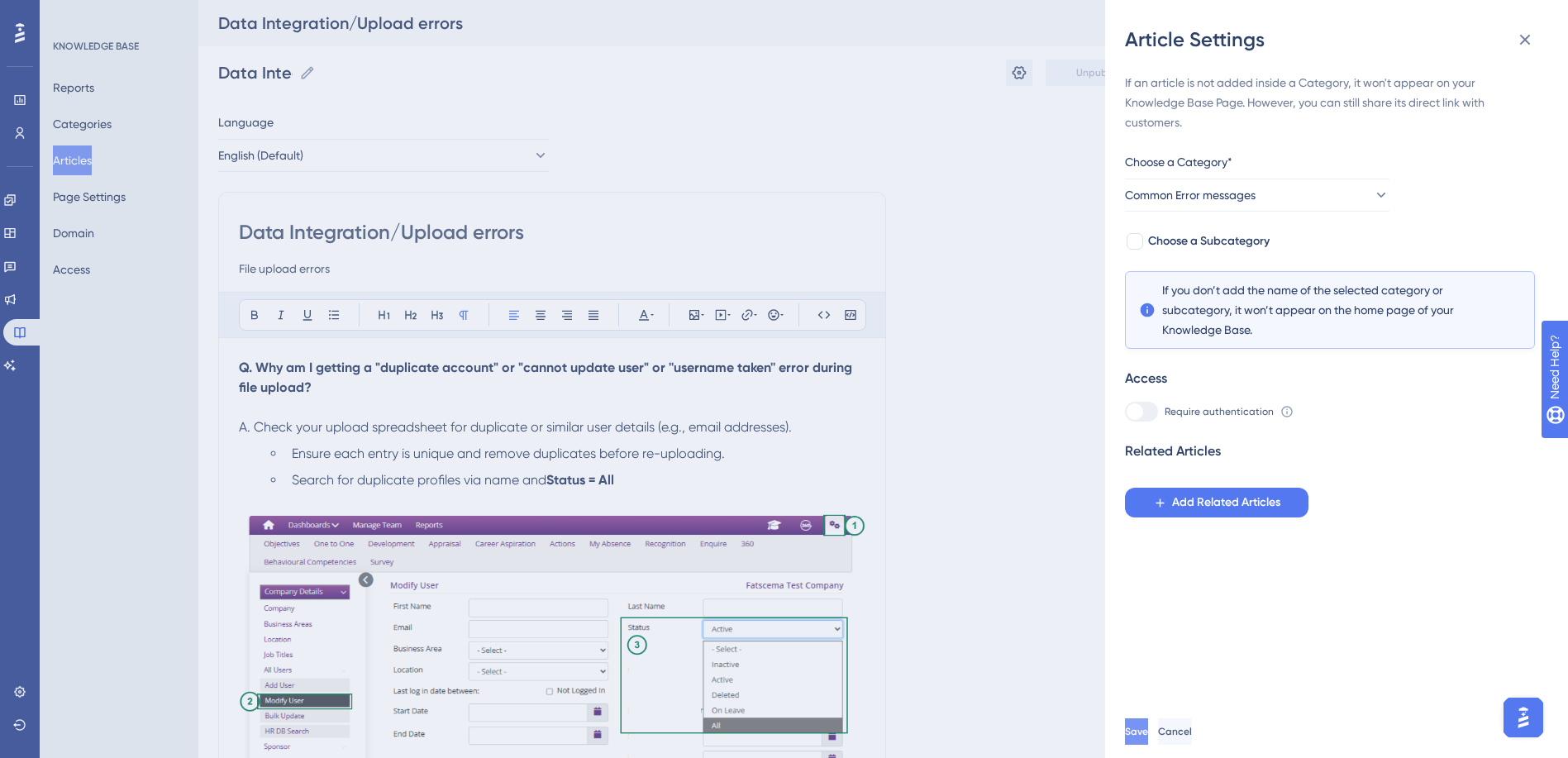
click at [1148, 738] on span "Save" at bounding box center [1137, 732] width 23 height 13
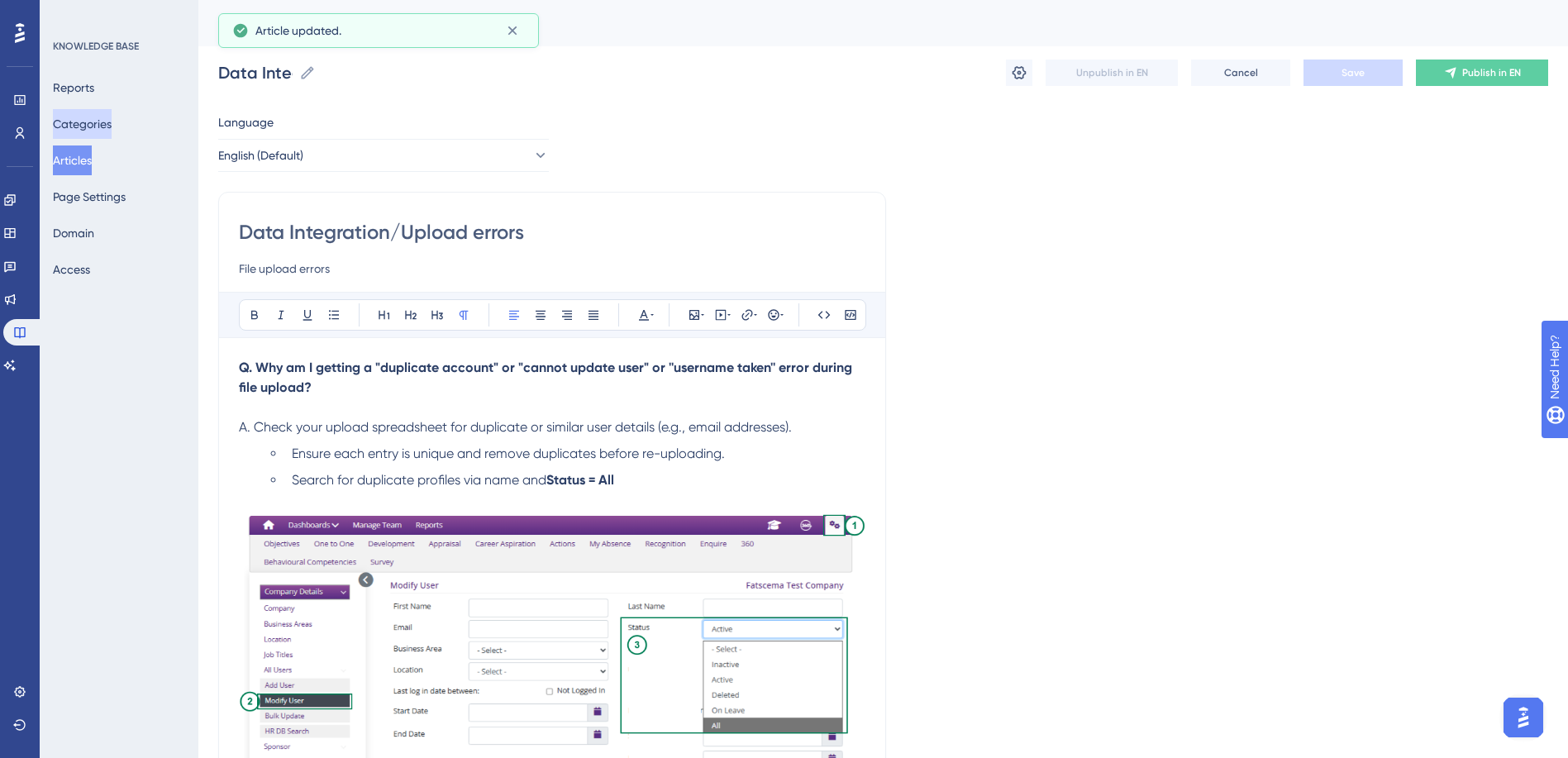
click at [96, 123] on button "Categories" at bounding box center [82, 123] width 59 height 30
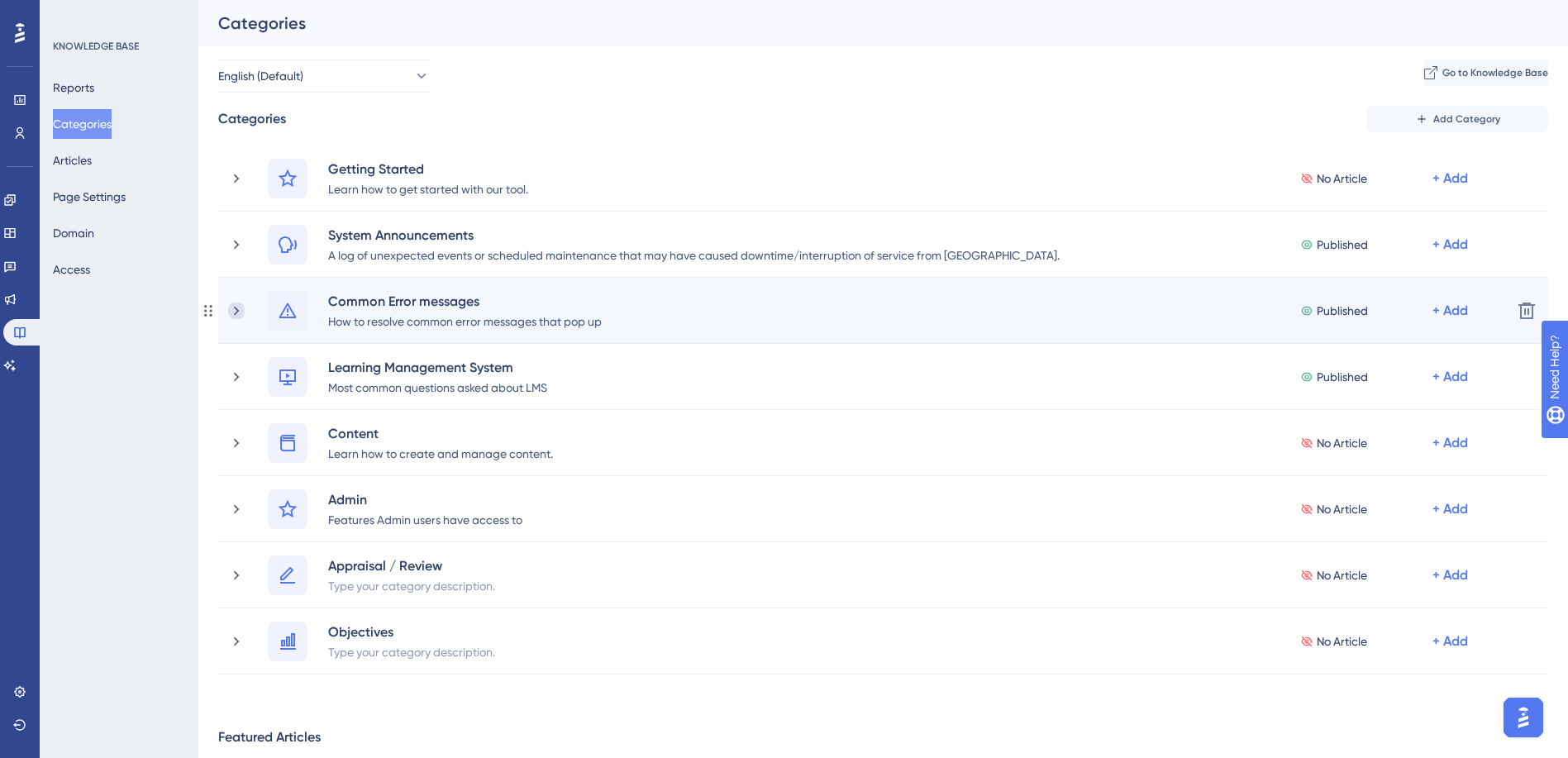
click at [231, 314] on icon at bounding box center [236, 310] width 16 height 16
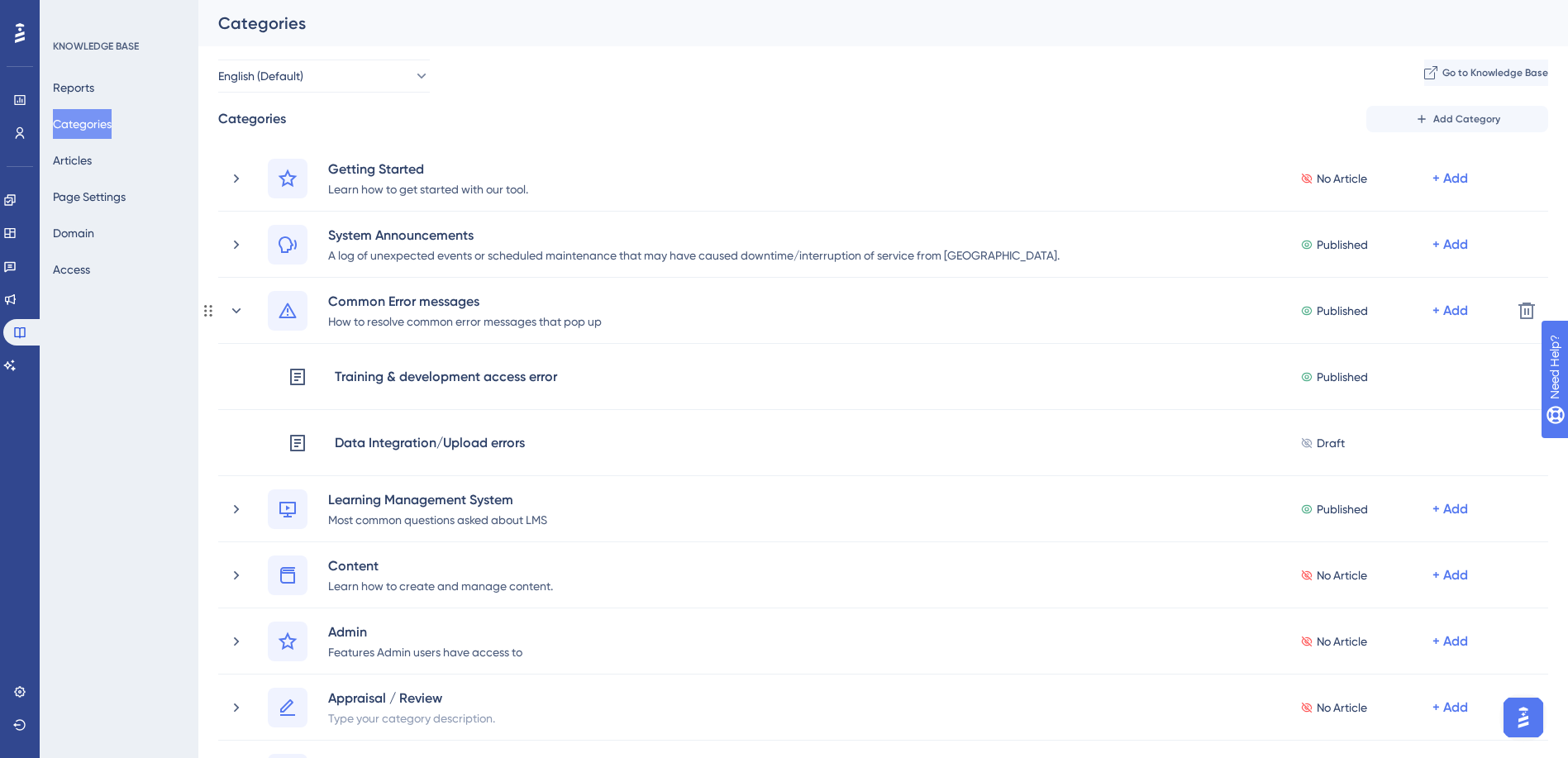
click at [231, 314] on icon at bounding box center [236, 310] width 16 height 16
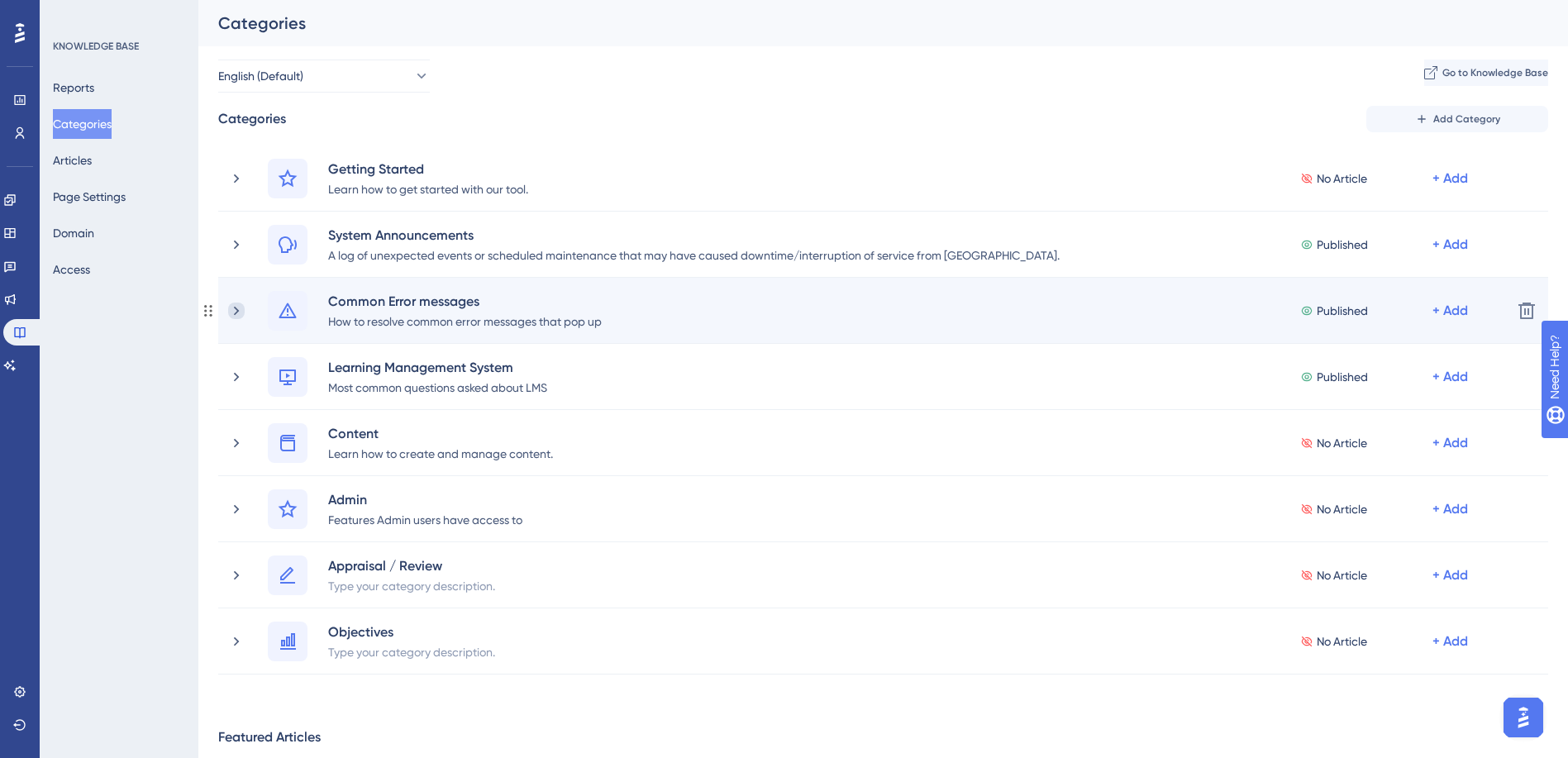
click at [240, 308] on icon at bounding box center [236, 310] width 16 height 16
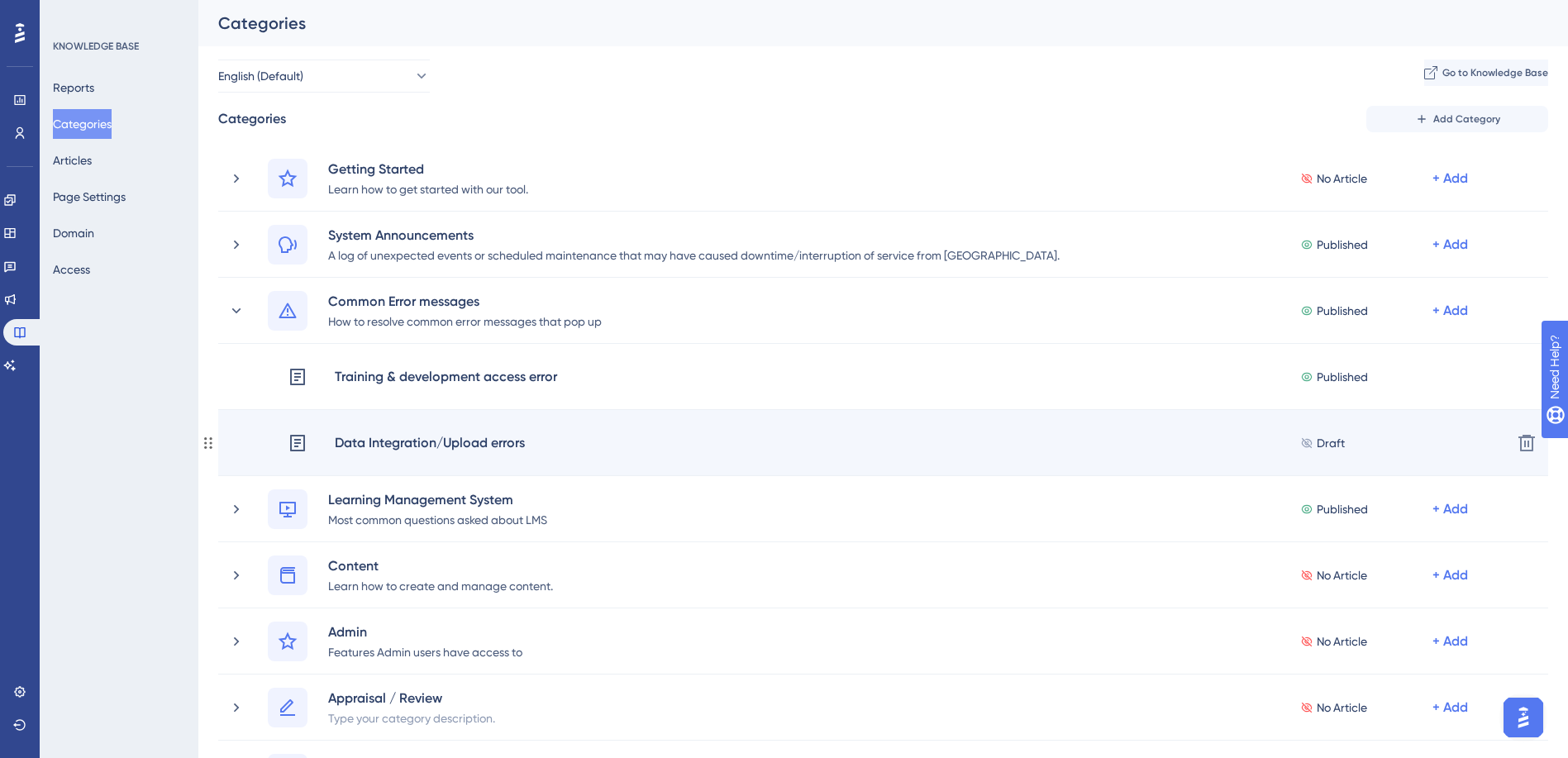
click at [465, 441] on div "Data Integration/Upload errors" at bounding box center [430, 443] width 192 height 21
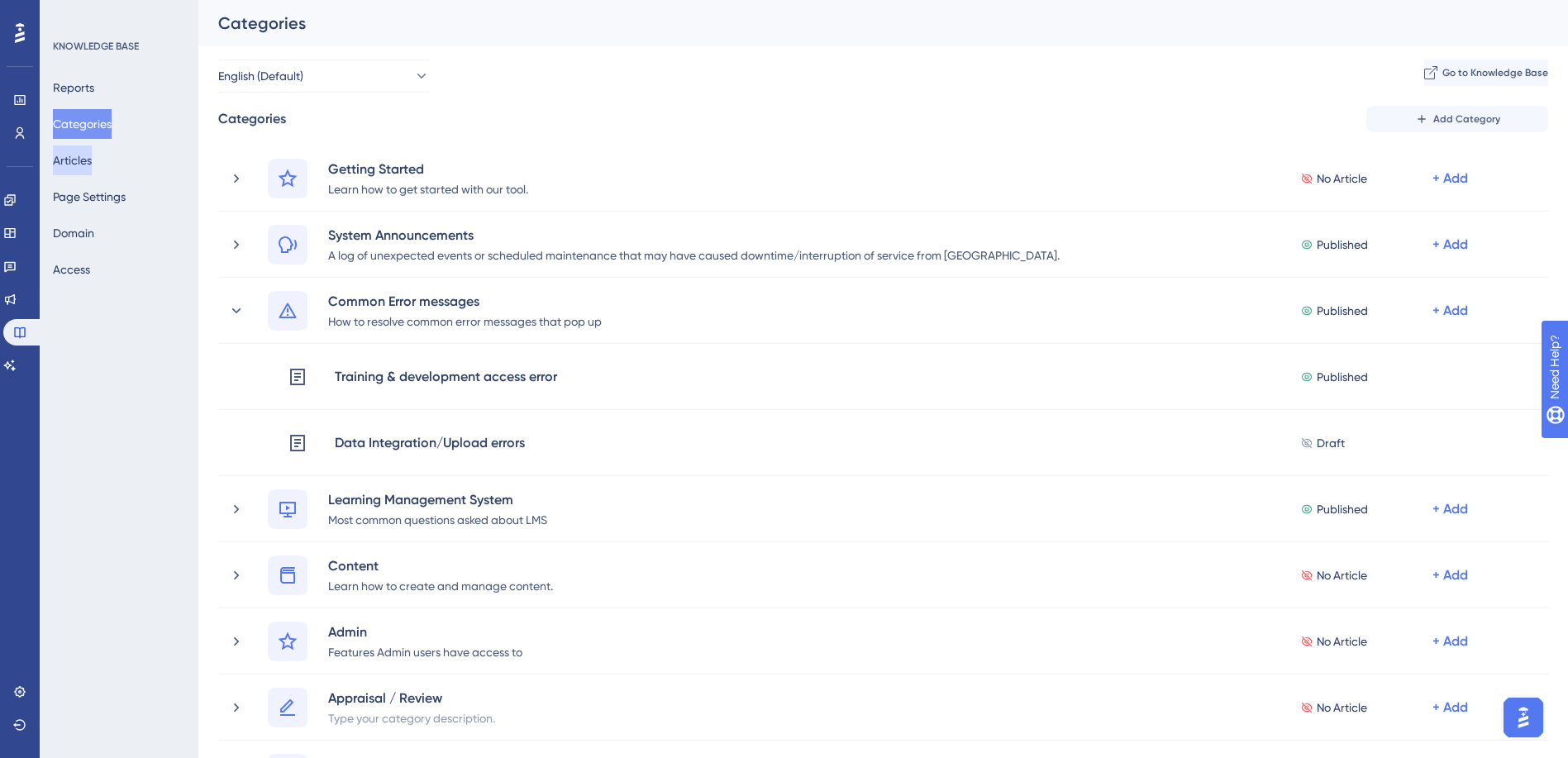
click at [91, 154] on button "Articles" at bounding box center [72, 160] width 39 height 30
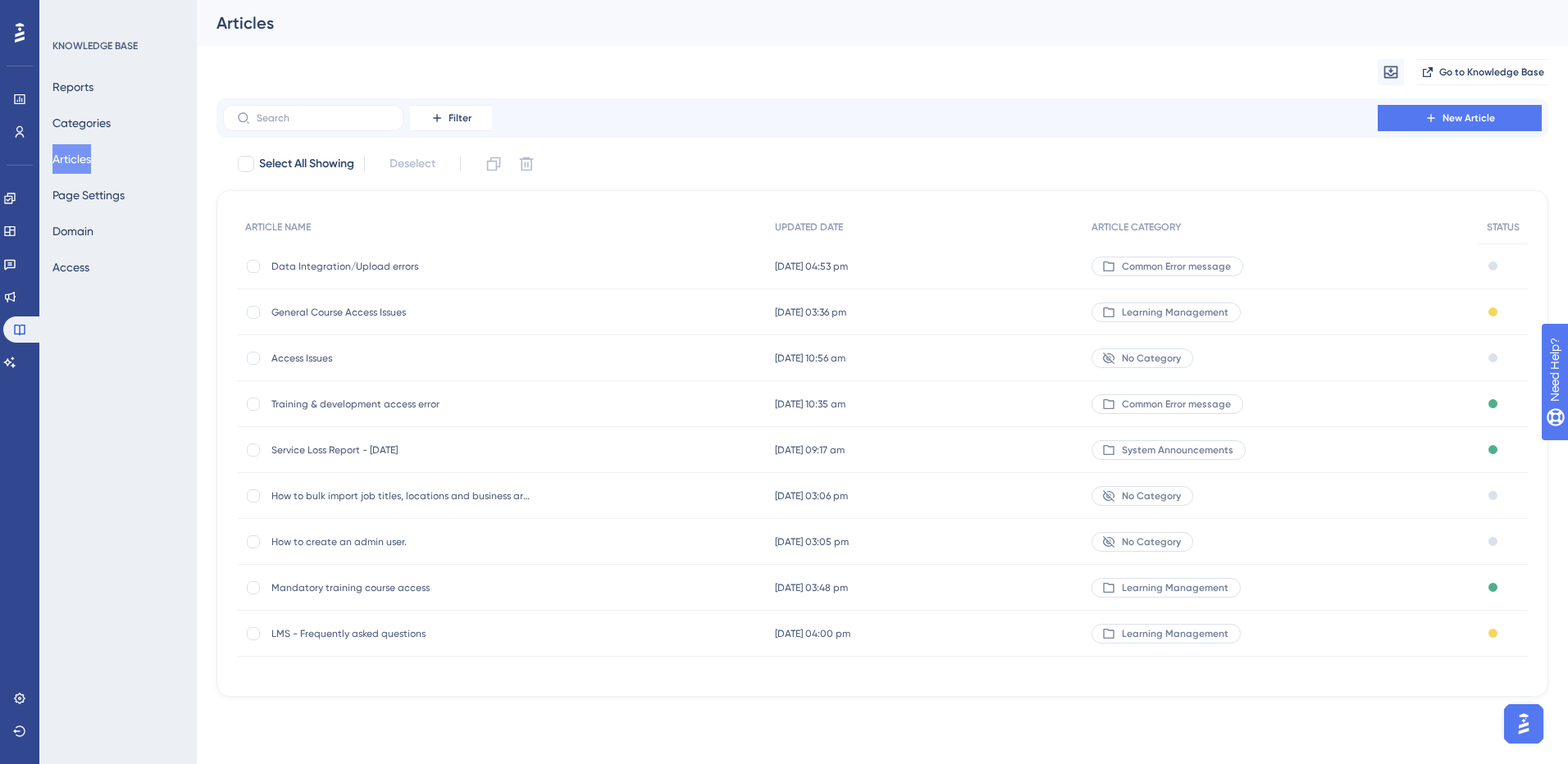
click at [301, 272] on span "Data Integration/Upload errors" at bounding box center [402, 266] width 263 height 13
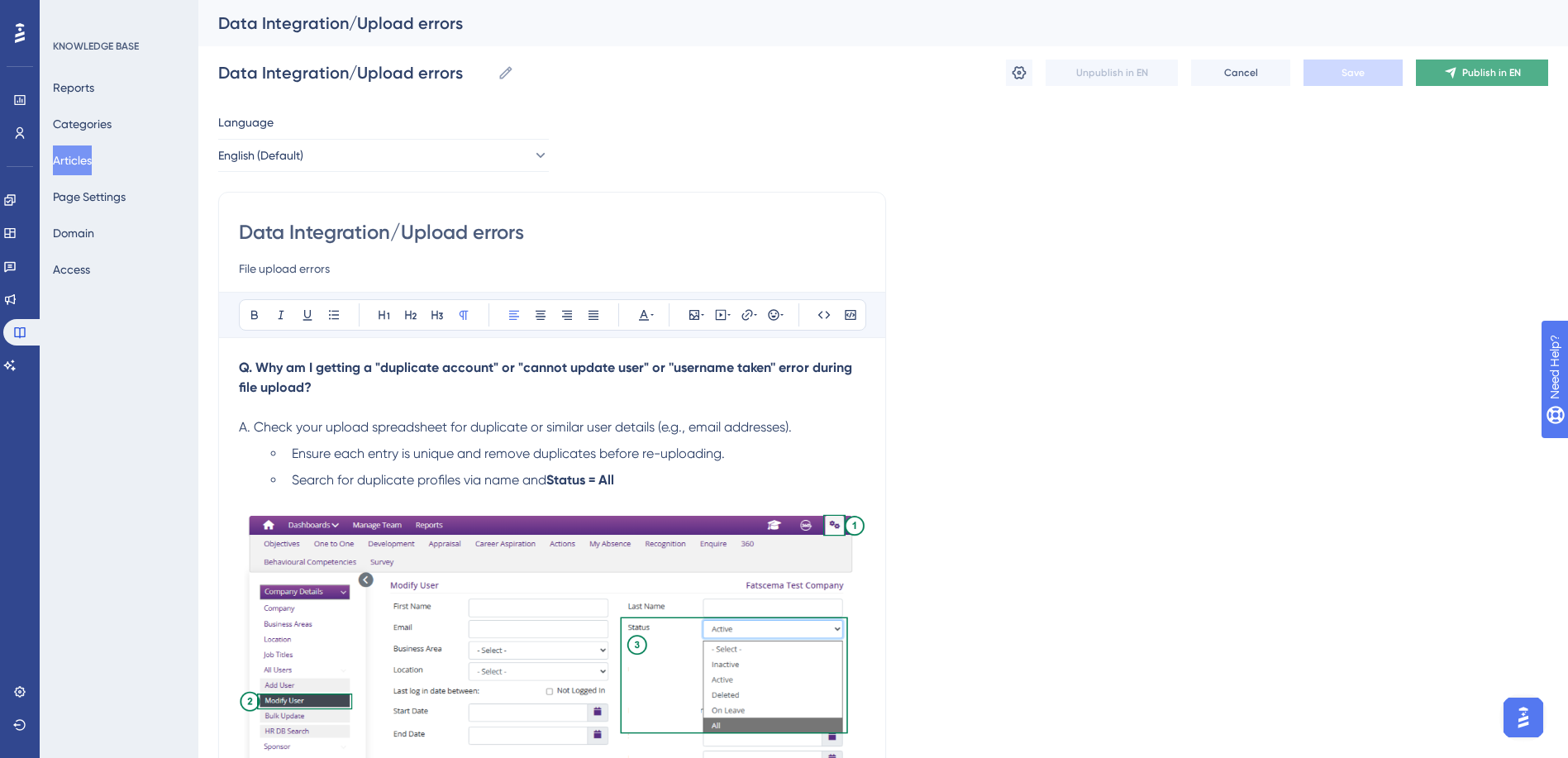
click at [1472, 64] on button "Publish in EN" at bounding box center [1481, 72] width 132 height 26
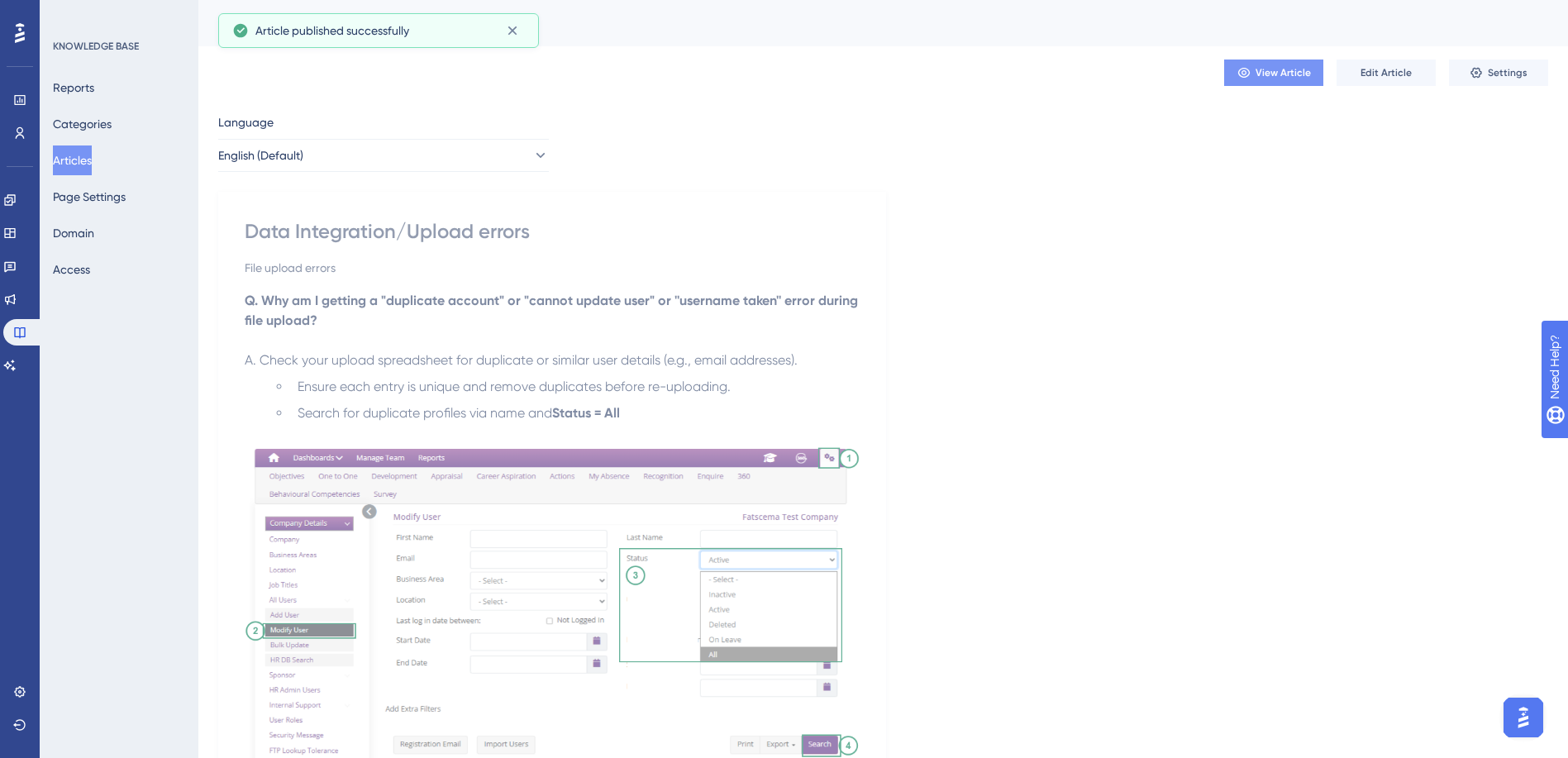
click at [1273, 75] on span "View Article" at bounding box center [1284, 73] width 56 height 13
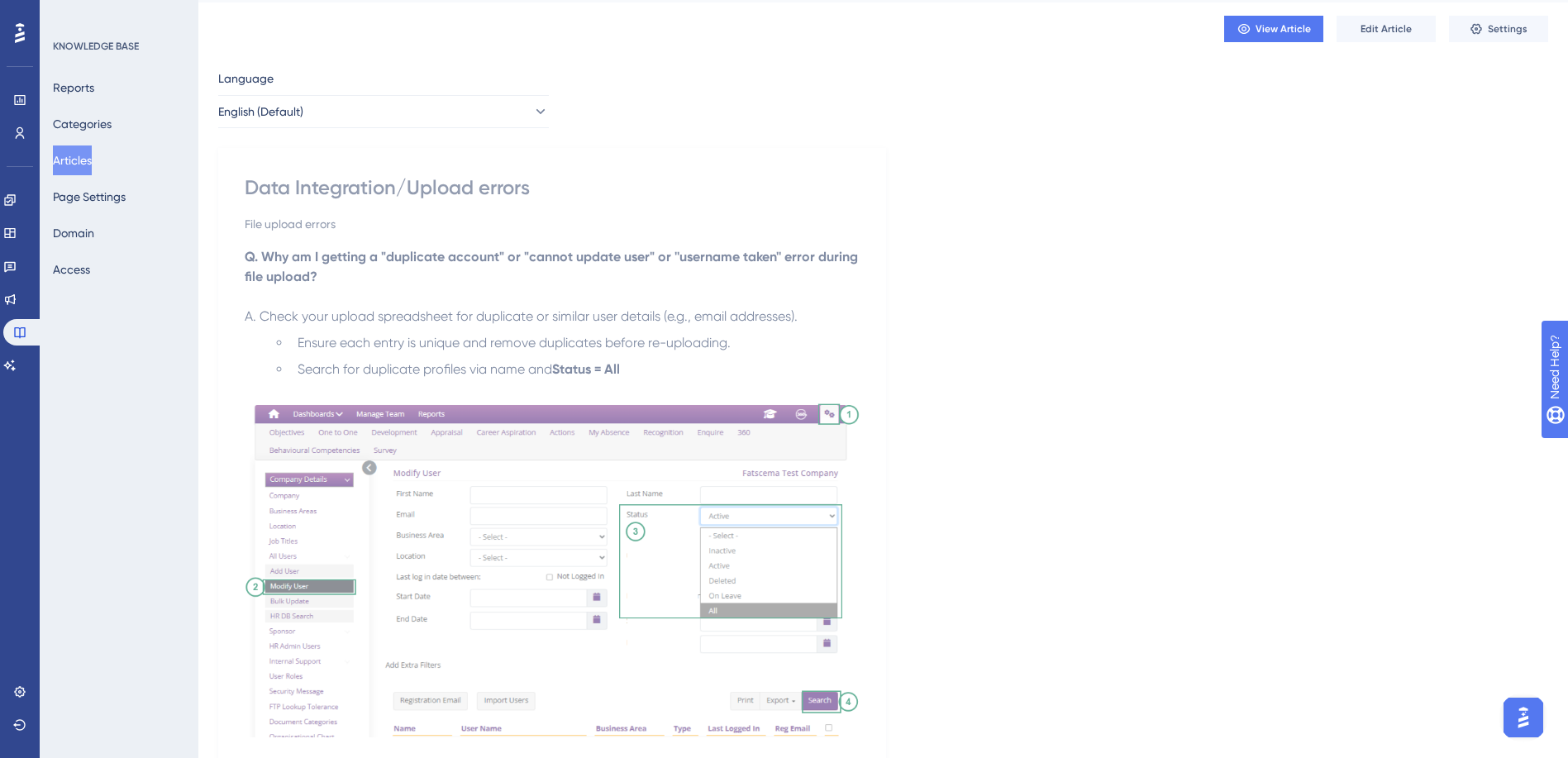
scroll to position [83, 0]
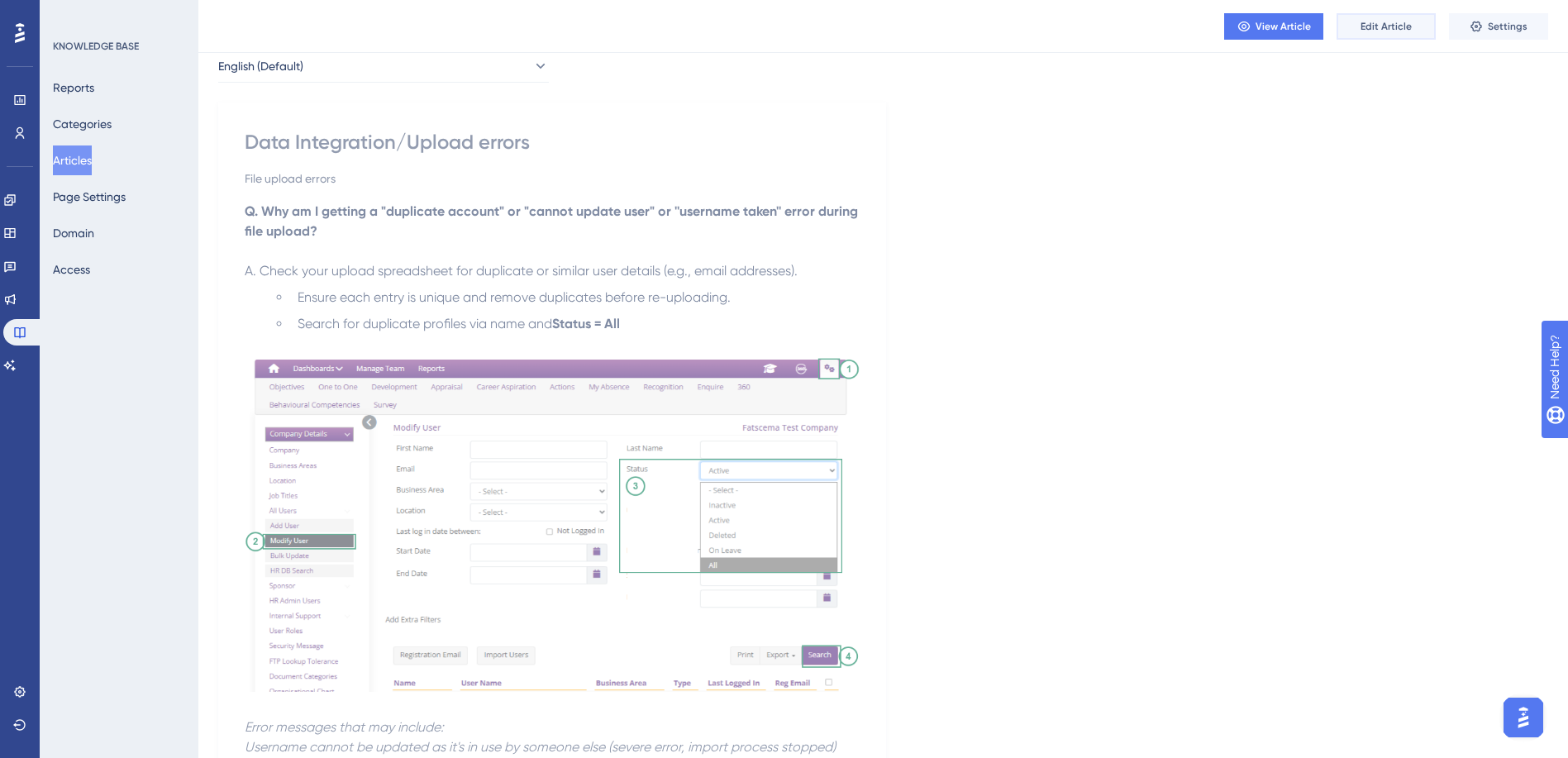
click at [1398, 26] on span "Edit Article" at bounding box center [1386, 27] width 51 height 13
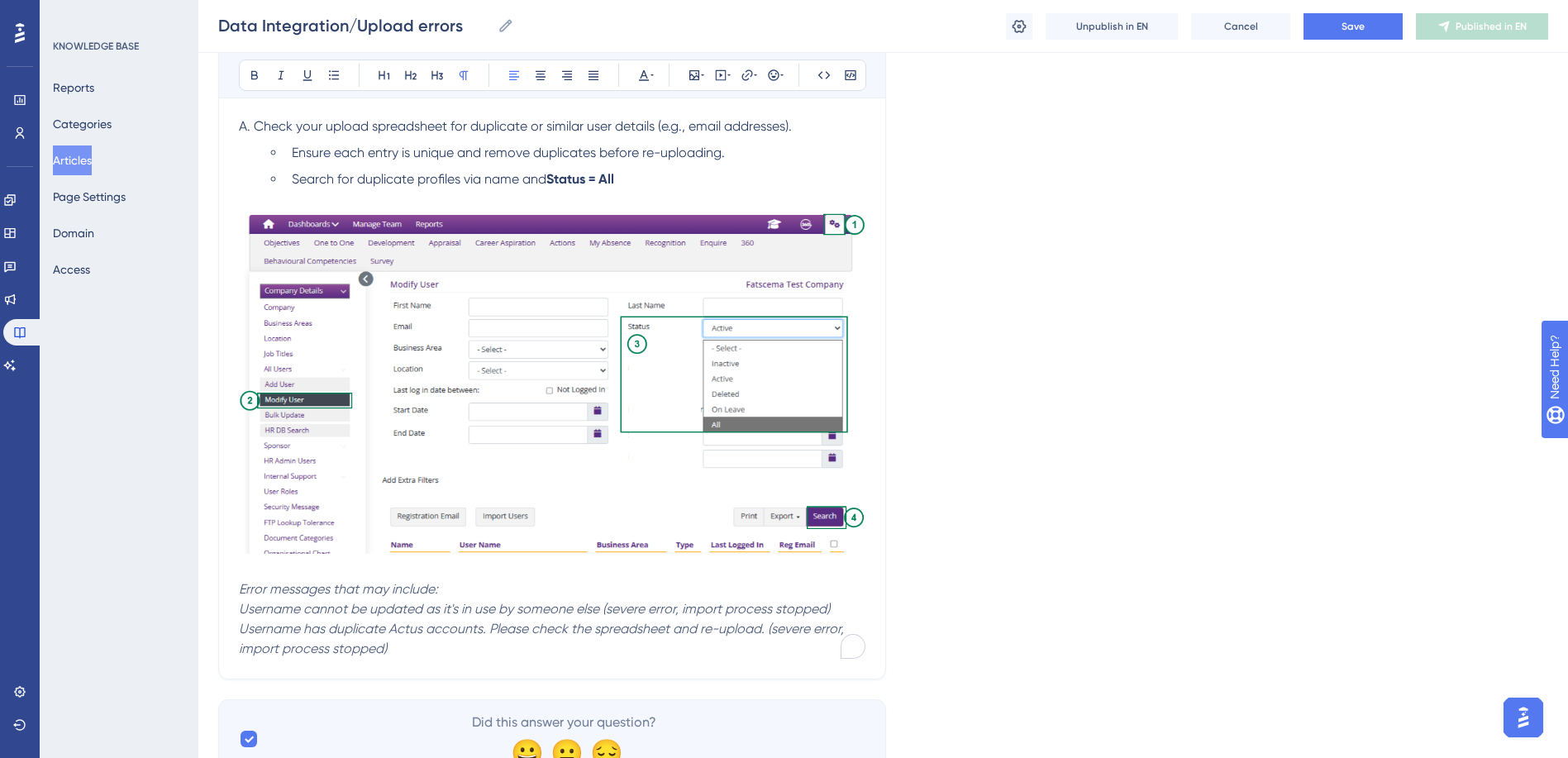
scroll to position [368, 0]
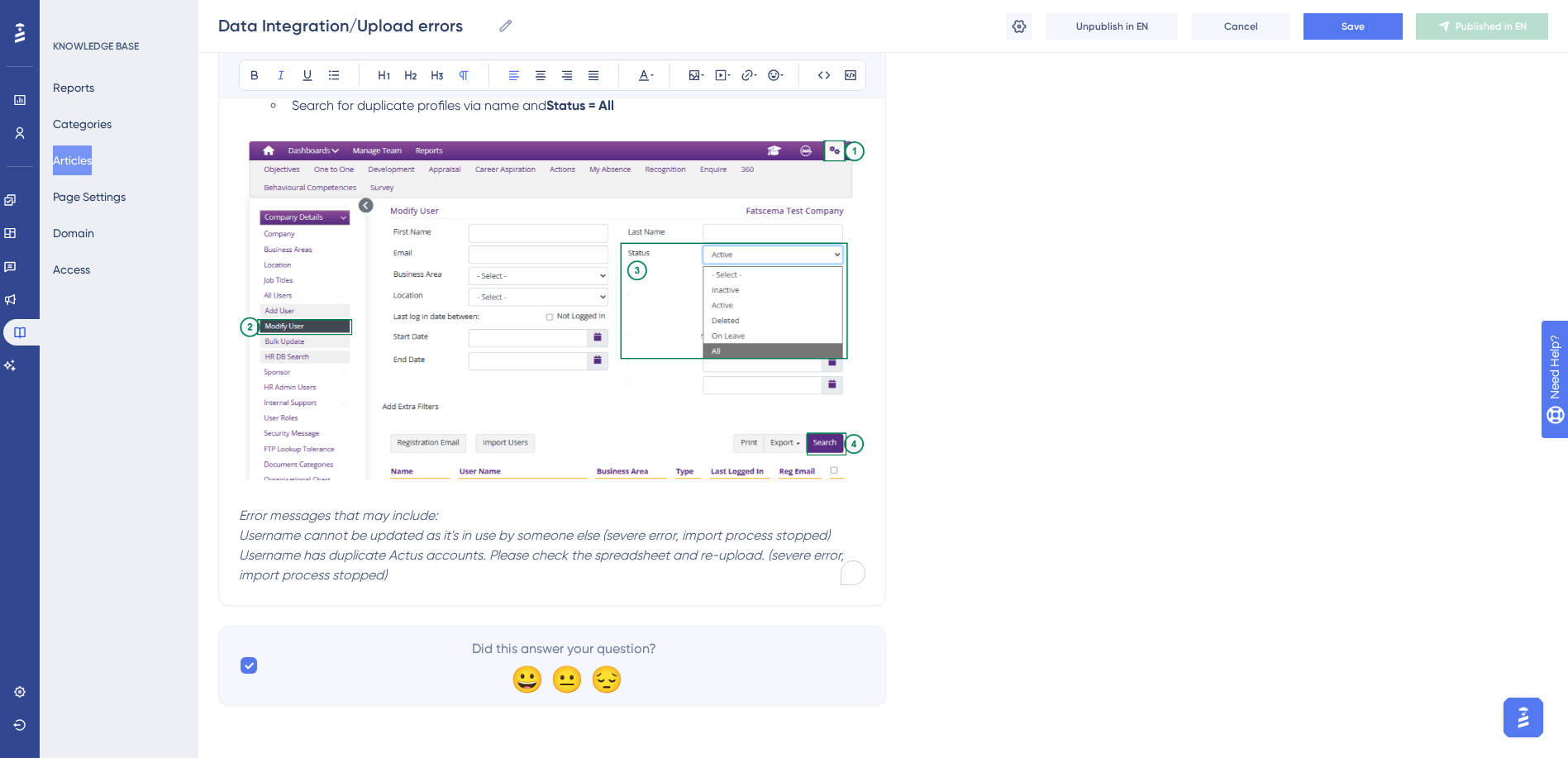
click at [359, 516] on em "Error messages that may include:" at bounding box center [338, 515] width 199 height 15
click at [1359, 21] on span "Save" at bounding box center [1353, 27] width 23 height 13
click at [1474, 34] on button "Publish in EN" at bounding box center [1481, 26] width 132 height 26
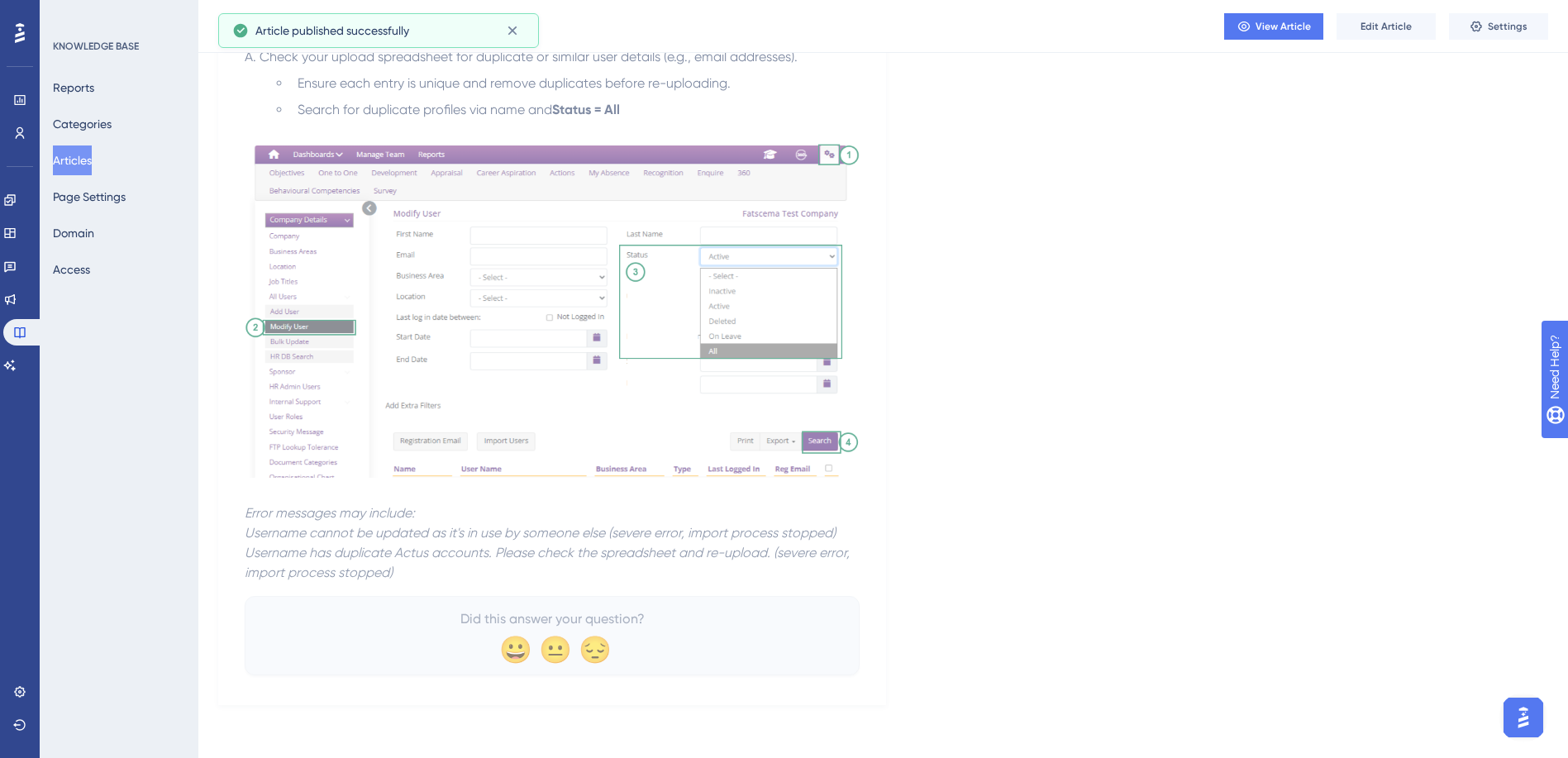
scroll to position [297, 0]
